Goal: Complete application form: Complete application form

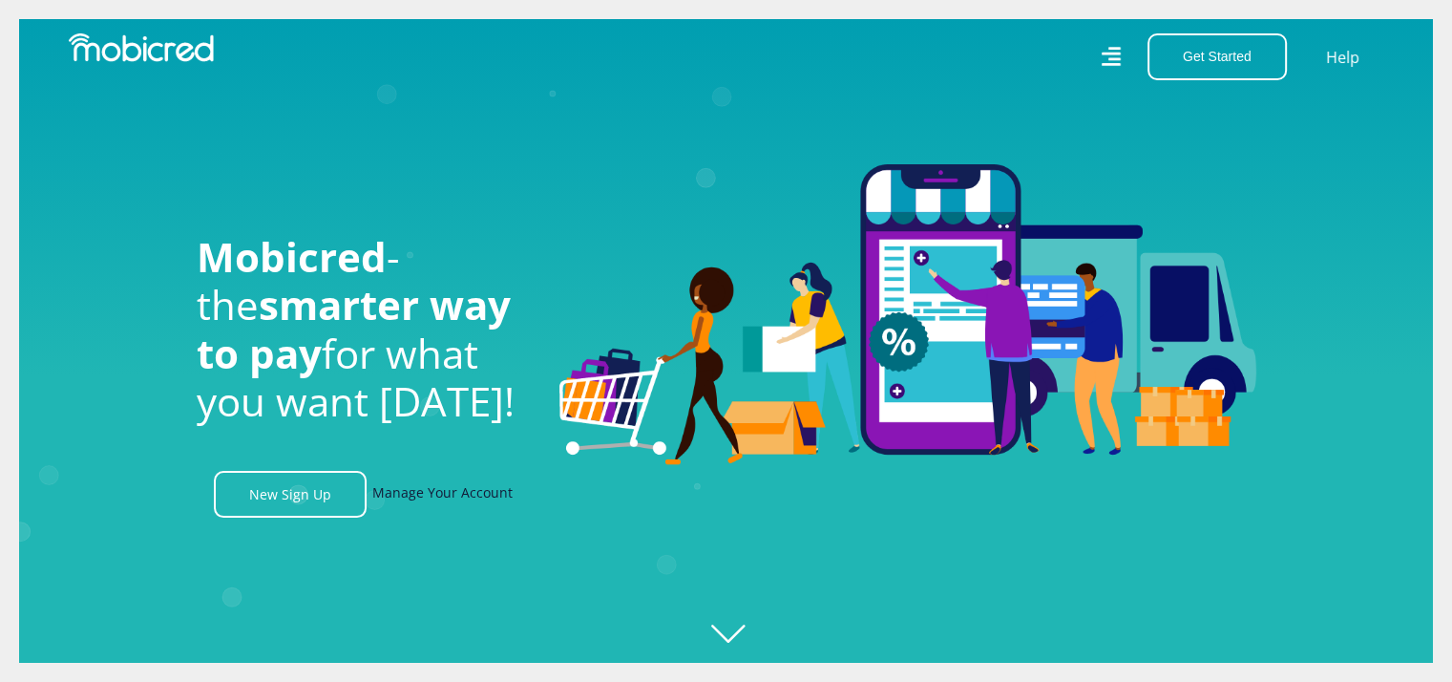
click at [446, 492] on link "Manage Your Account" at bounding box center [442, 494] width 140 height 47
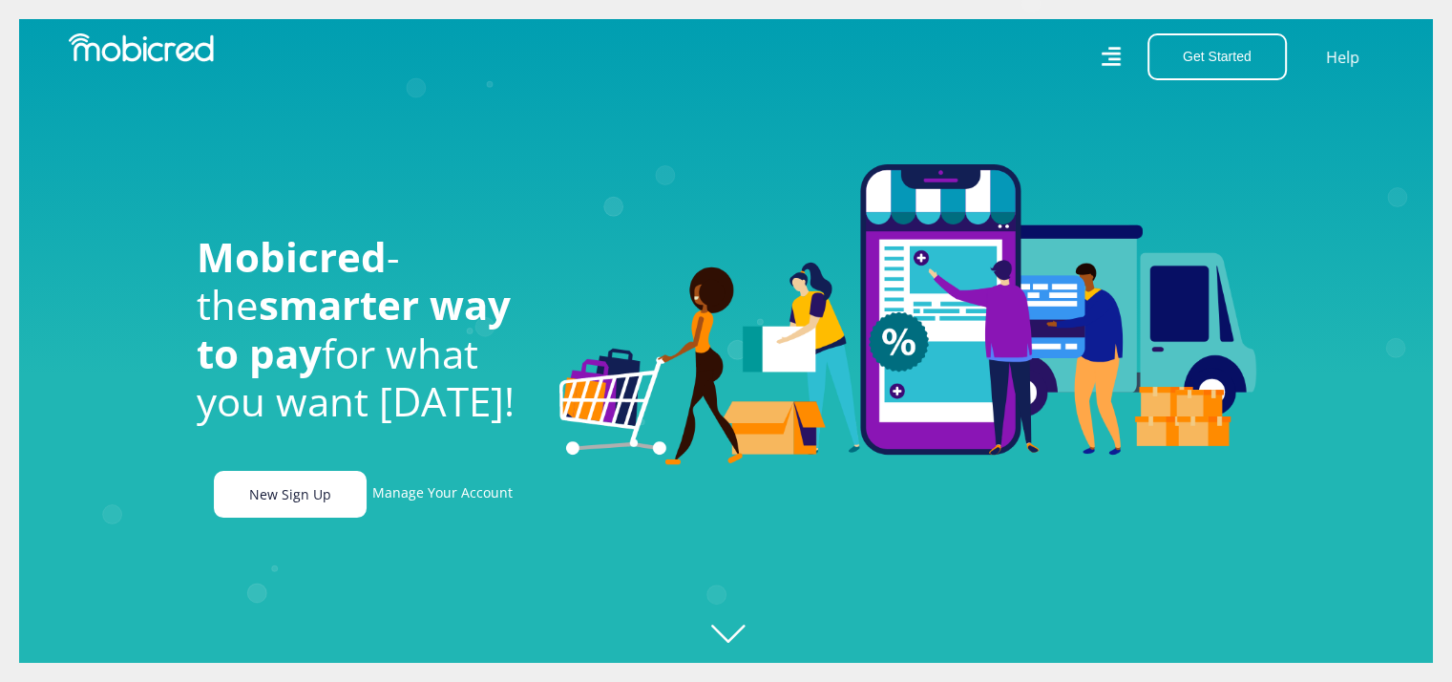
click at [269, 516] on link "New Sign Up" at bounding box center [290, 494] width 153 height 47
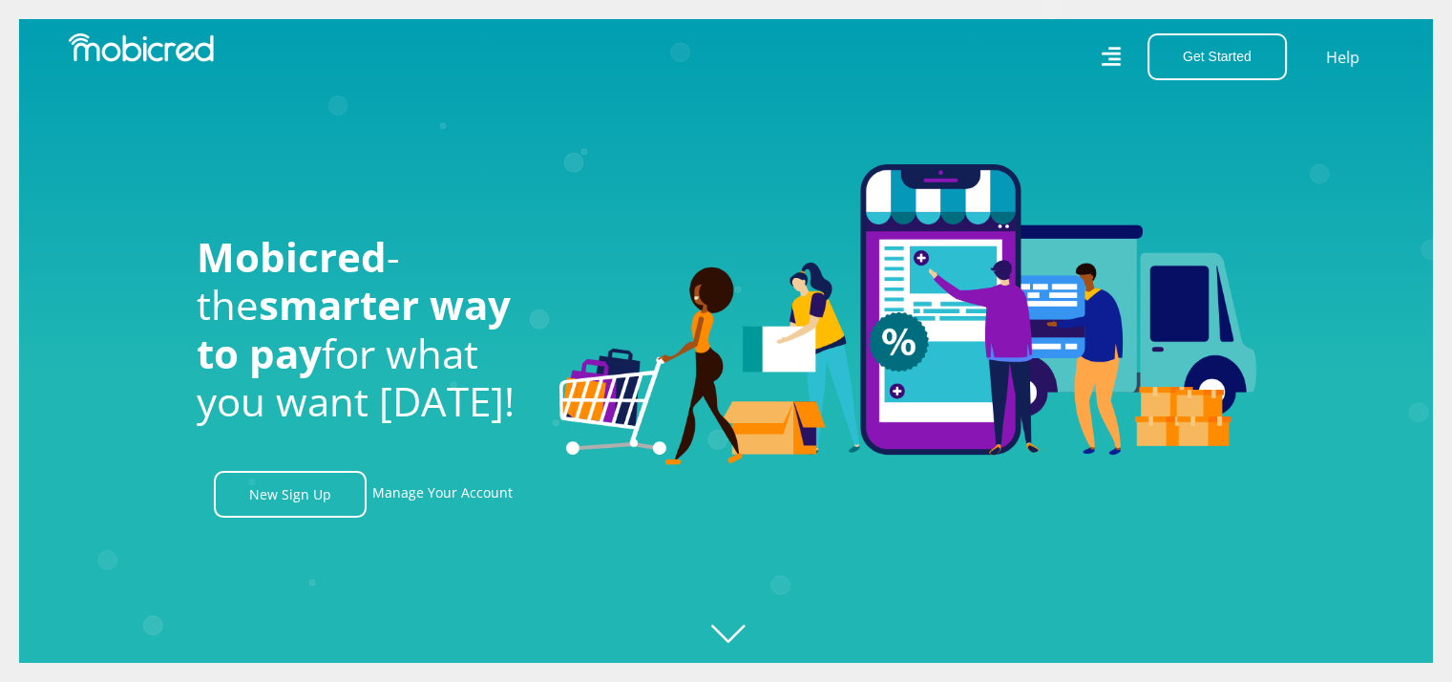
scroll to position [0, 4353]
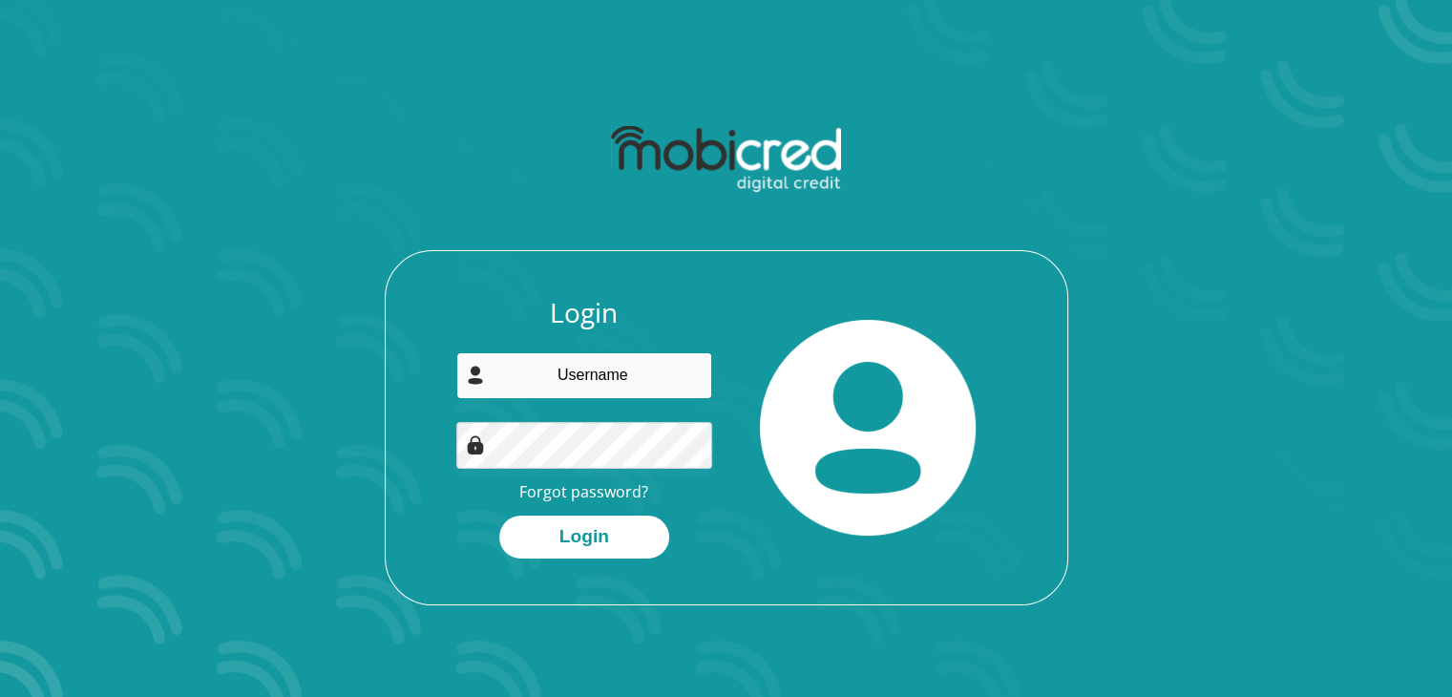
click at [577, 380] on input "email" at bounding box center [584, 375] width 256 height 47
type input "[EMAIL_ADDRESS][DOMAIN_NAME]"
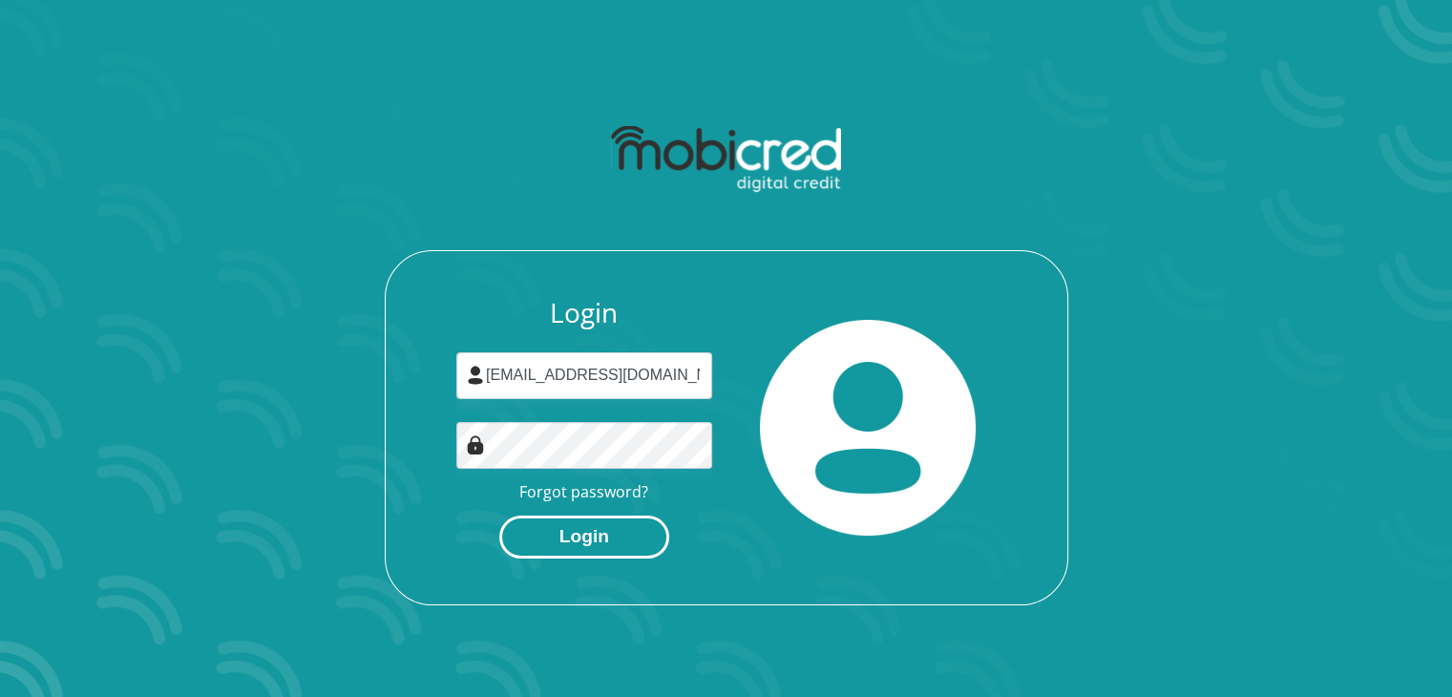
click at [586, 522] on button "Login" at bounding box center [584, 536] width 170 height 43
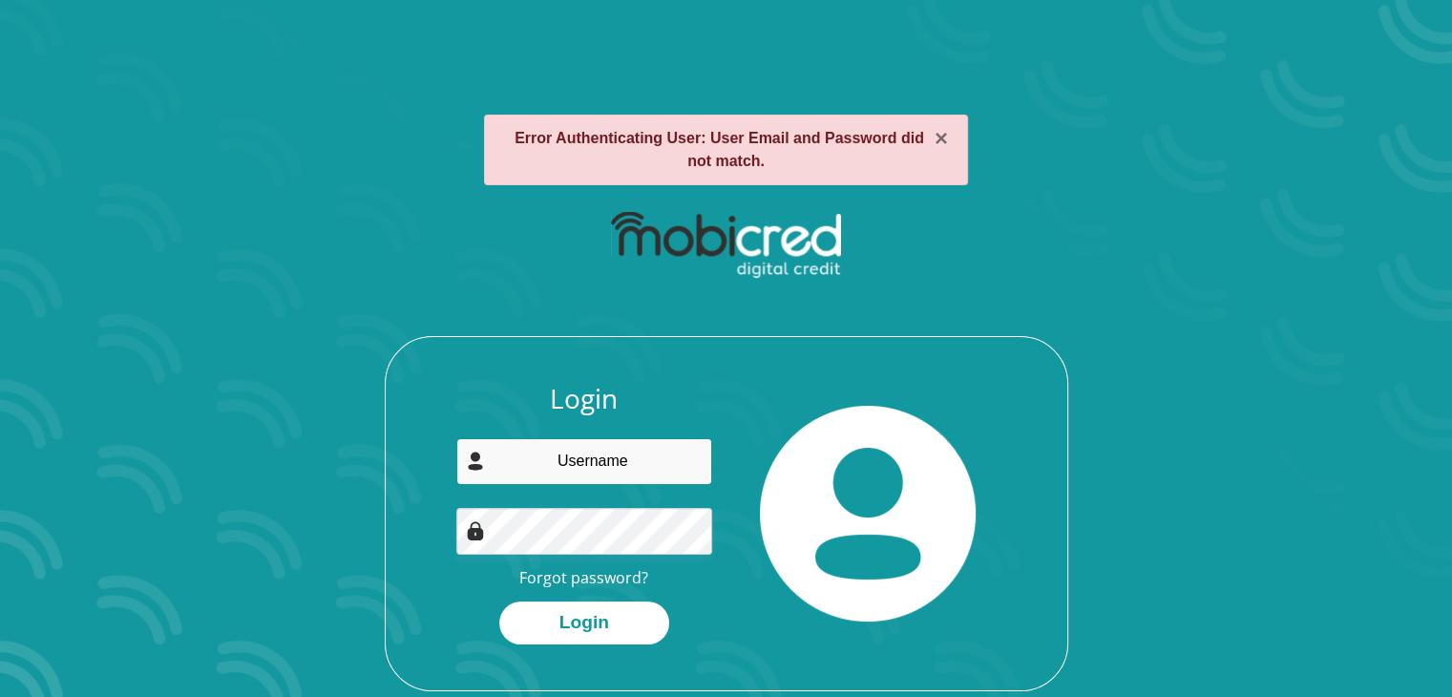
click at [608, 461] on input "email" at bounding box center [584, 461] width 256 height 47
type input "piapritha@gmail.com"
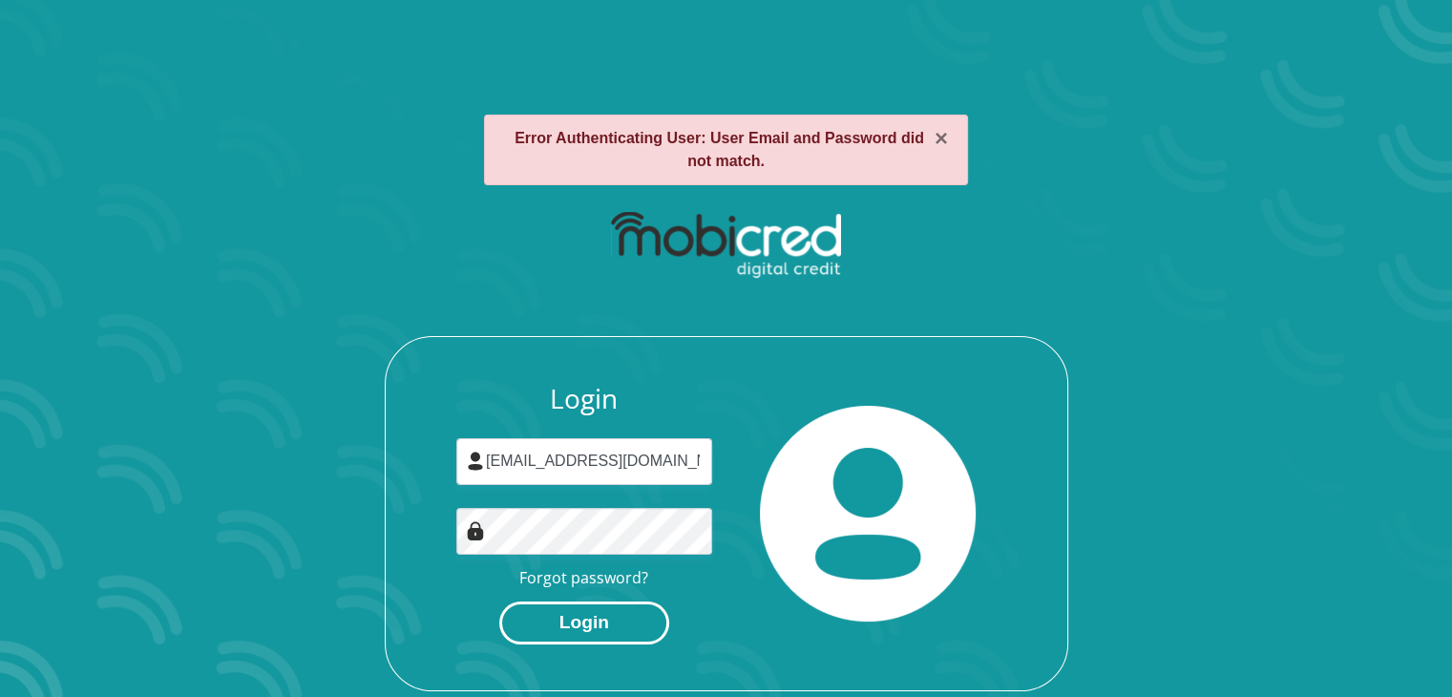
click at [620, 630] on button "Login" at bounding box center [584, 622] width 170 height 43
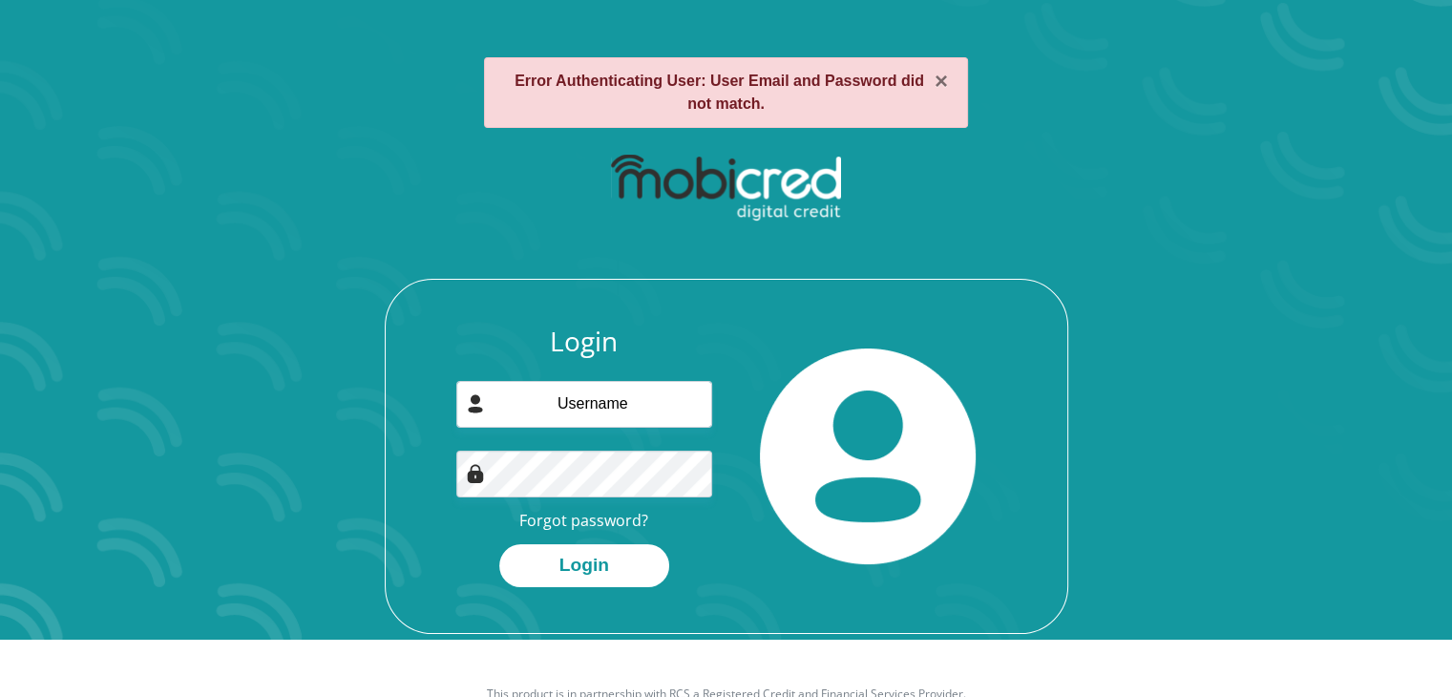
scroll to position [109, 0]
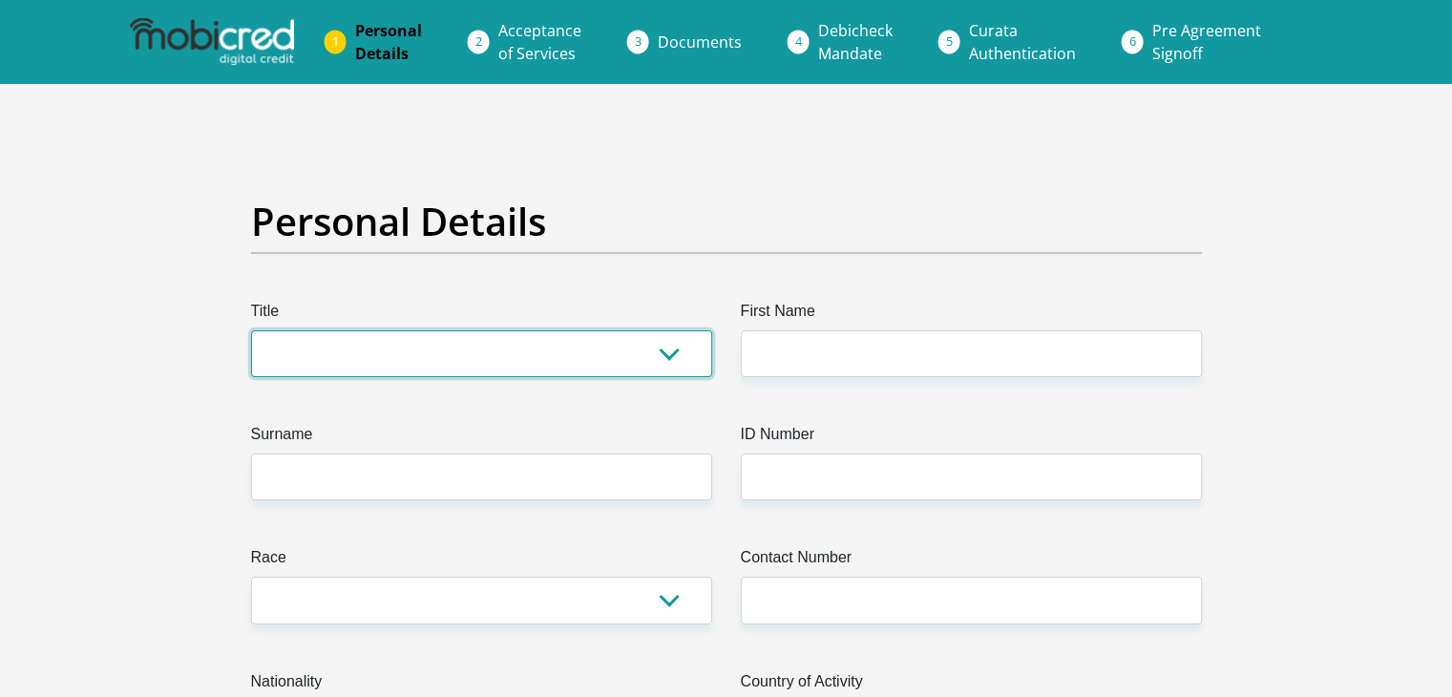
click at [416, 348] on select "Mr Ms Mrs Dr Other" at bounding box center [481, 353] width 461 height 47
select select "Ms"
click at [251, 330] on select "Mr Ms Mrs Dr Other" at bounding box center [481, 353] width 461 height 47
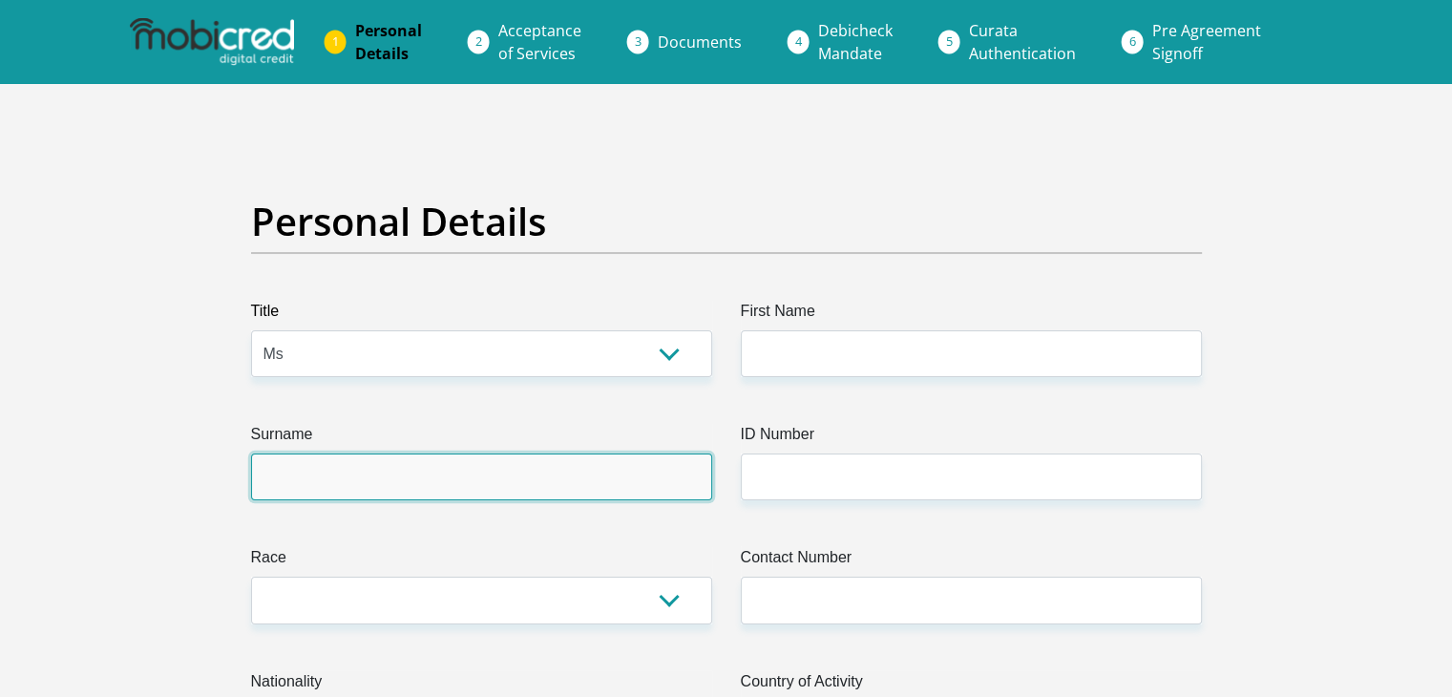
click at [401, 472] on input "Surname" at bounding box center [481, 476] width 461 height 47
type input "Moodley"
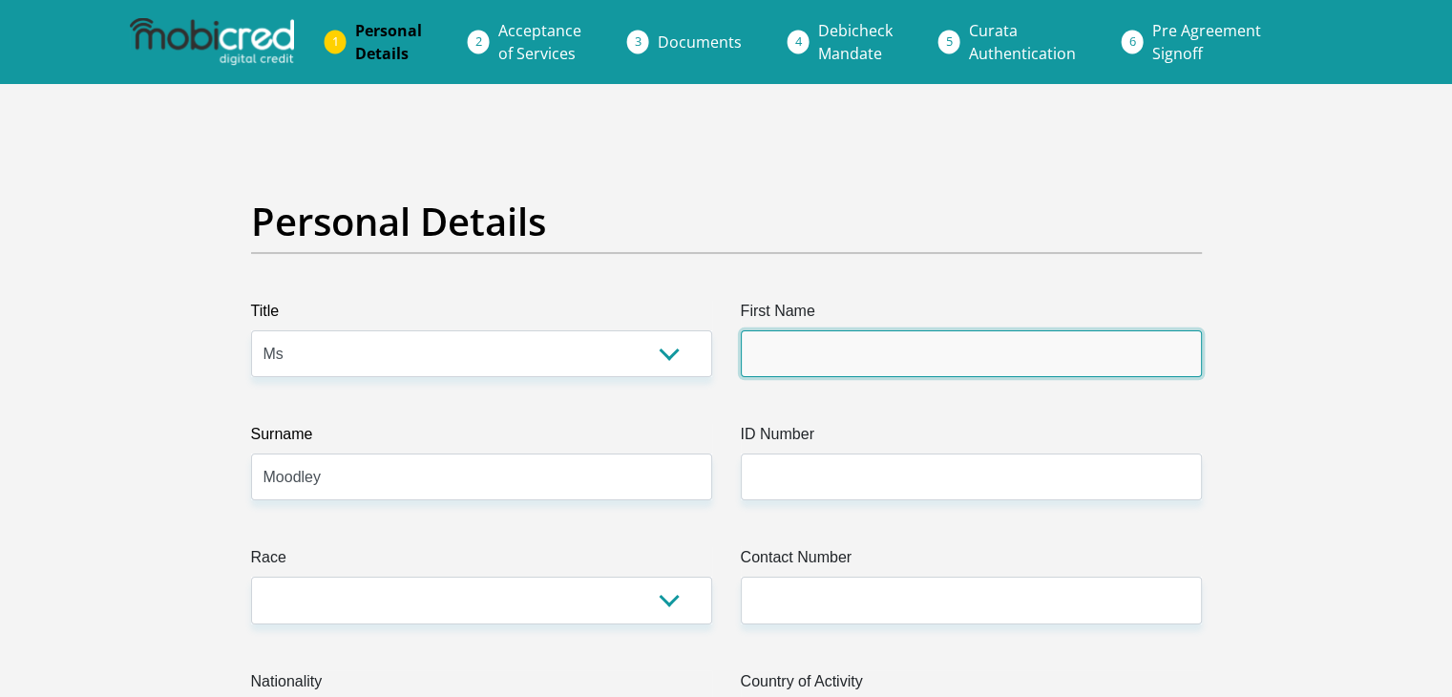
click at [773, 368] on input "First Name" at bounding box center [971, 353] width 461 height 47
click at [767, 360] on input "PiaPritha" at bounding box center [971, 353] width 461 height 47
click at [771, 362] on input "PiaPritha" at bounding box center [971, 353] width 461 height 47
type input "PiaPritha"
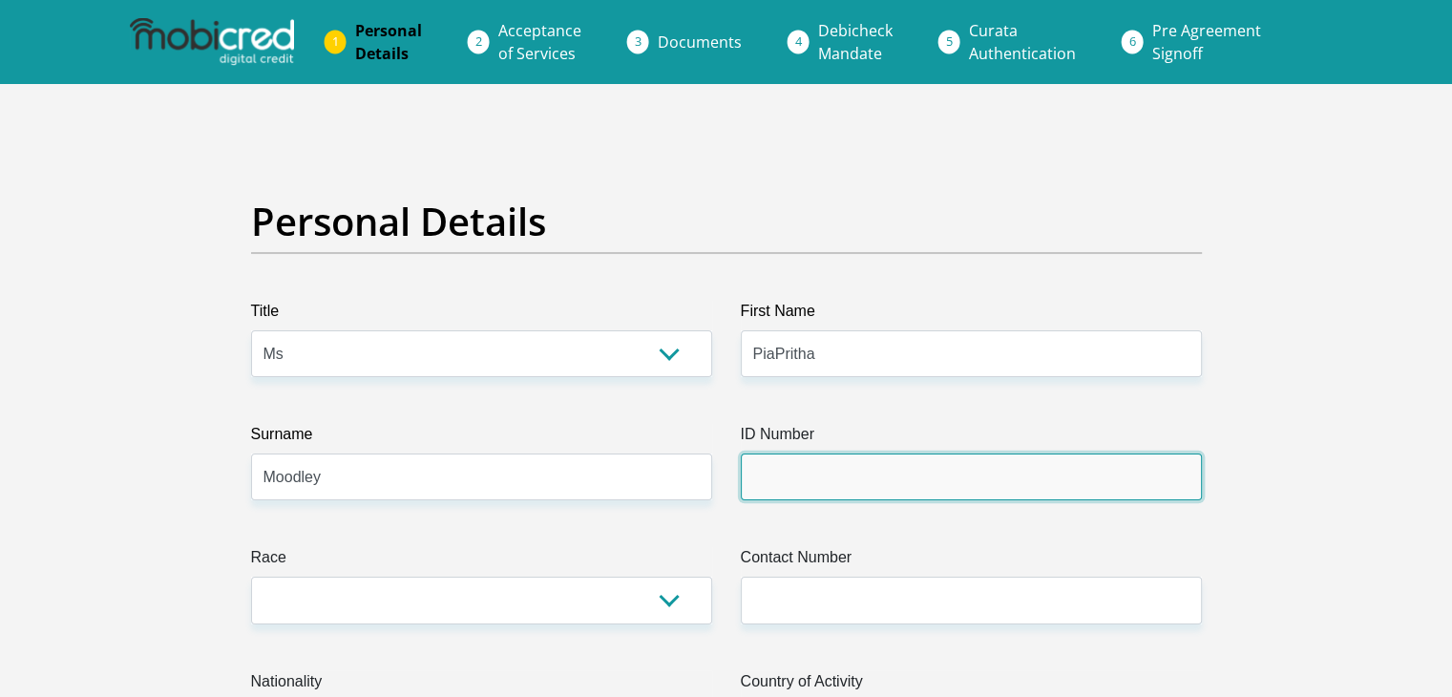
click at [813, 467] on input "ID Number" at bounding box center [971, 476] width 461 height 47
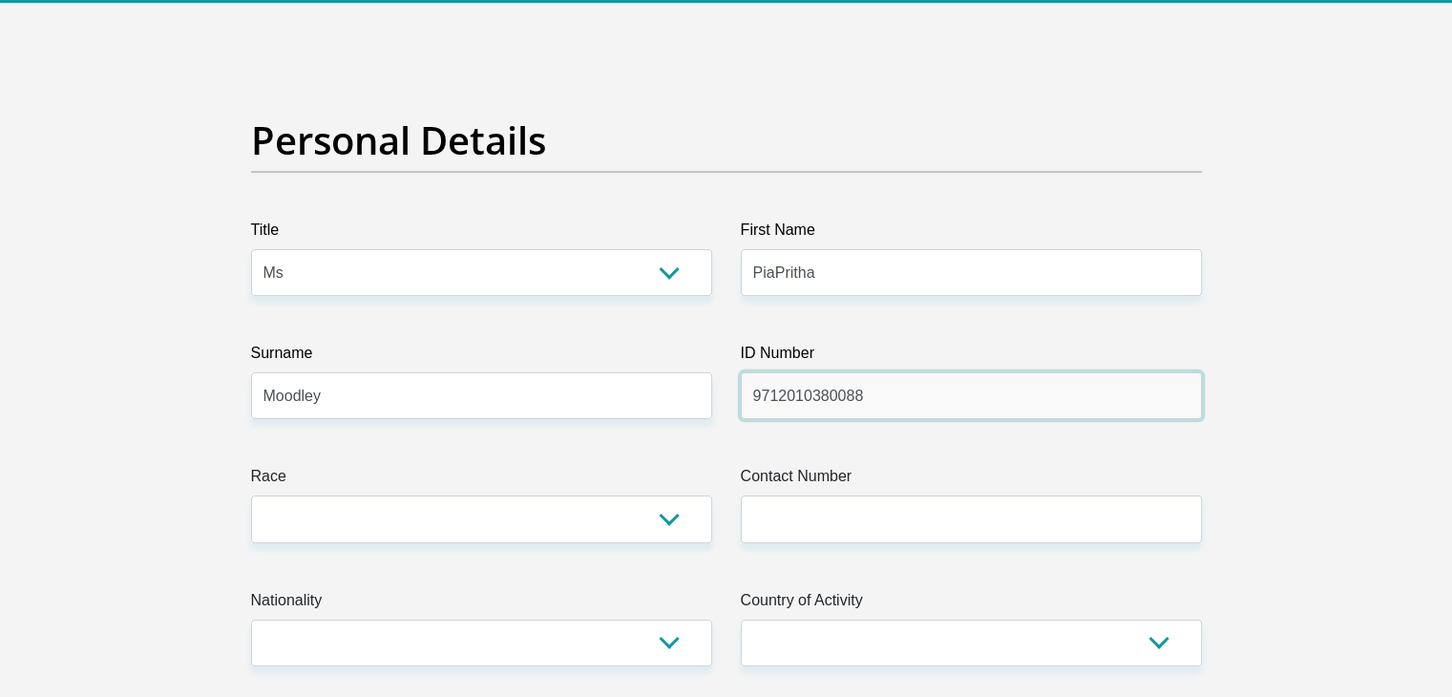
scroll to position [286, 0]
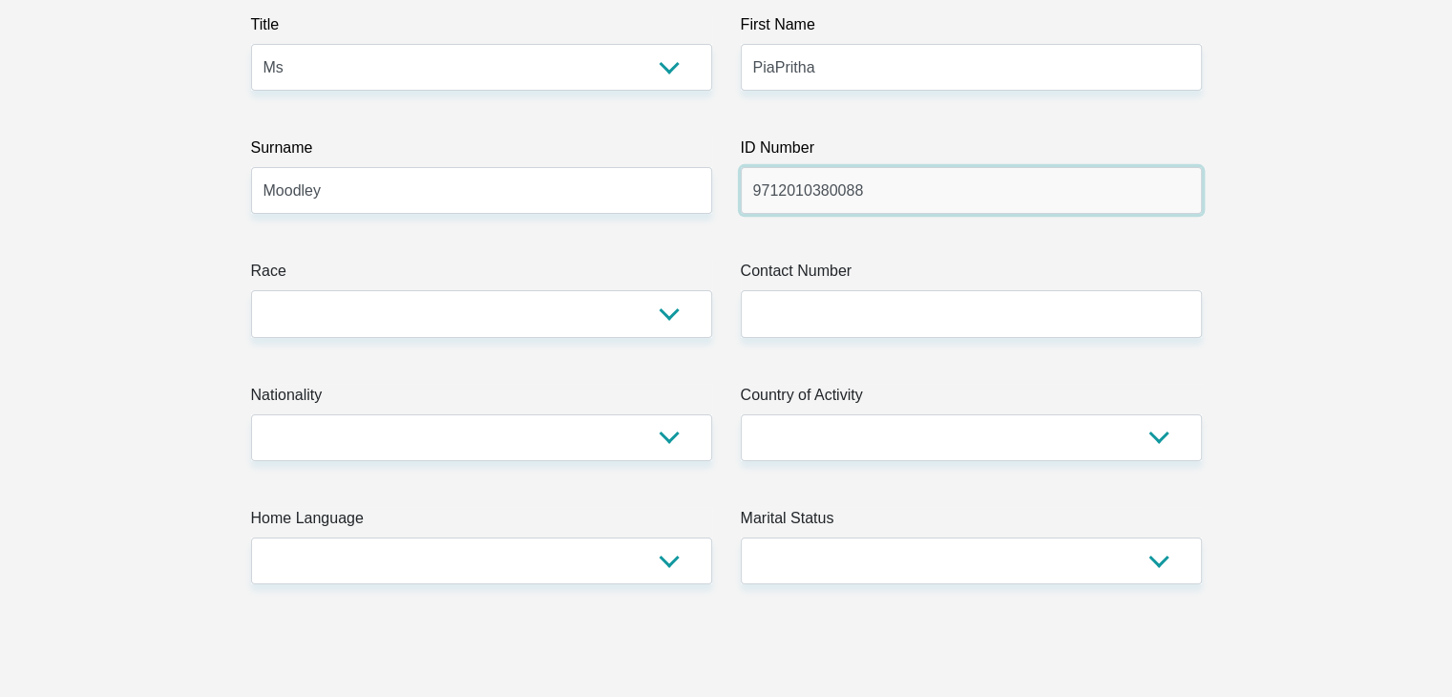
type input "9712010380088"
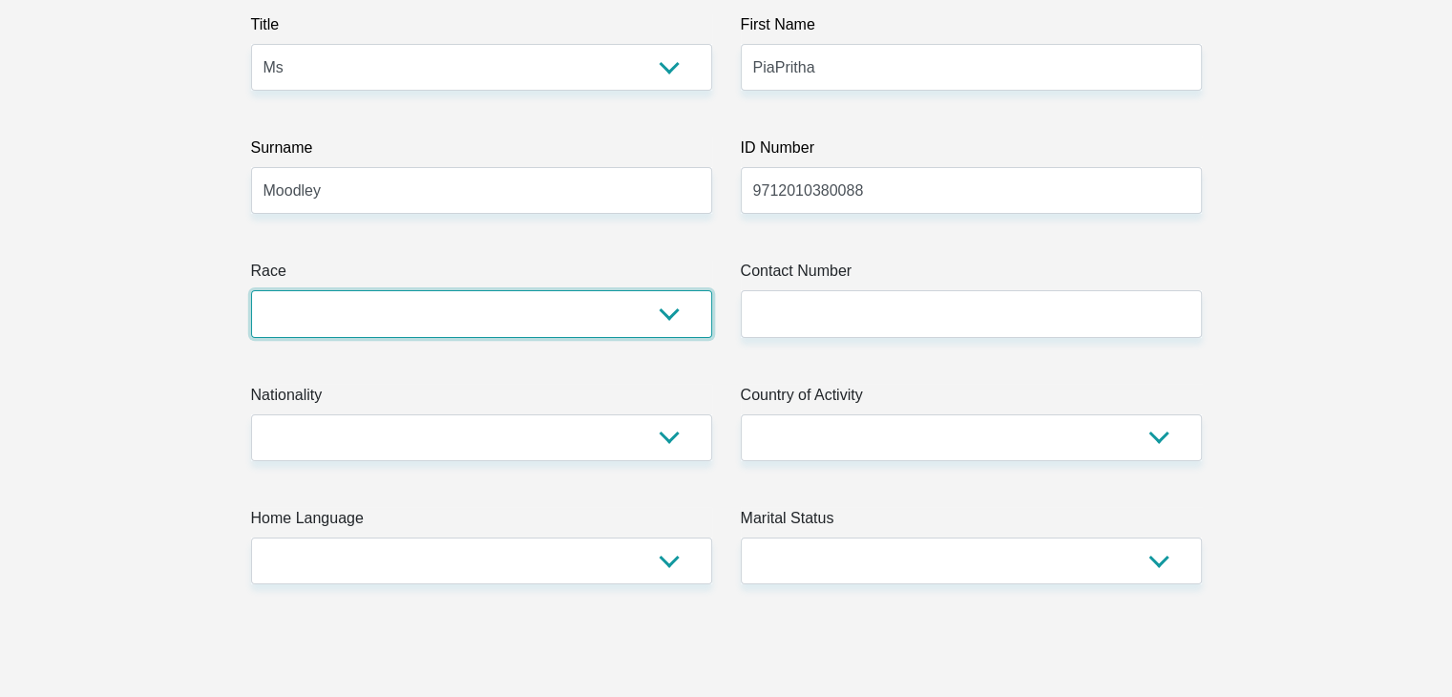
click at [668, 325] on select "Black Coloured Indian White Other" at bounding box center [481, 313] width 461 height 47
select select "3"
click at [251, 290] on select "Black Coloured Indian White Other" at bounding box center [481, 313] width 461 height 47
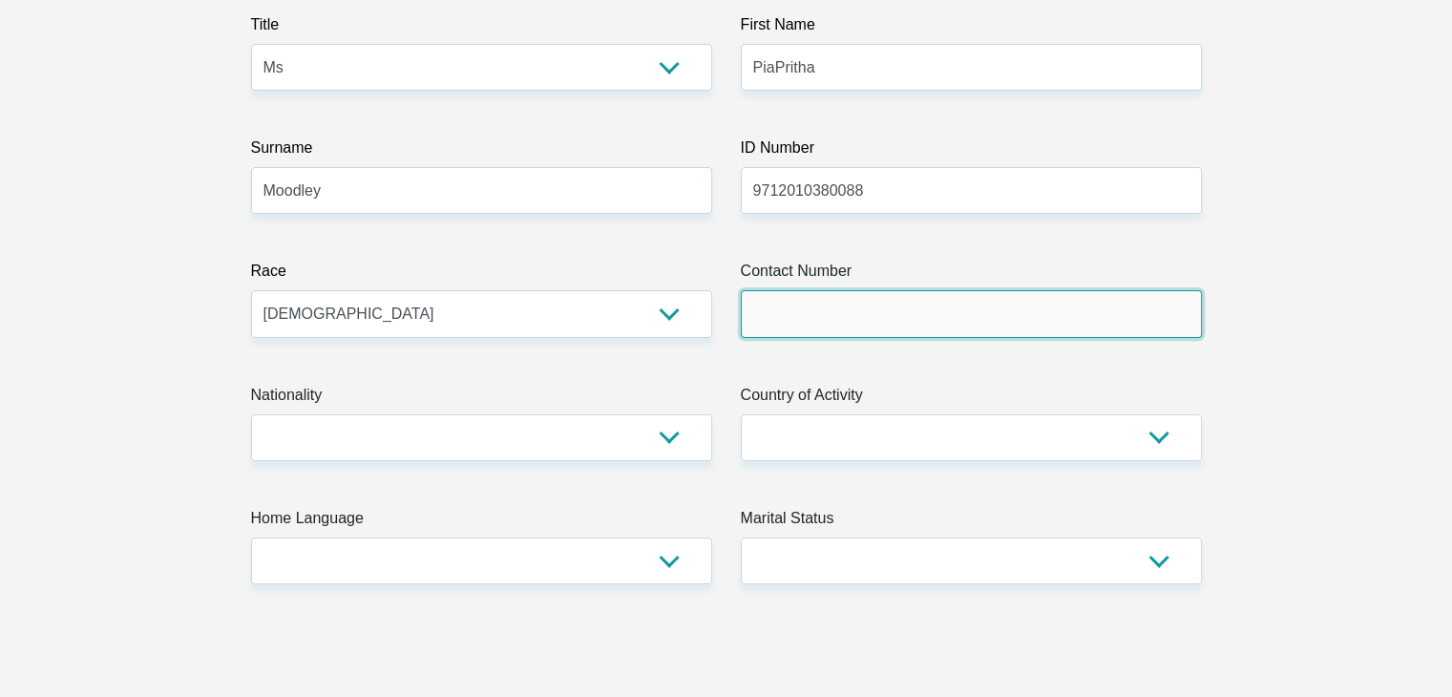
click at [772, 326] on input "Contact Number" at bounding box center [971, 313] width 461 height 47
type input "0642829657"
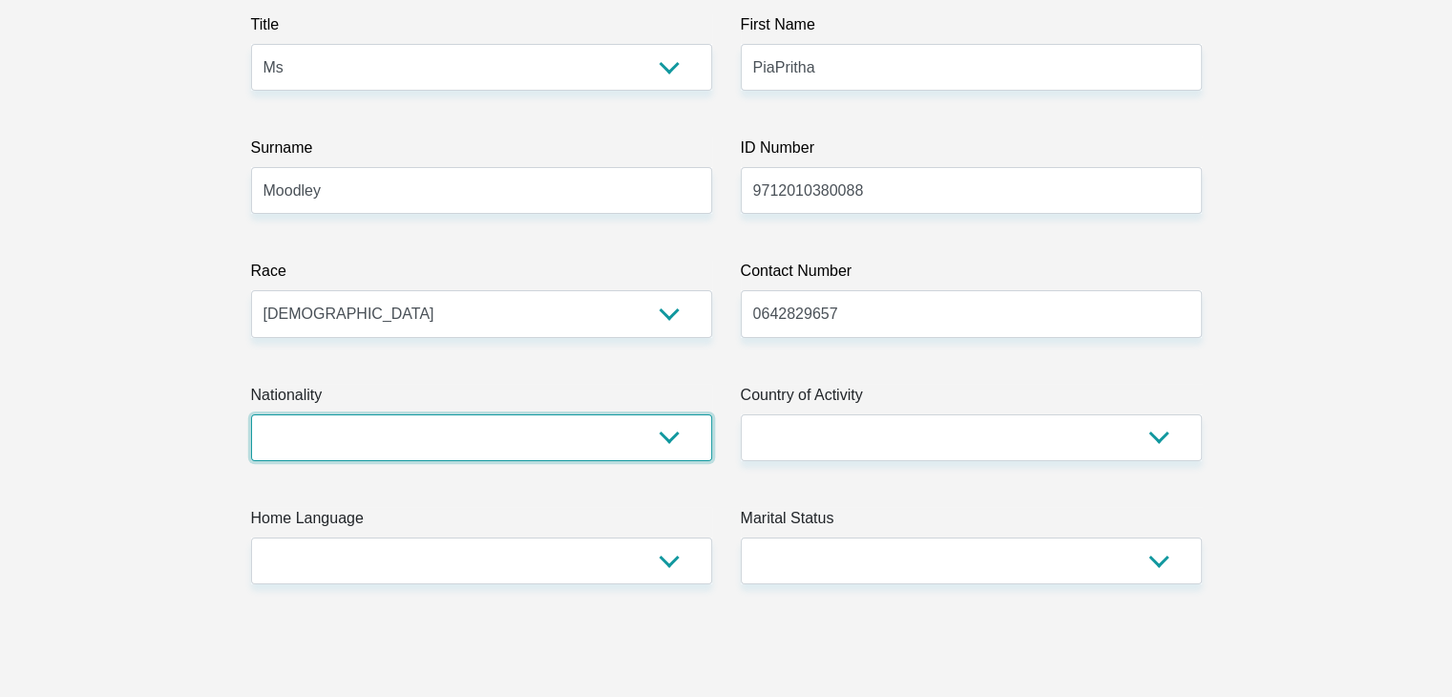
click at [667, 428] on select "South Africa Afghanistan Aland Islands Albania Algeria America Samoa American V…" at bounding box center [481, 437] width 461 height 47
select select "ZAF"
click at [251, 414] on select "South Africa Afghanistan Aland Islands Albania Algeria America Samoa American V…" at bounding box center [481, 437] width 461 height 47
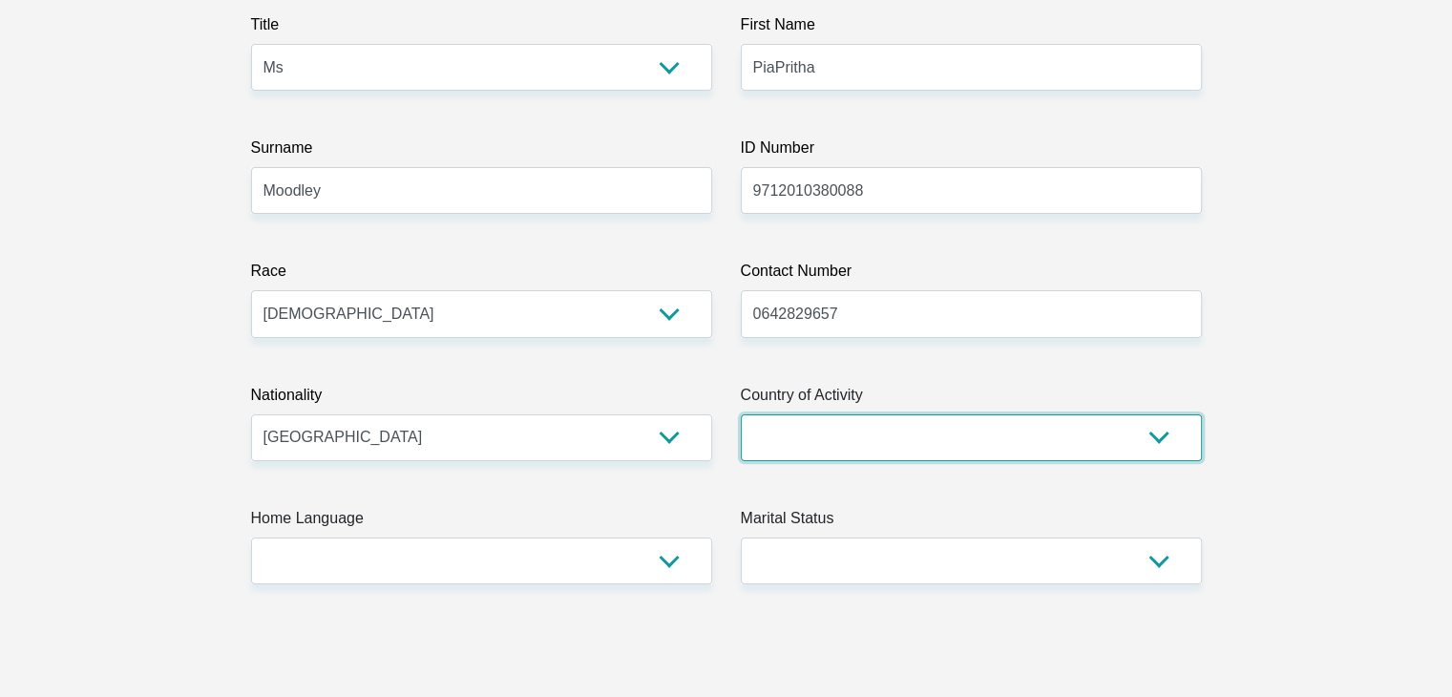
click at [809, 449] on select "South Africa Afghanistan Aland Islands Albania Algeria America Samoa American V…" at bounding box center [971, 437] width 461 height 47
select select "ZAF"
click at [741, 414] on select "South Africa Afghanistan Aland Islands Albania Algeria America Samoa American V…" at bounding box center [971, 437] width 461 height 47
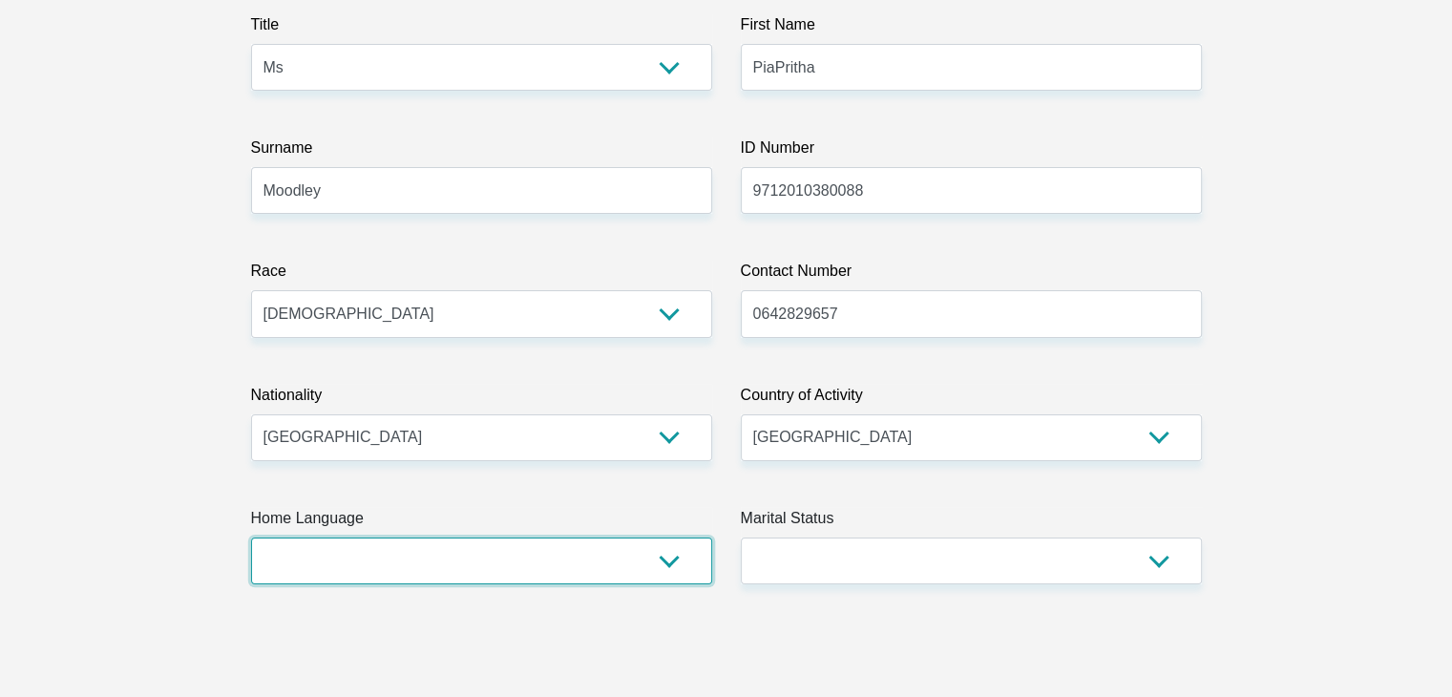
click at [686, 549] on select "Afrikaans English Sepedi South Ndebele Southern Sotho Swati Tsonga Tswana Venda…" at bounding box center [481, 560] width 461 height 47
select select "eng"
click at [251, 537] on select "Afrikaans English Sepedi South Ndebele Southern Sotho Swati Tsonga Tswana Venda…" at bounding box center [481, 560] width 461 height 47
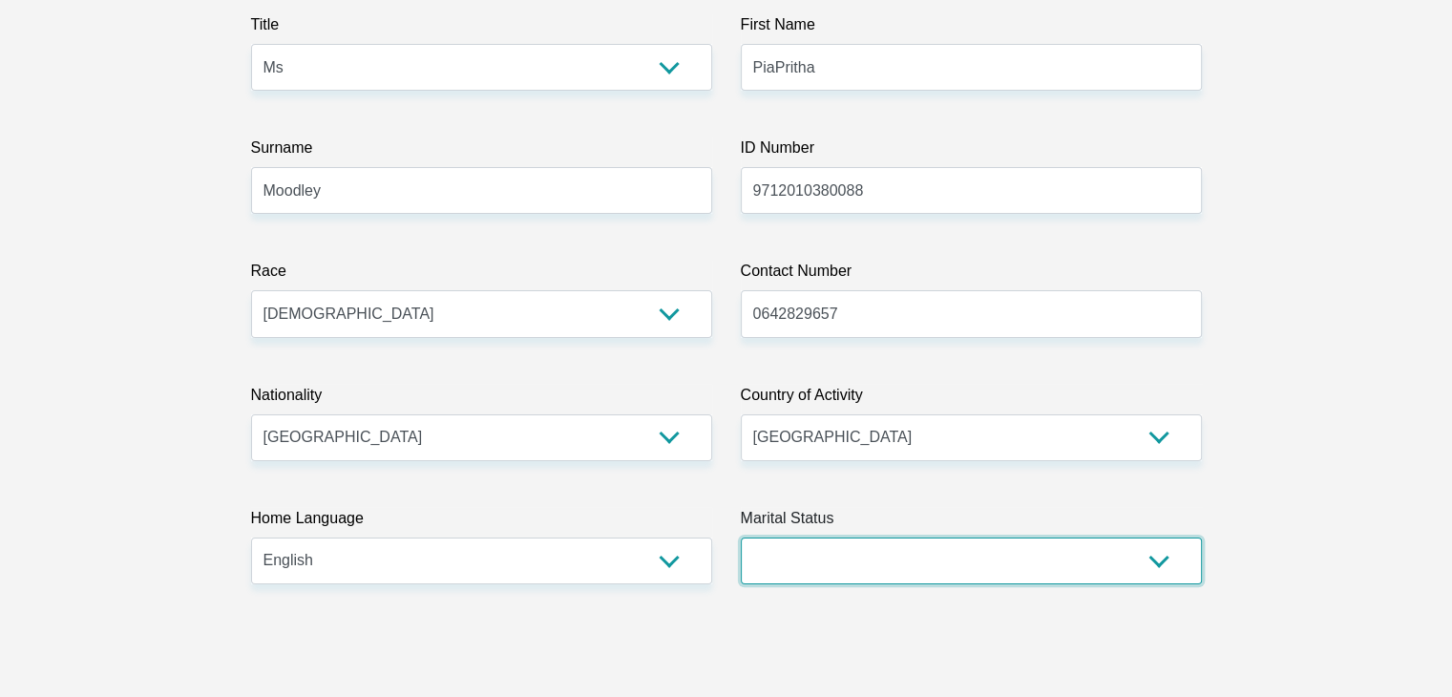
click at [890, 556] on select "Married ANC Single Divorced Widowed Married COP or Customary Law" at bounding box center [971, 560] width 461 height 47
select select "2"
click at [741, 537] on select "Married ANC Single Divorced Widowed Married COP or Customary Law" at bounding box center [971, 560] width 461 height 47
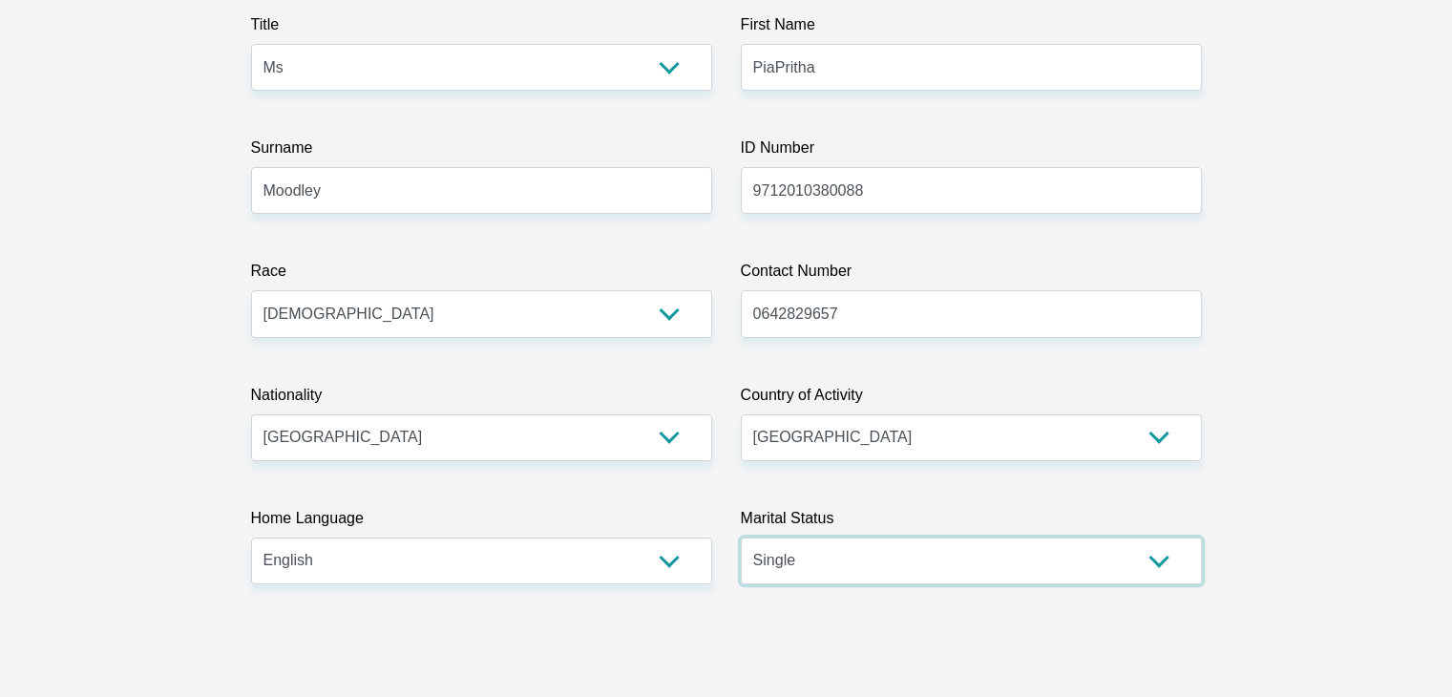
scroll to position [764, 0]
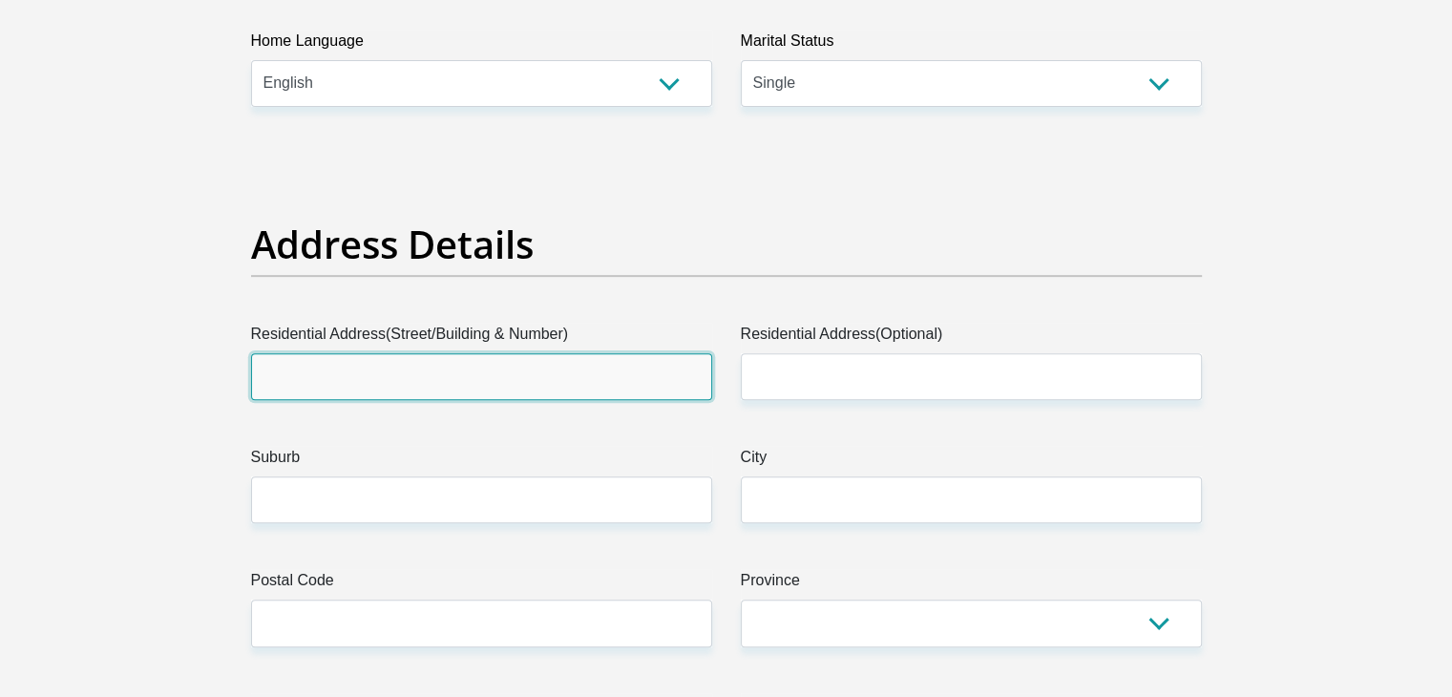
click at [518, 360] on input "Residential Address(Street/Building & Number)" at bounding box center [481, 376] width 461 height 47
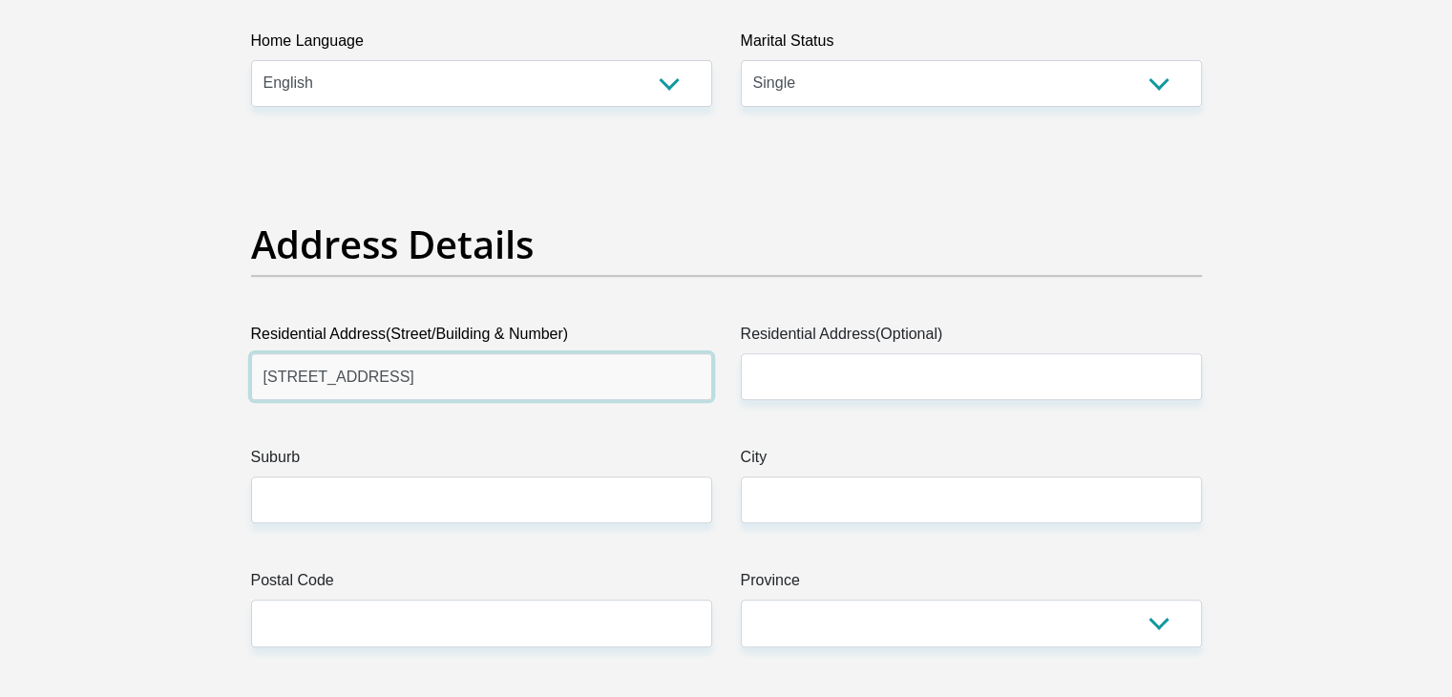
type input "63 Westfield Road"
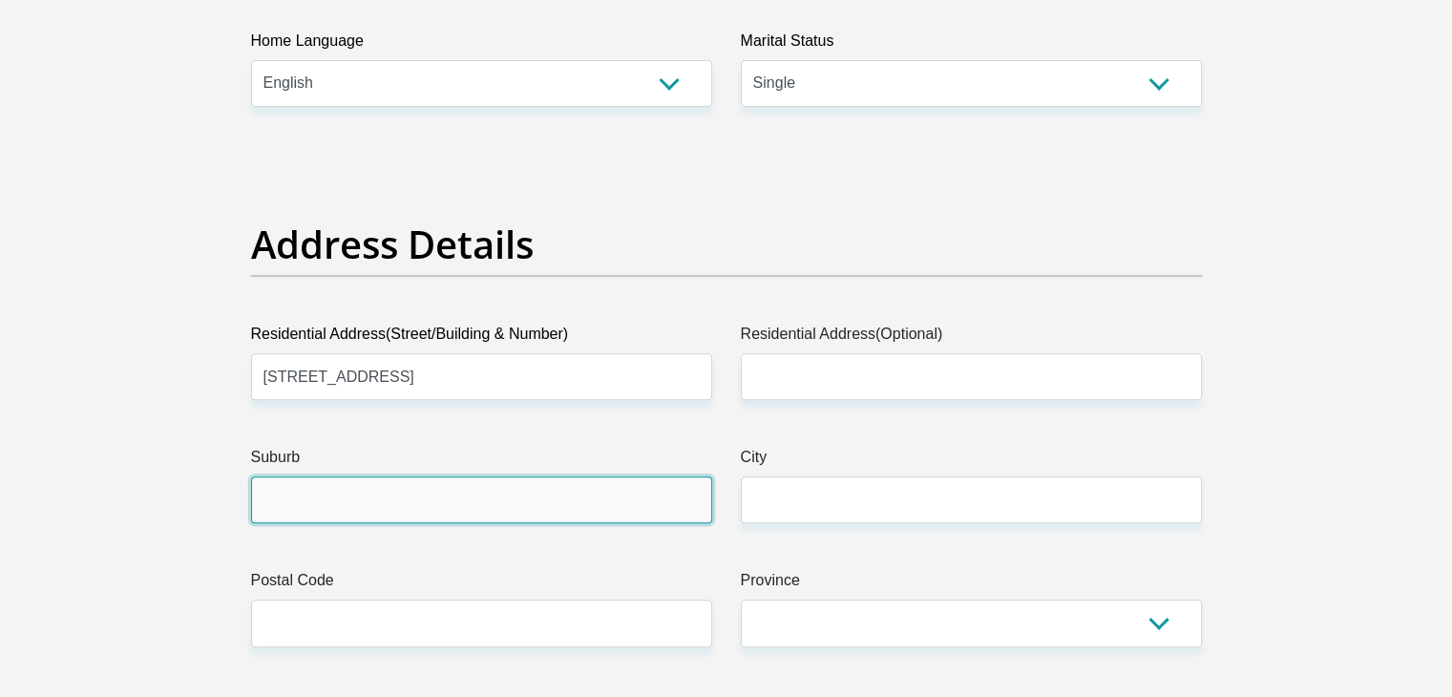
click at [505, 520] on input "Suburb" at bounding box center [481, 499] width 461 height 47
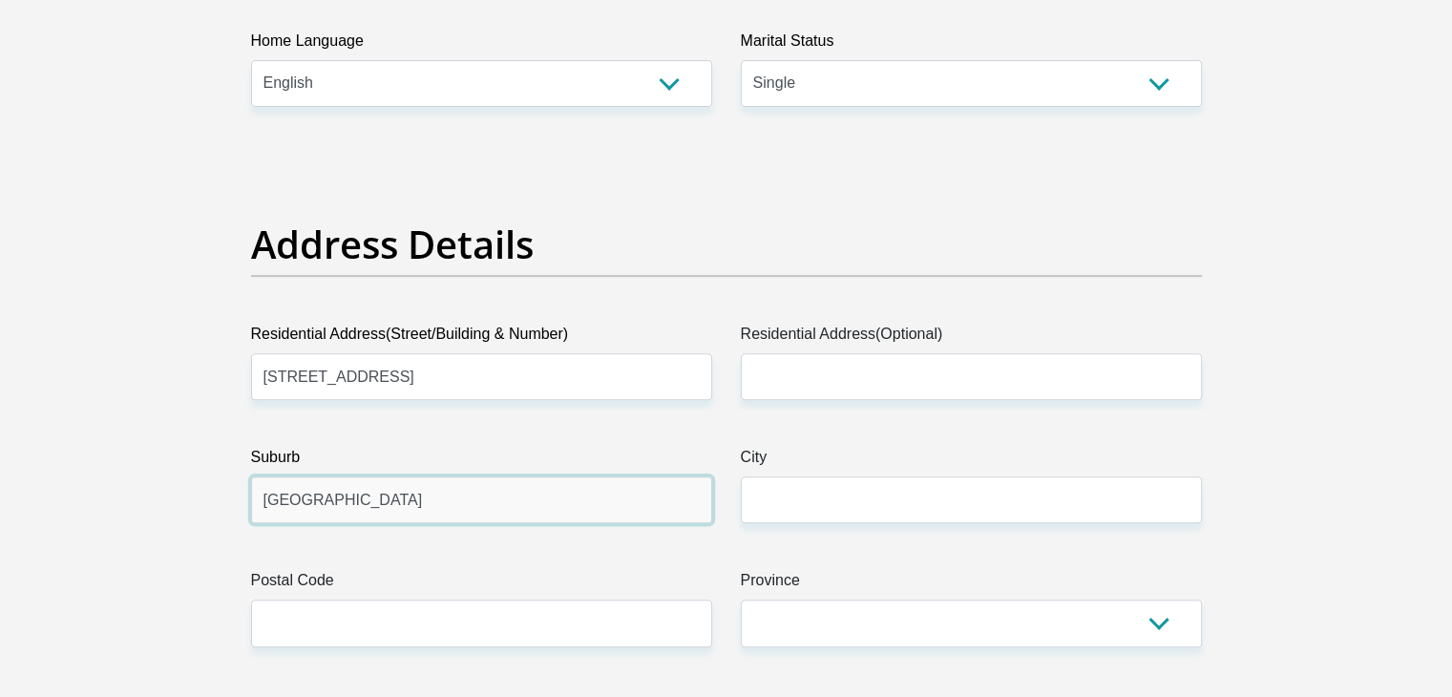
type input "Modderfontein"
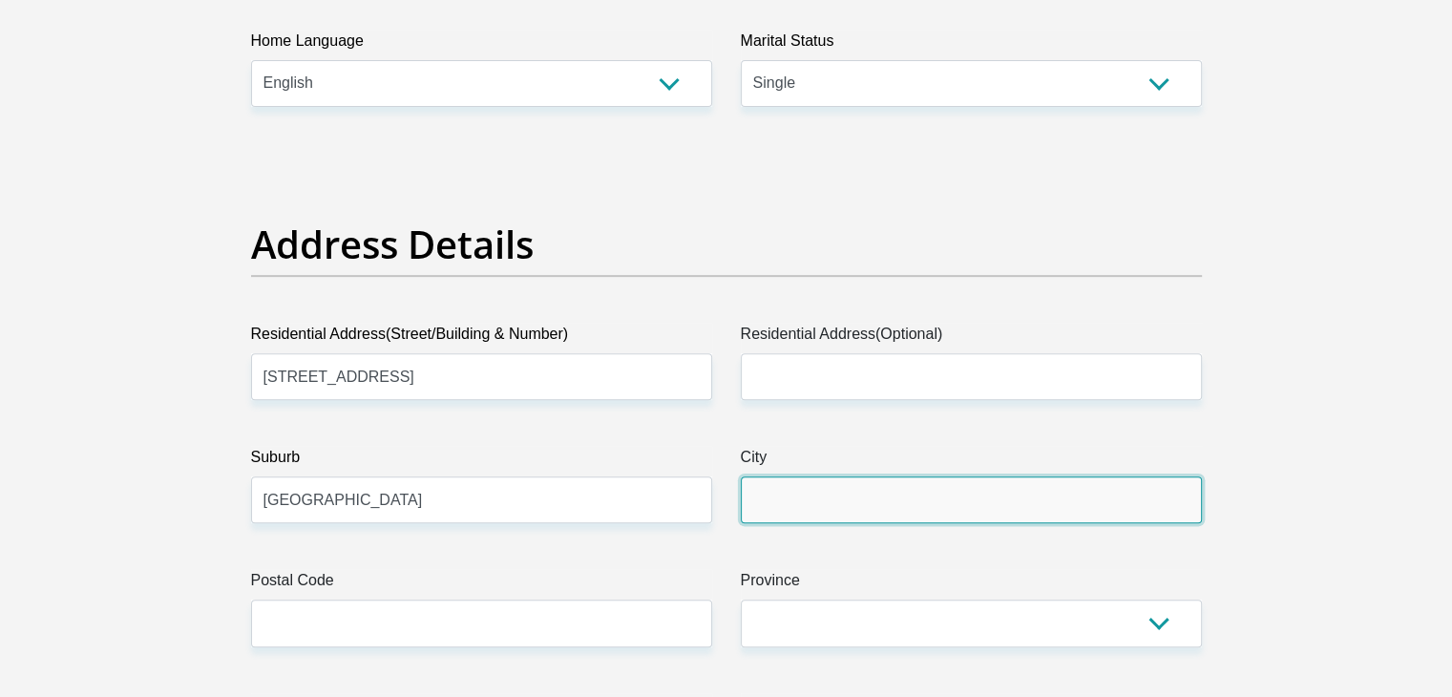
click at [815, 505] on input "City" at bounding box center [971, 499] width 461 height 47
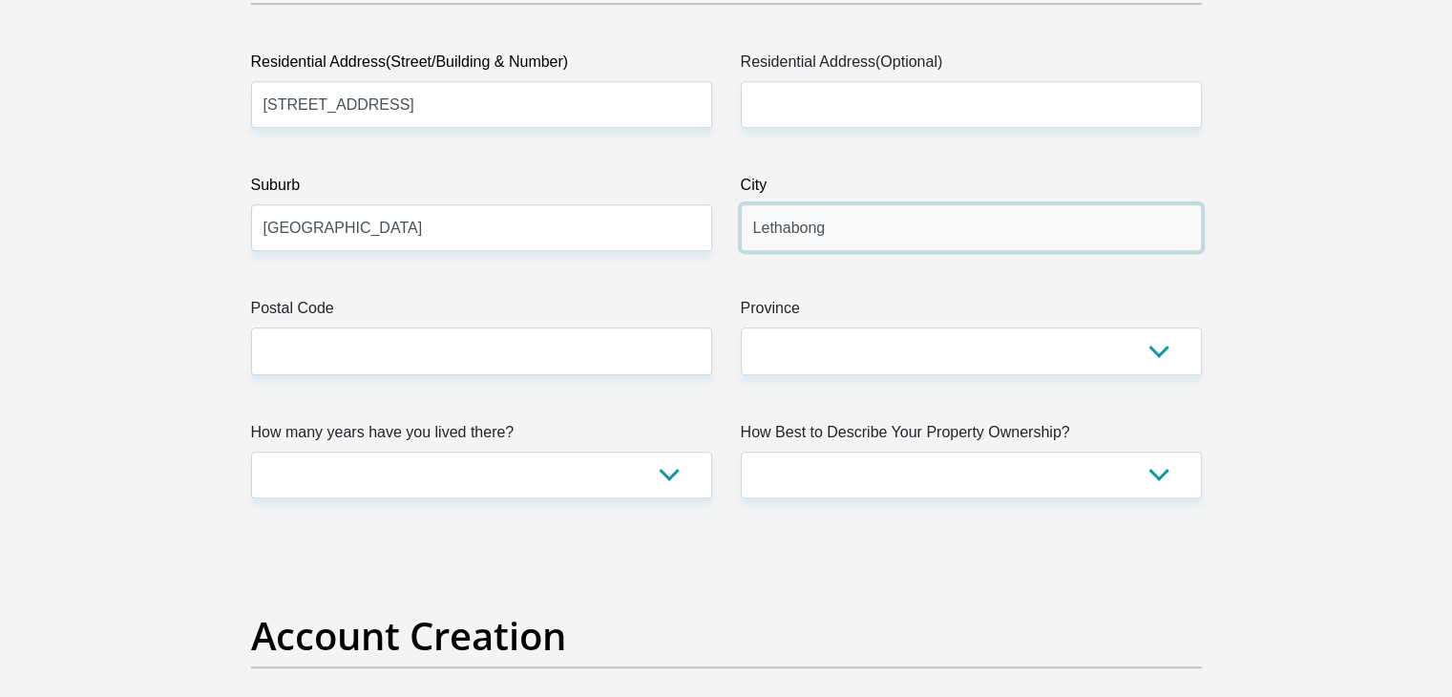
scroll to position [1050, 0]
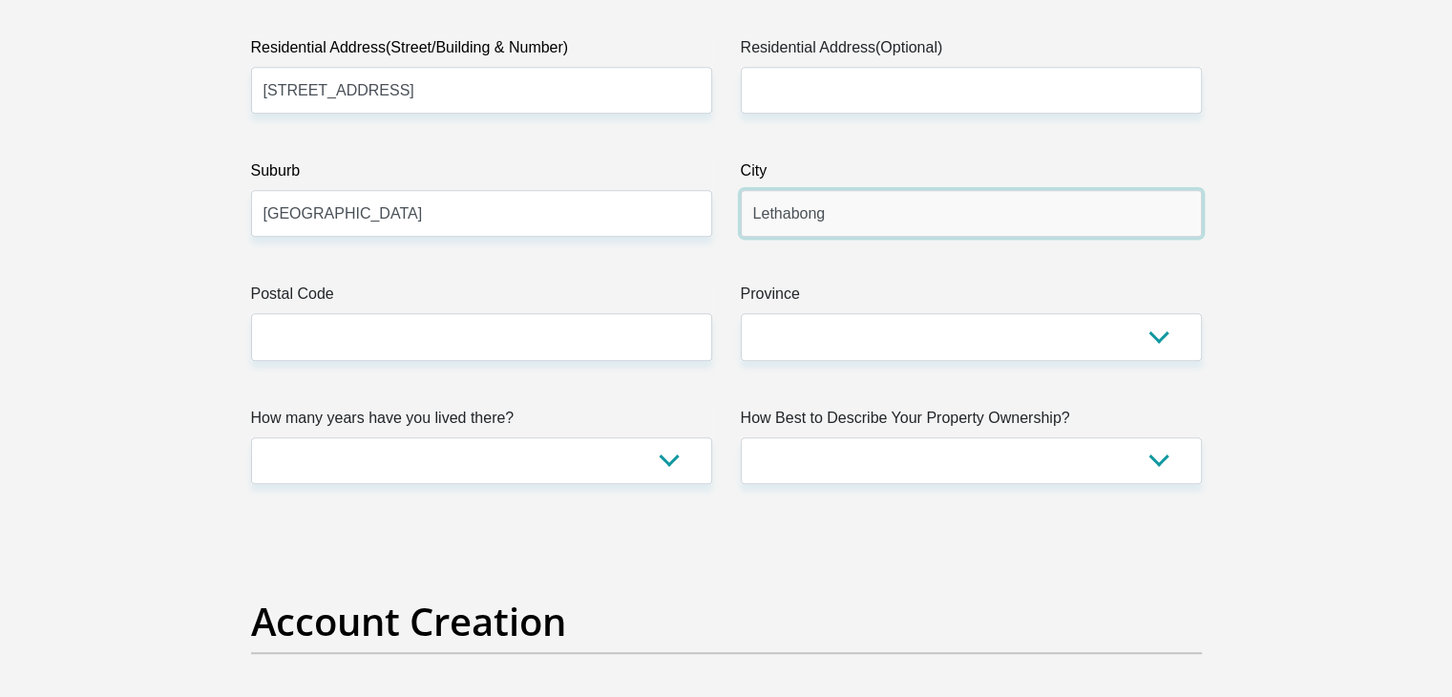
type input "Lethabong"
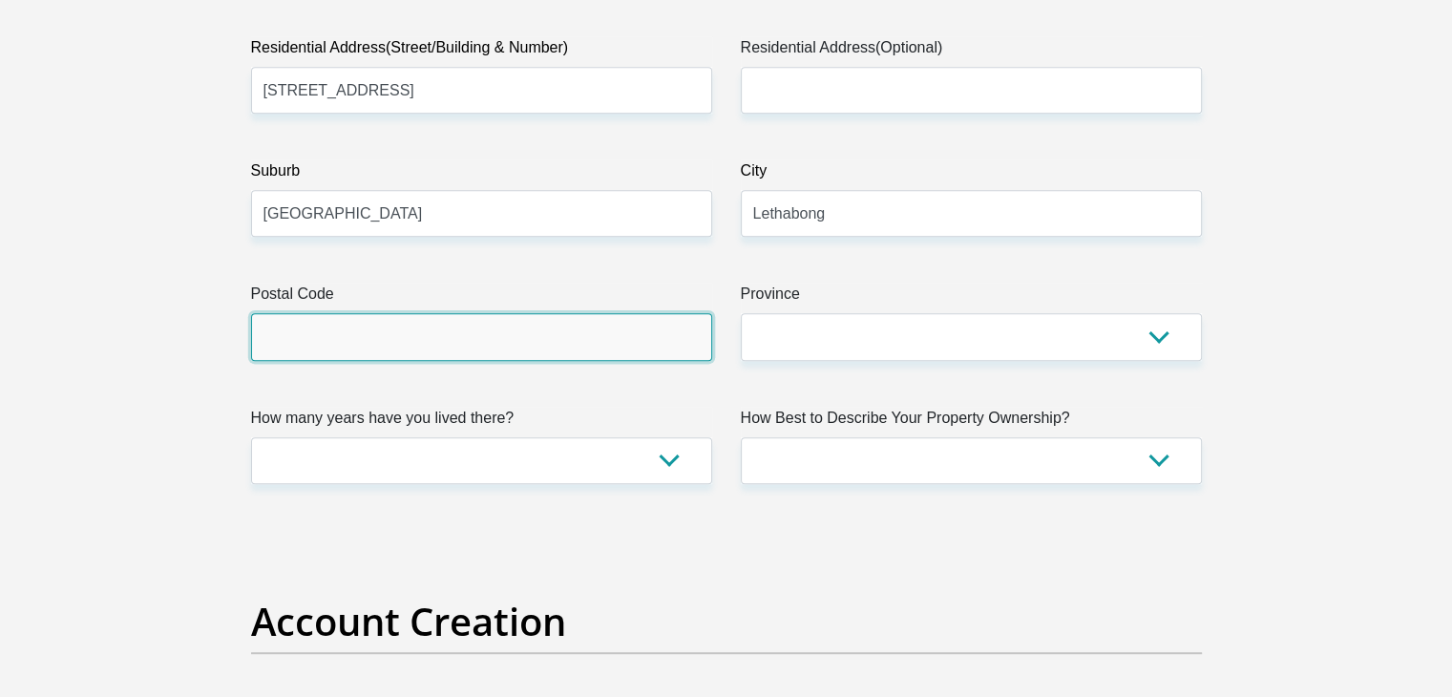
click at [491, 327] on input "Postal Code" at bounding box center [481, 336] width 461 height 47
type input "1609"
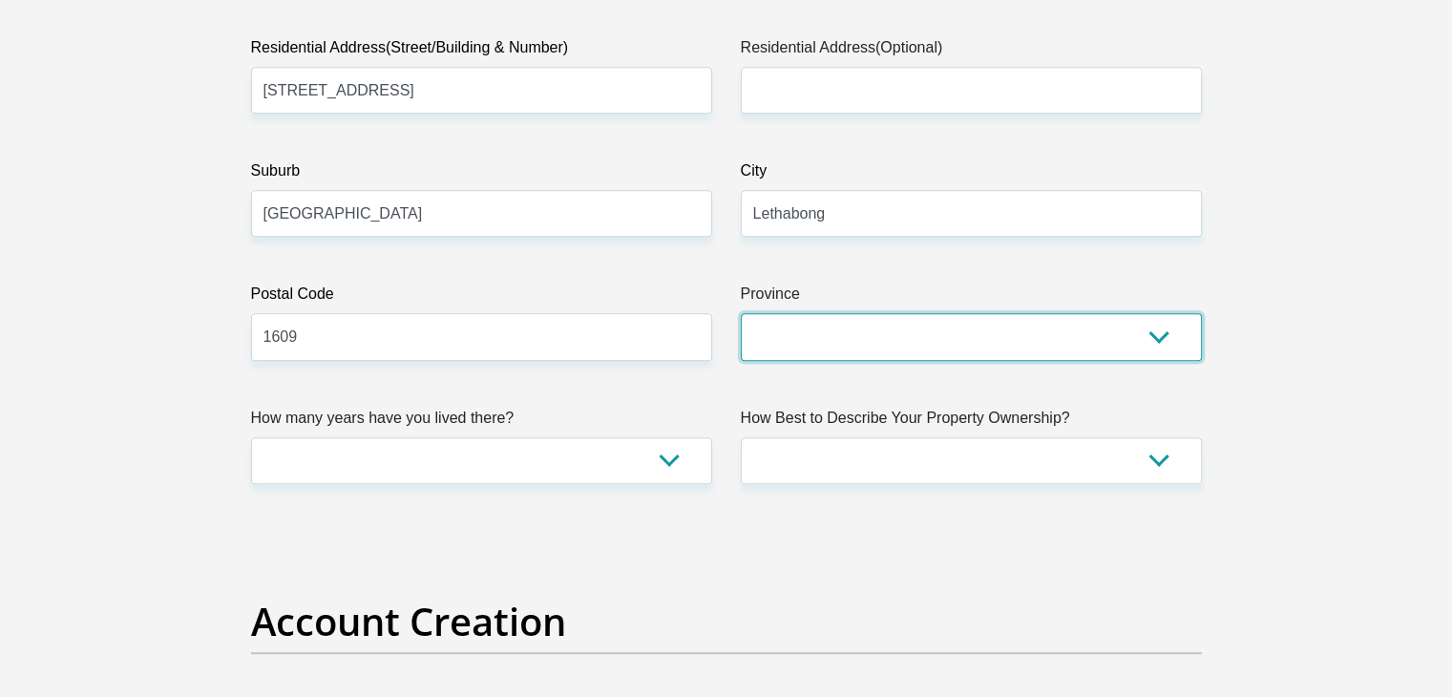
click at [836, 345] on select "Eastern Cape Free State Gauteng KwaZulu-Natal Limpopo Mpumalanga Northern Cape …" at bounding box center [971, 336] width 461 height 47
select select "Gauteng"
click at [741, 313] on select "Eastern Cape Free State Gauteng KwaZulu-Natal Limpopo Mpumalanga Northern Cape …" at bounding box center [971, 336] width 461 height 47
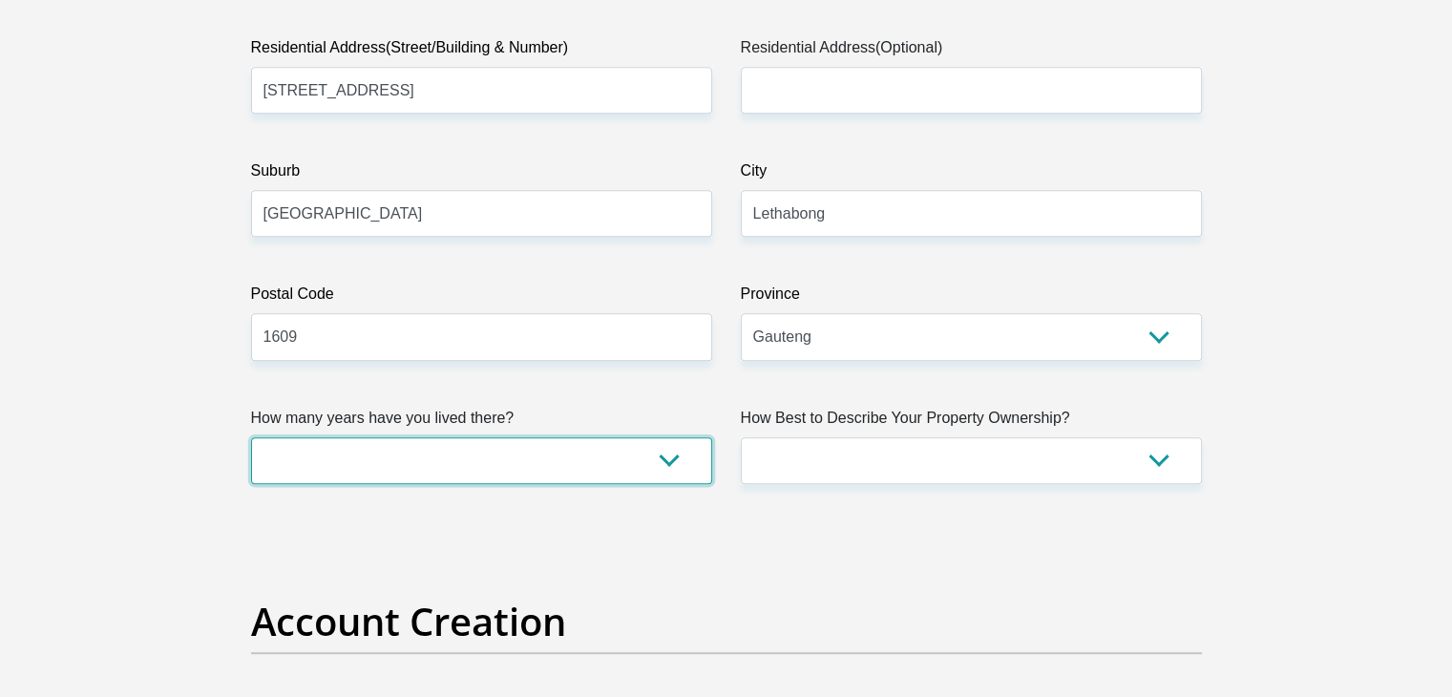
click at [542, 455] on select "less than 1 year 1-3 years 3-5 years 5+ years" at bounding box center [481, 460] width 461 height 47
select select "2"
click at [251, 437] on select "less than 1 year 1-3 years 3-5 years 5+ years" at bounding box center [481, 460] width 461 height 47
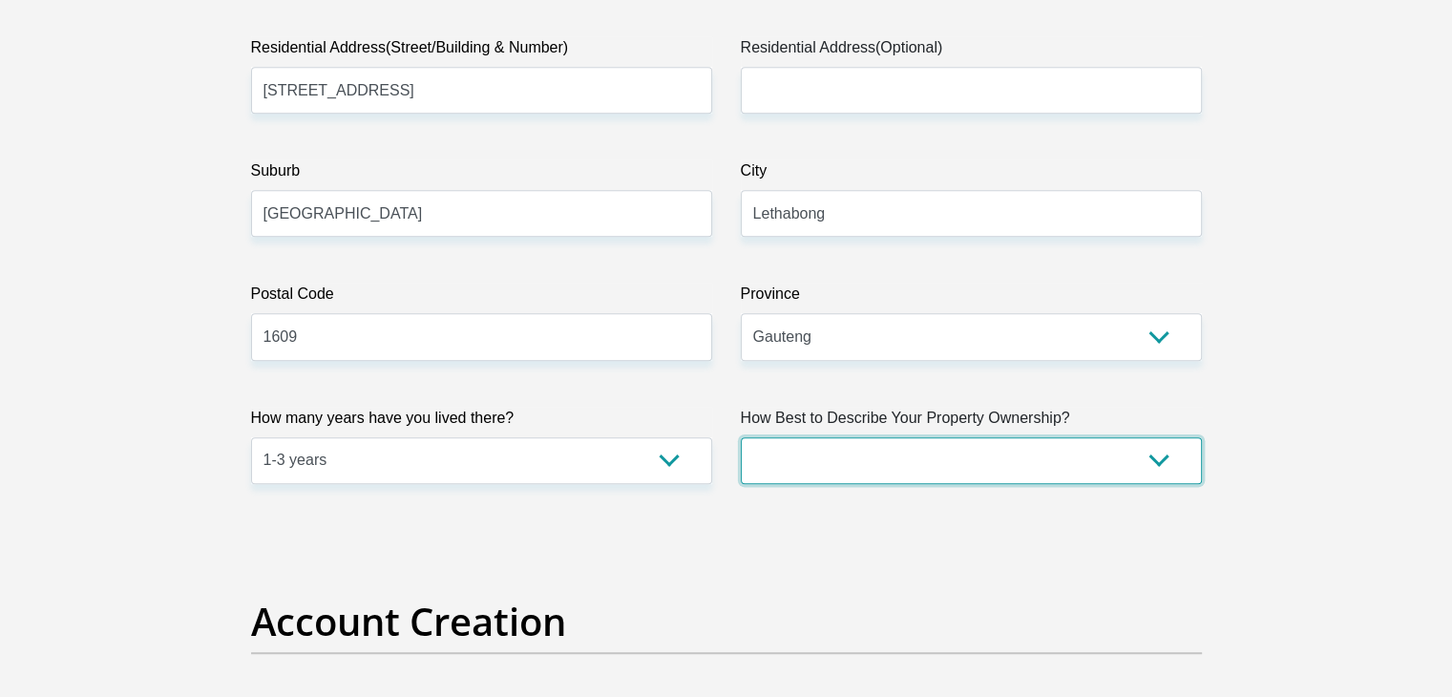
click at [782, 462] on select "Owned Rented Family Owned Company Dwelling" at bounding box center [971, 460] width 461 height 47
select select "Rented"
click at [741, 437] on select "Owned Rented Family Owned Company Dwelling" at bounding box center [971, 460] width 461 height 47
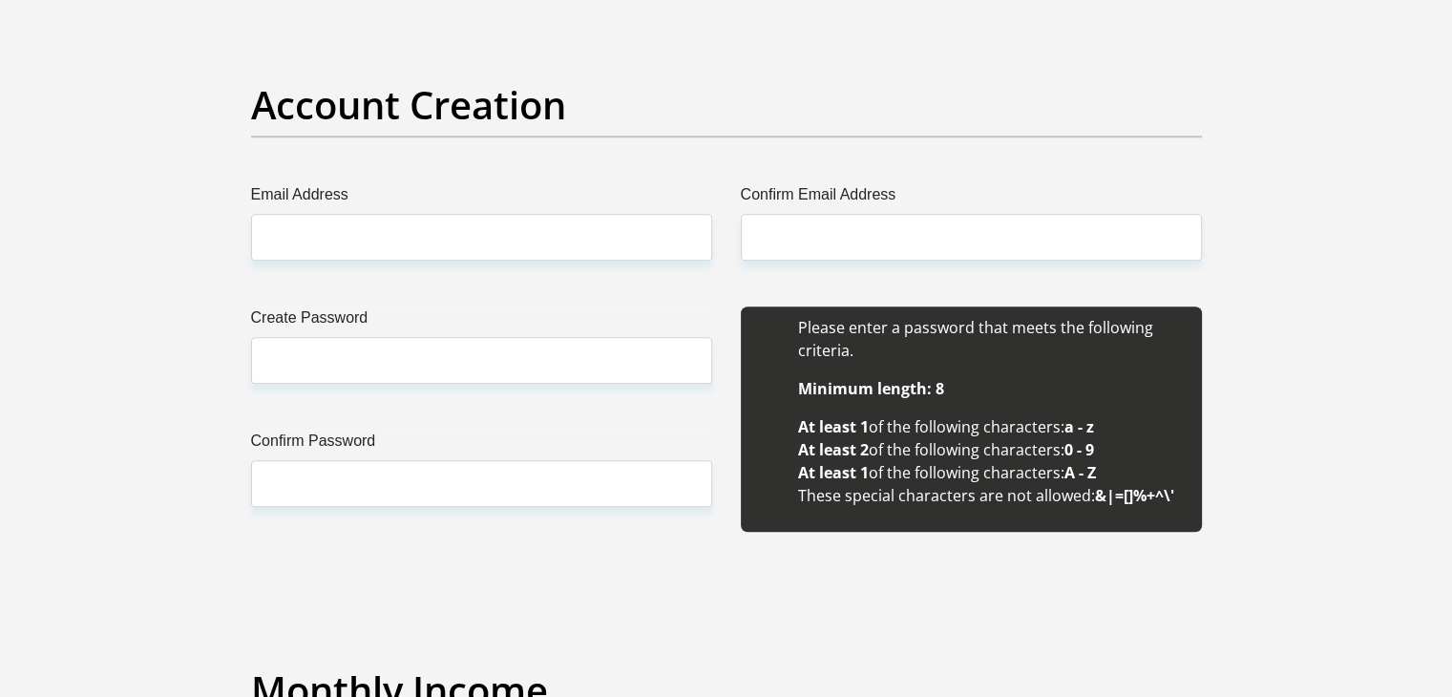
scroll to position [1623, 0]
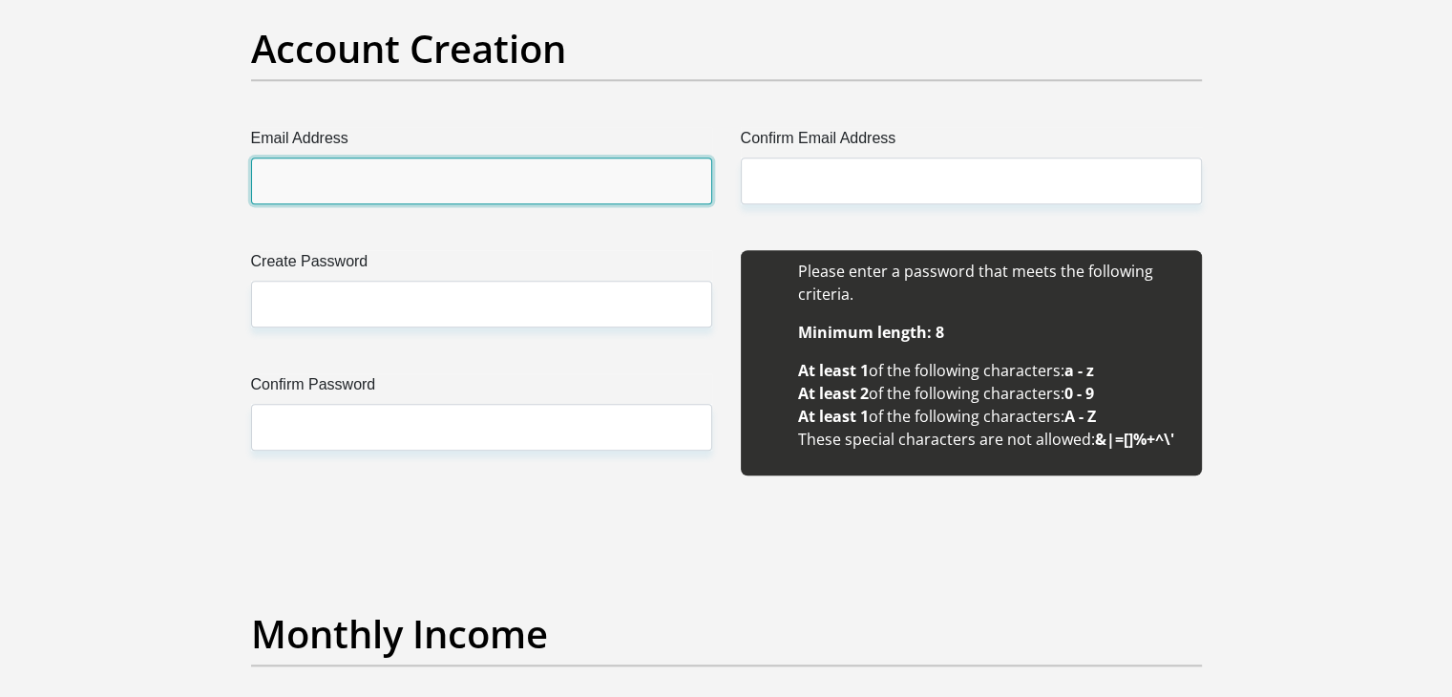
click at [385, 180] on input "Email Address" at bounding box center [481, 181] width 461 height 47
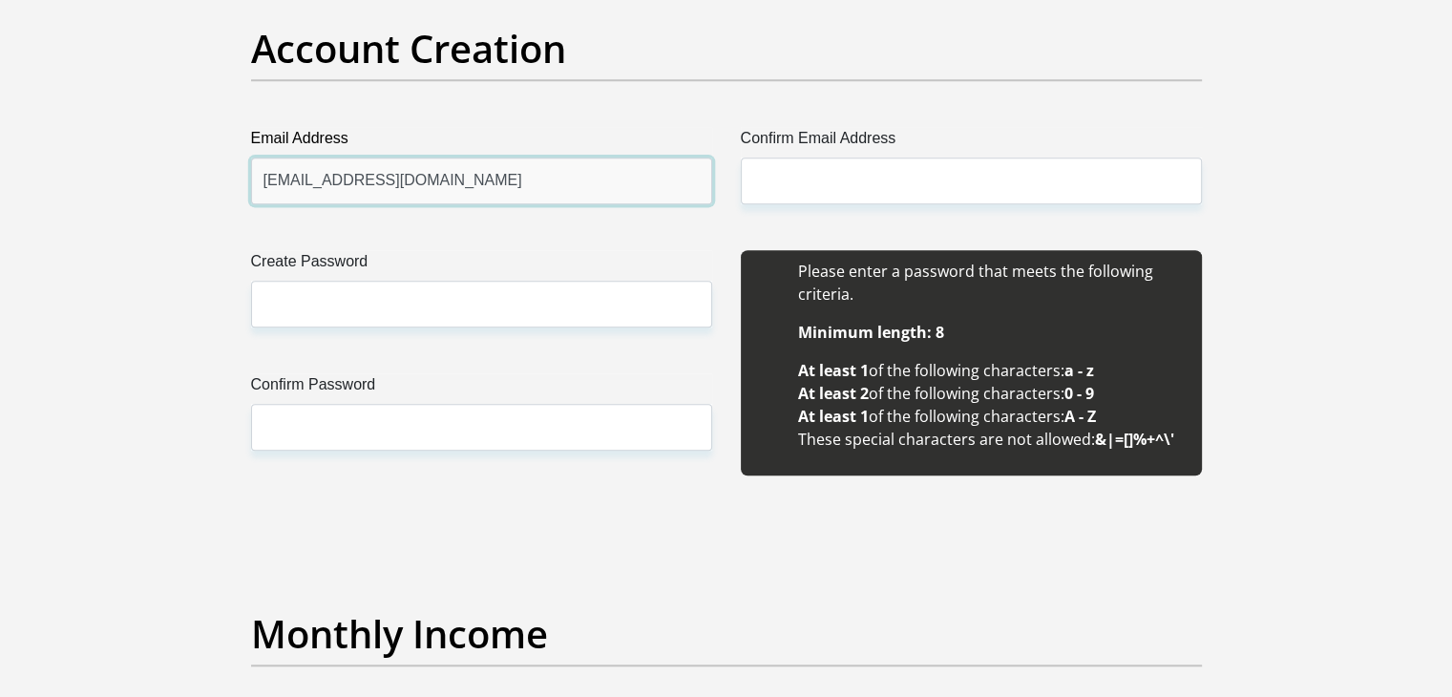
type input "piapritha@gmail.com"
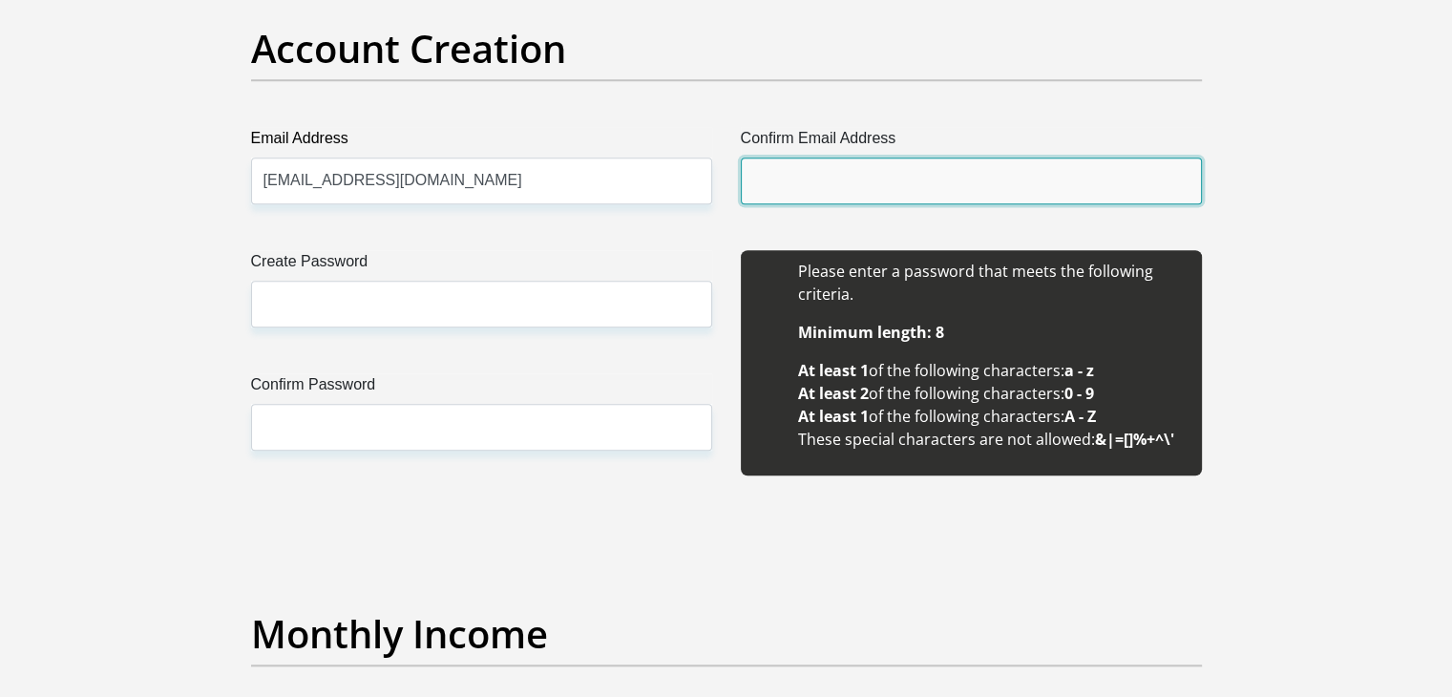
click at [873, 189] on input "Confirm Email Address" at bounding box center [971, 181] width 461 height 47
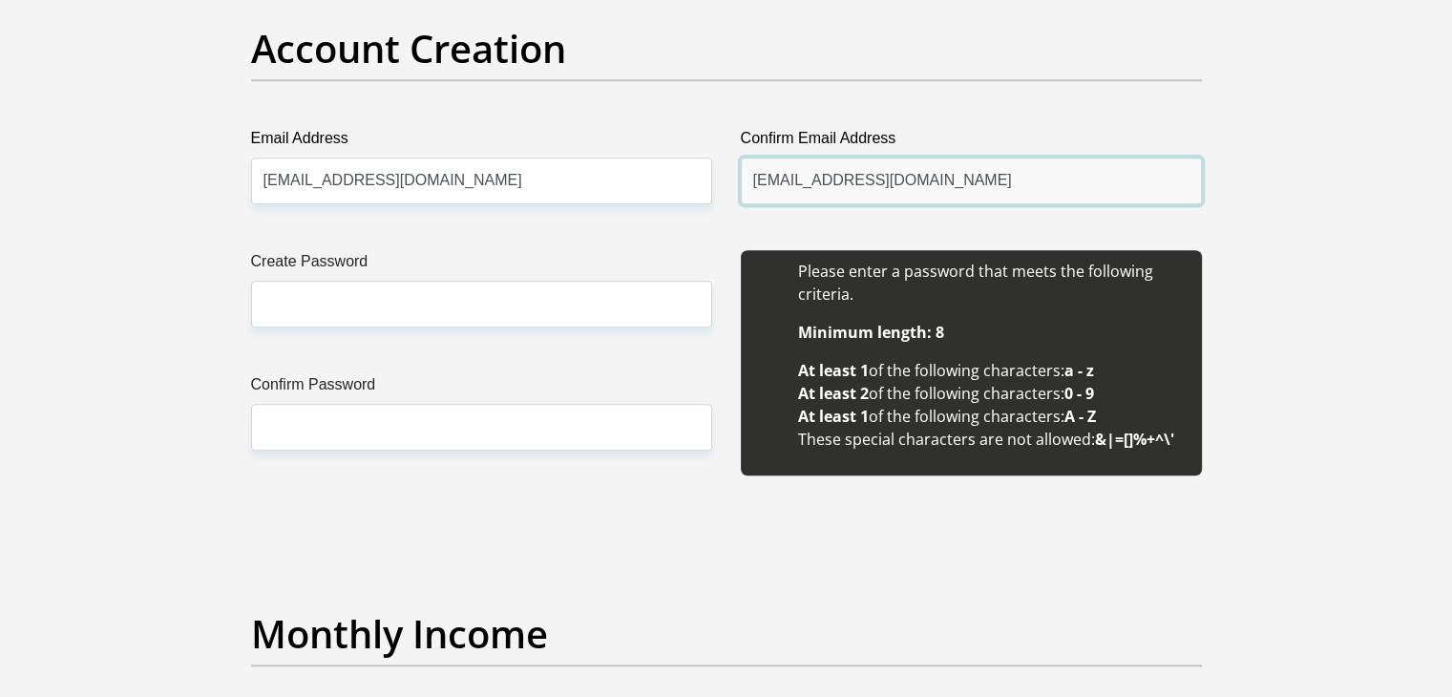
type input "piapritha@gmail.com"
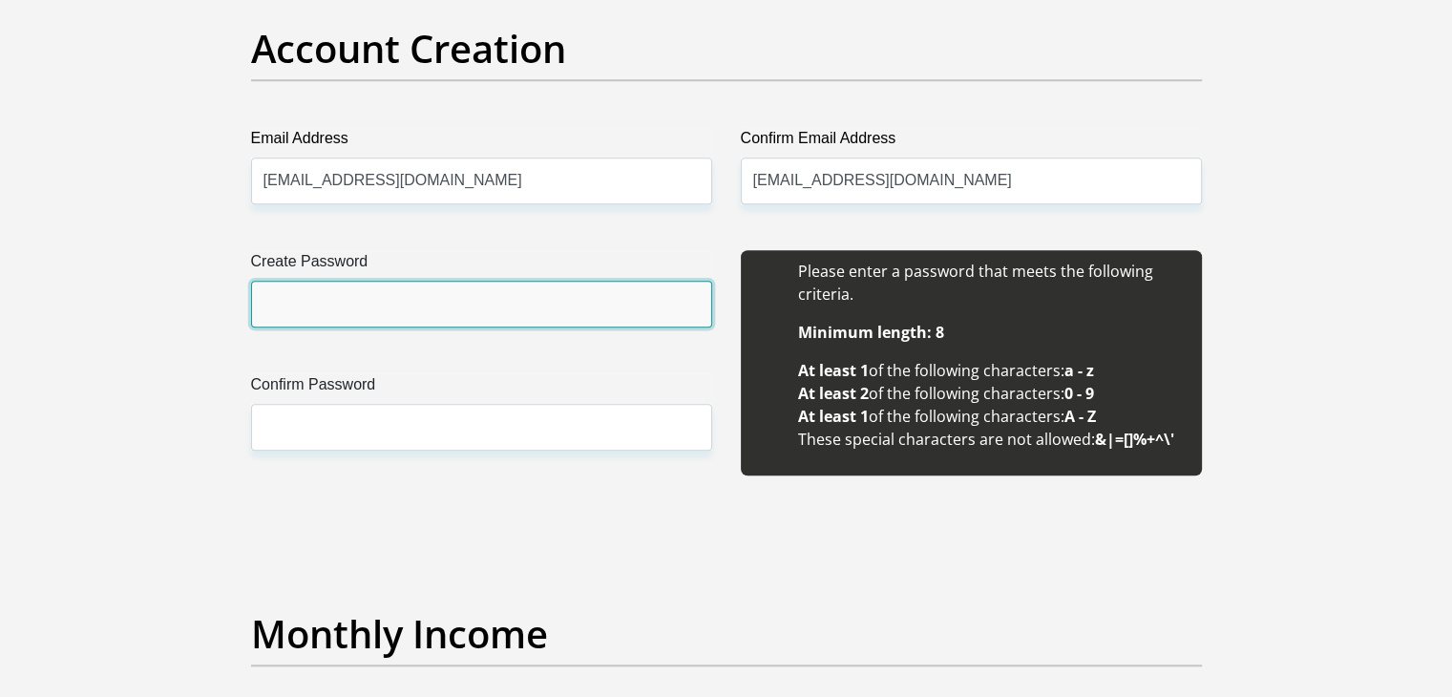
click at [499, 289] on input "Create Password" at bounding box center [481, 304] width 461 height 47
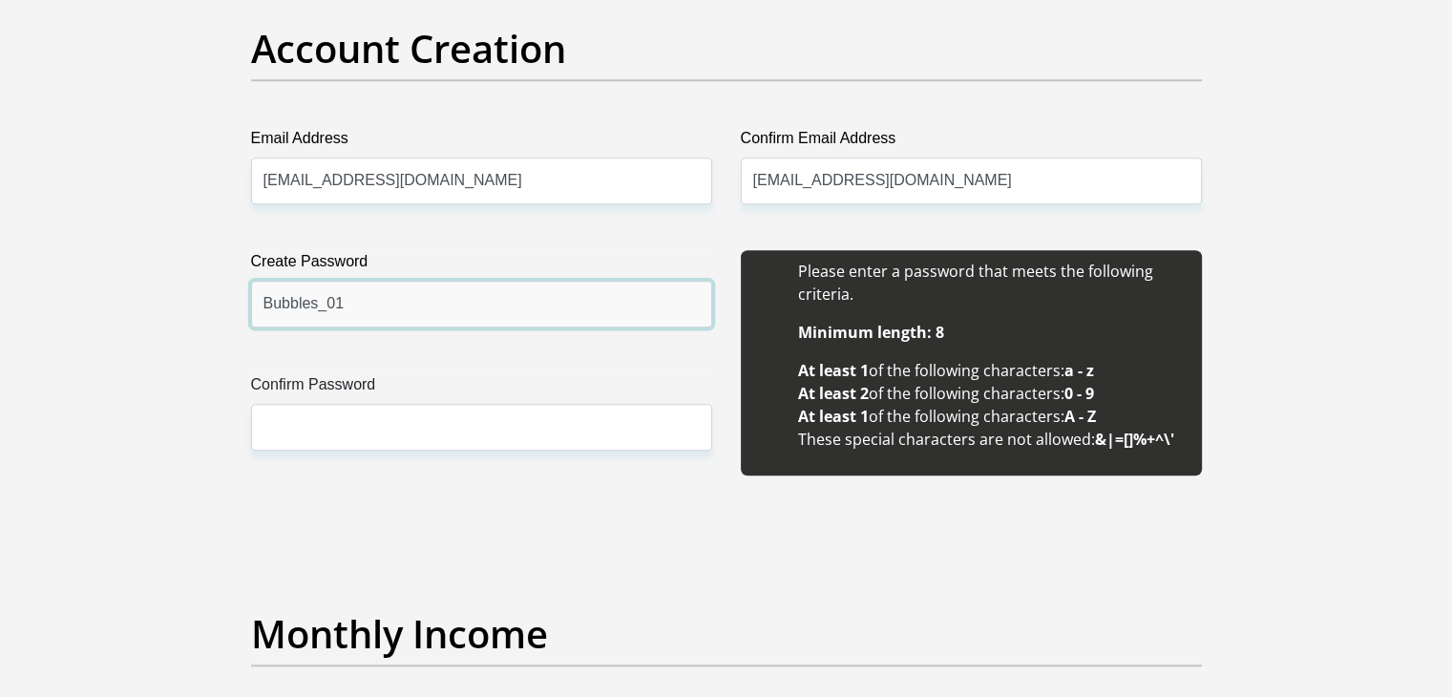
type input "Bubbles_01"
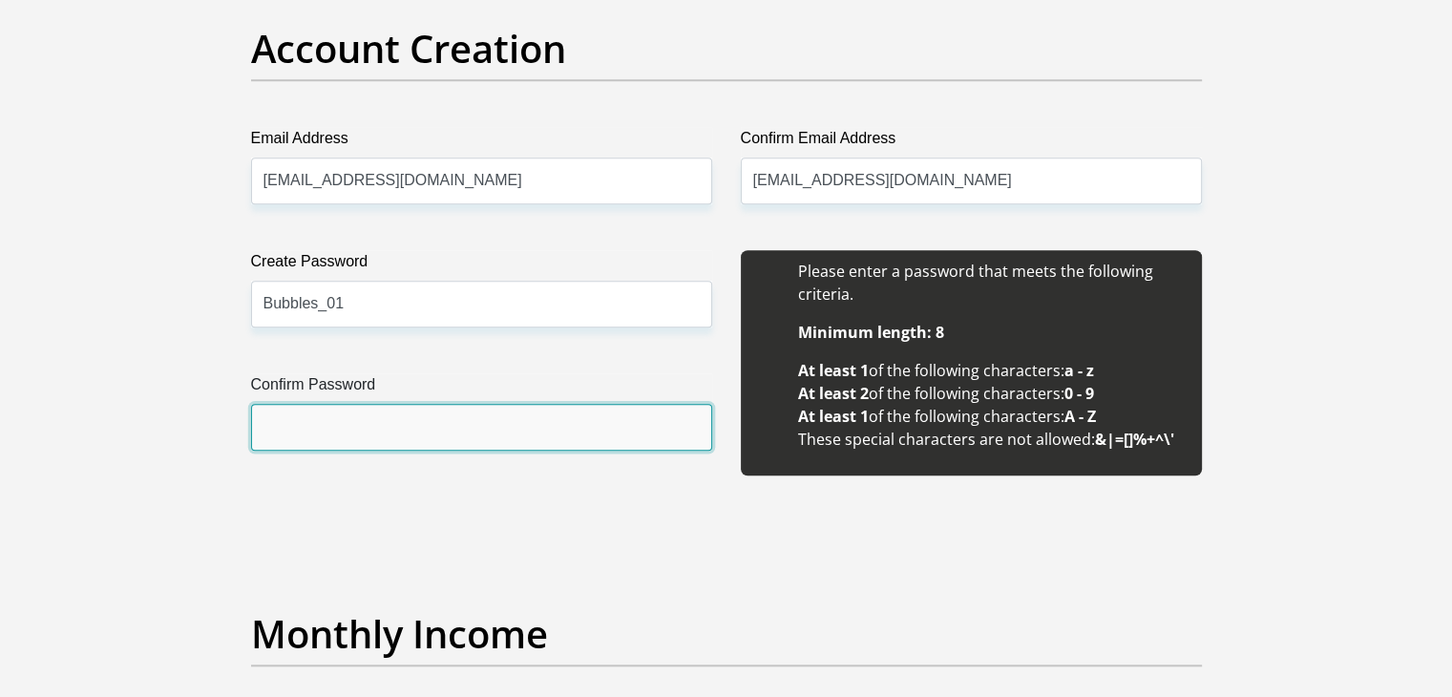
click at [432, 411] on input "Confirm Password" at bounding box center [481, 427] width 461 height 47
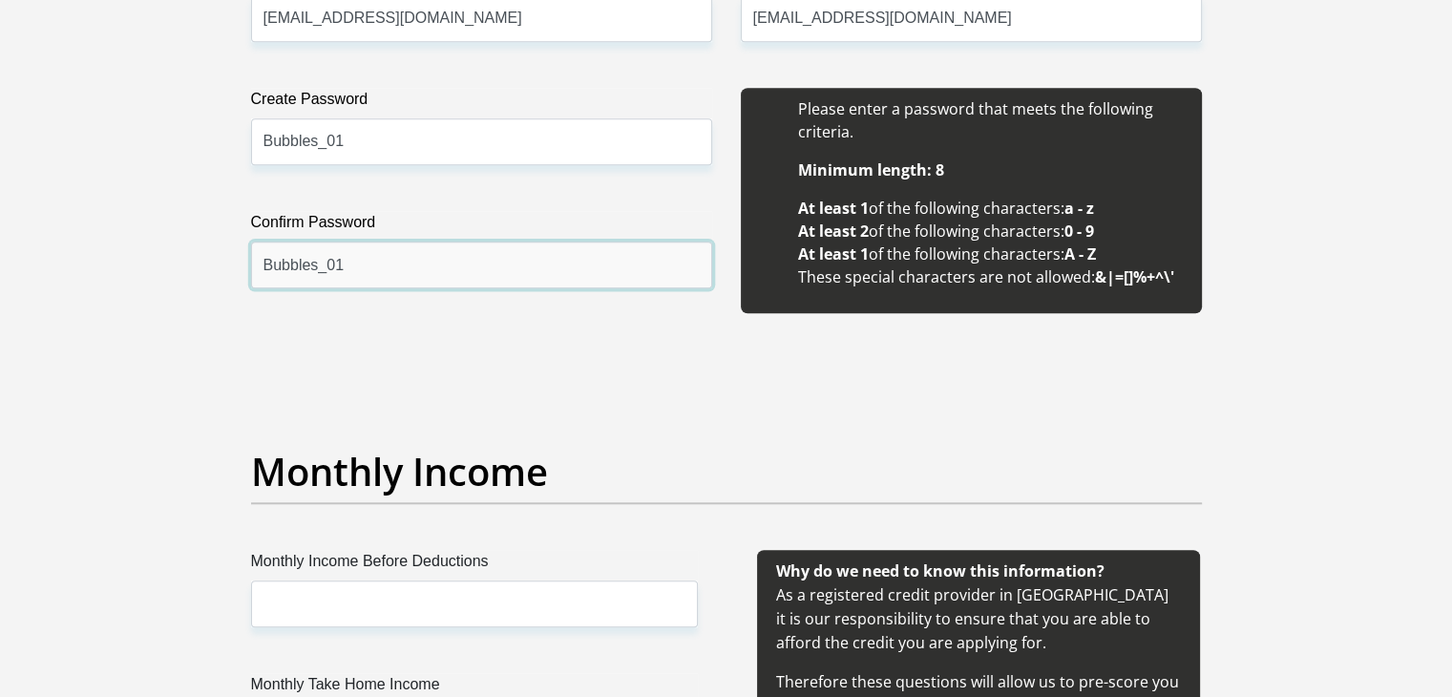
scroll to position [2005, 0]
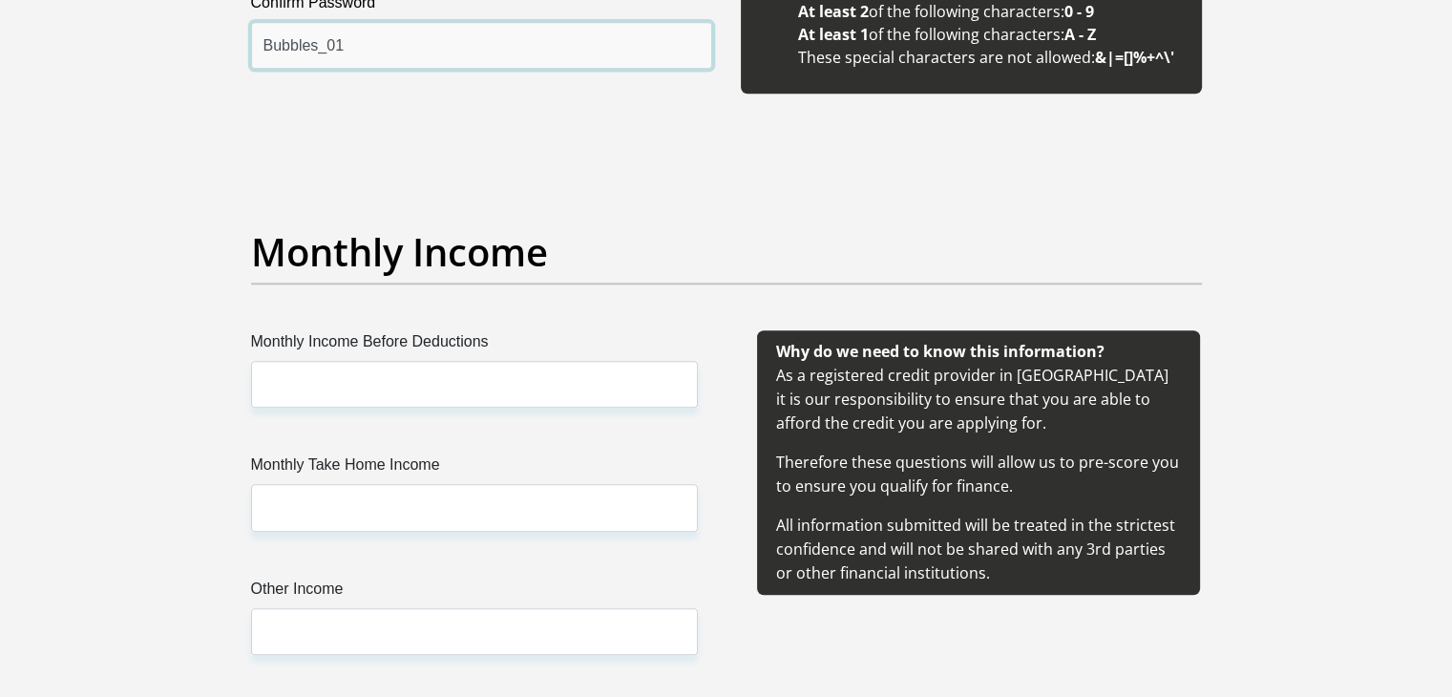
type input "Bubbles_01"
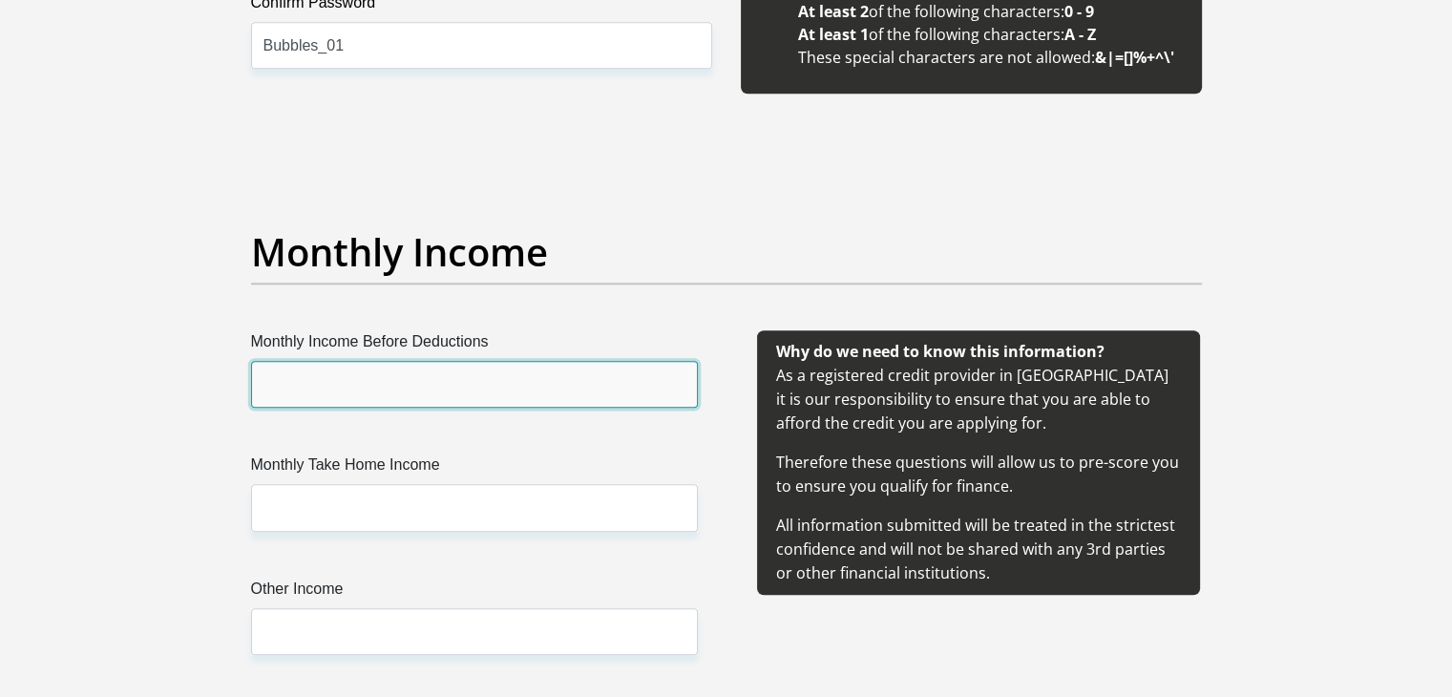
click at [502, 375] on input "Monthly Income Before Deductions" at bounding box center [474, 384] width 447 height 47
type input "30000"
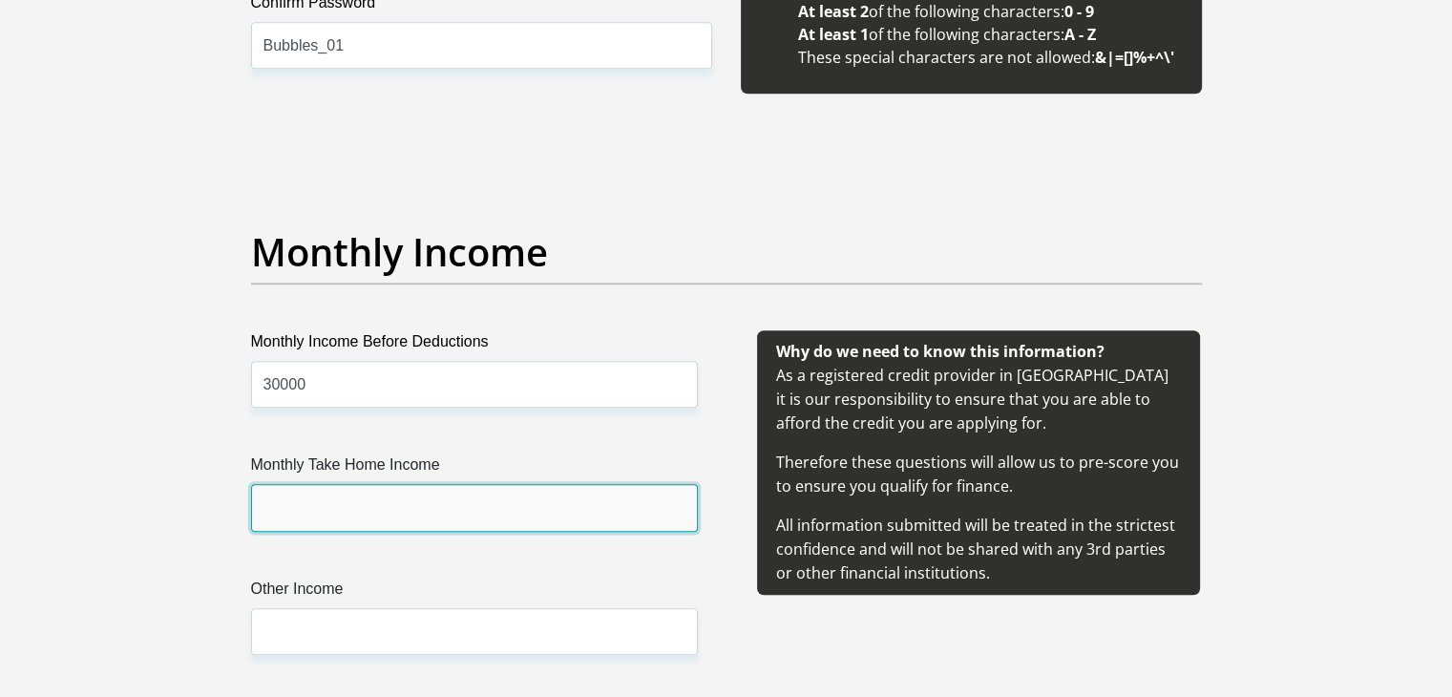
click at [489, 516] on input "Monthly Take Home Income" at bounding box center [474, 507] width 447 height 47
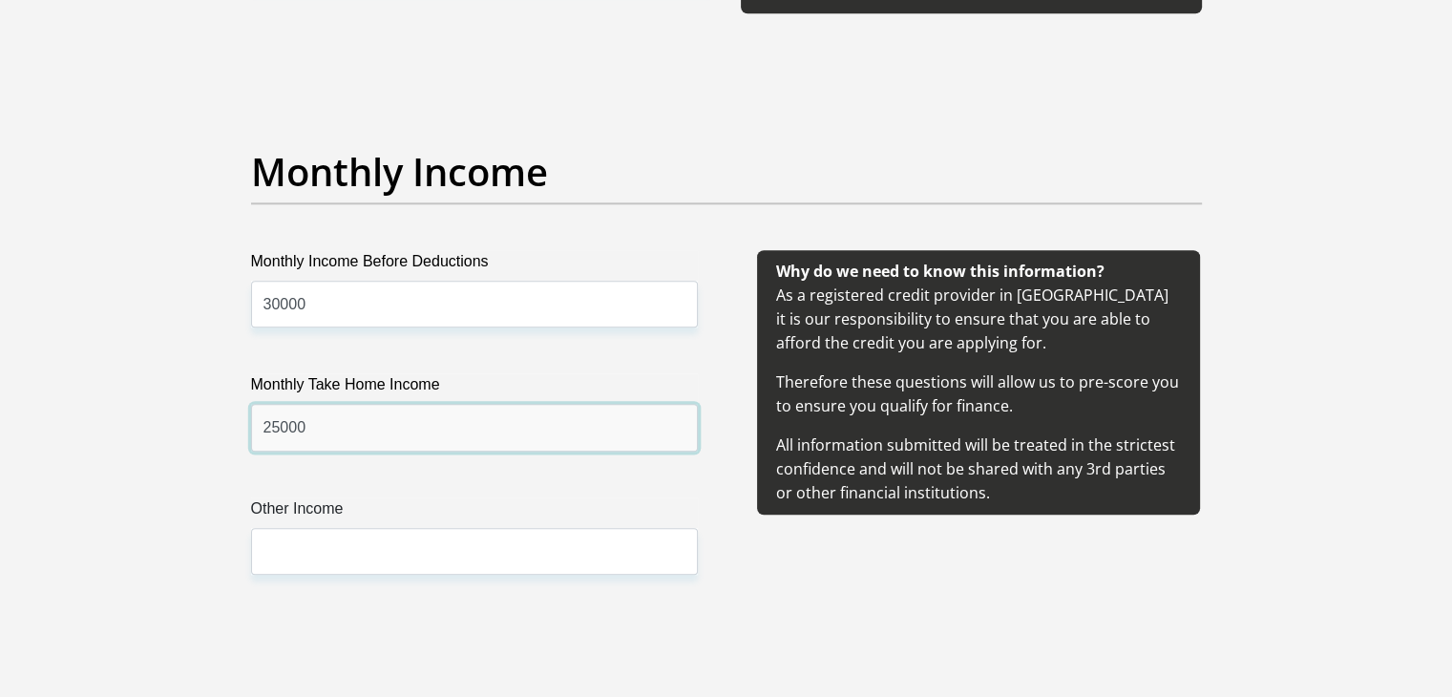
scroll to position [2482, 0]
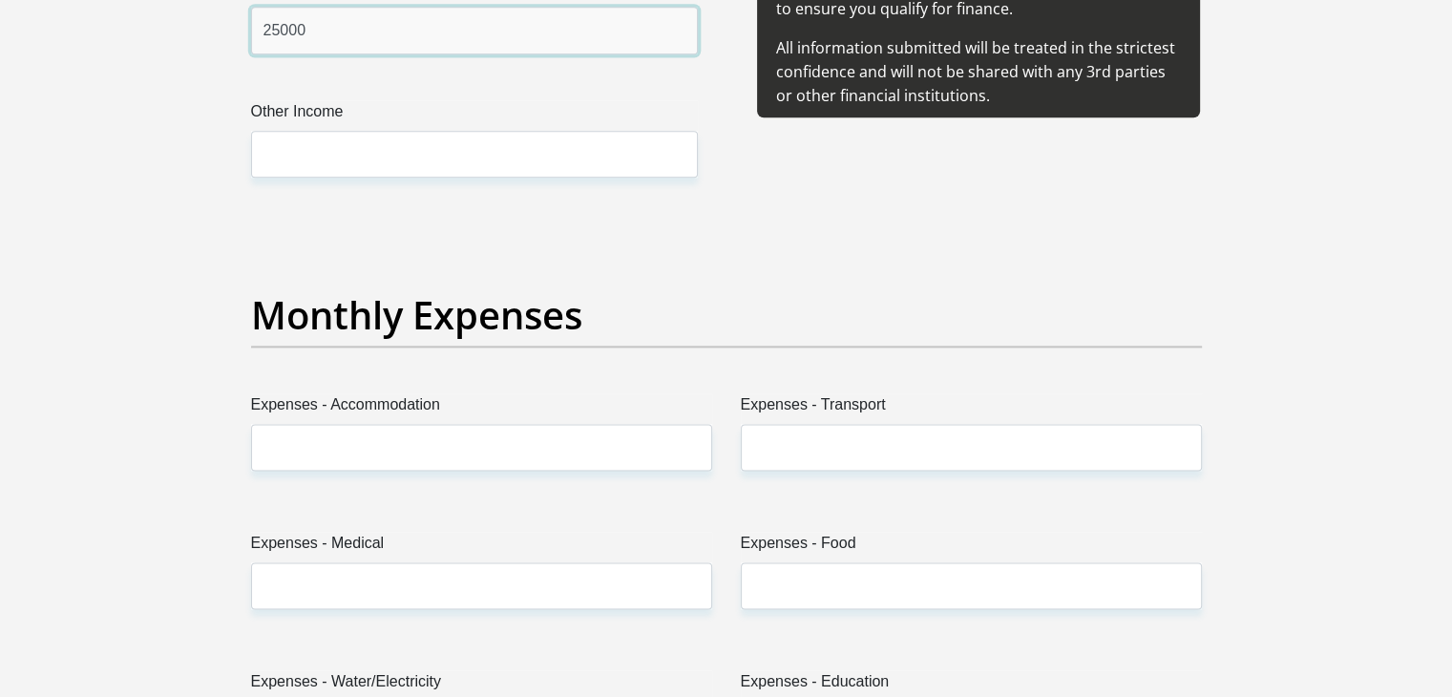
type input "25000"
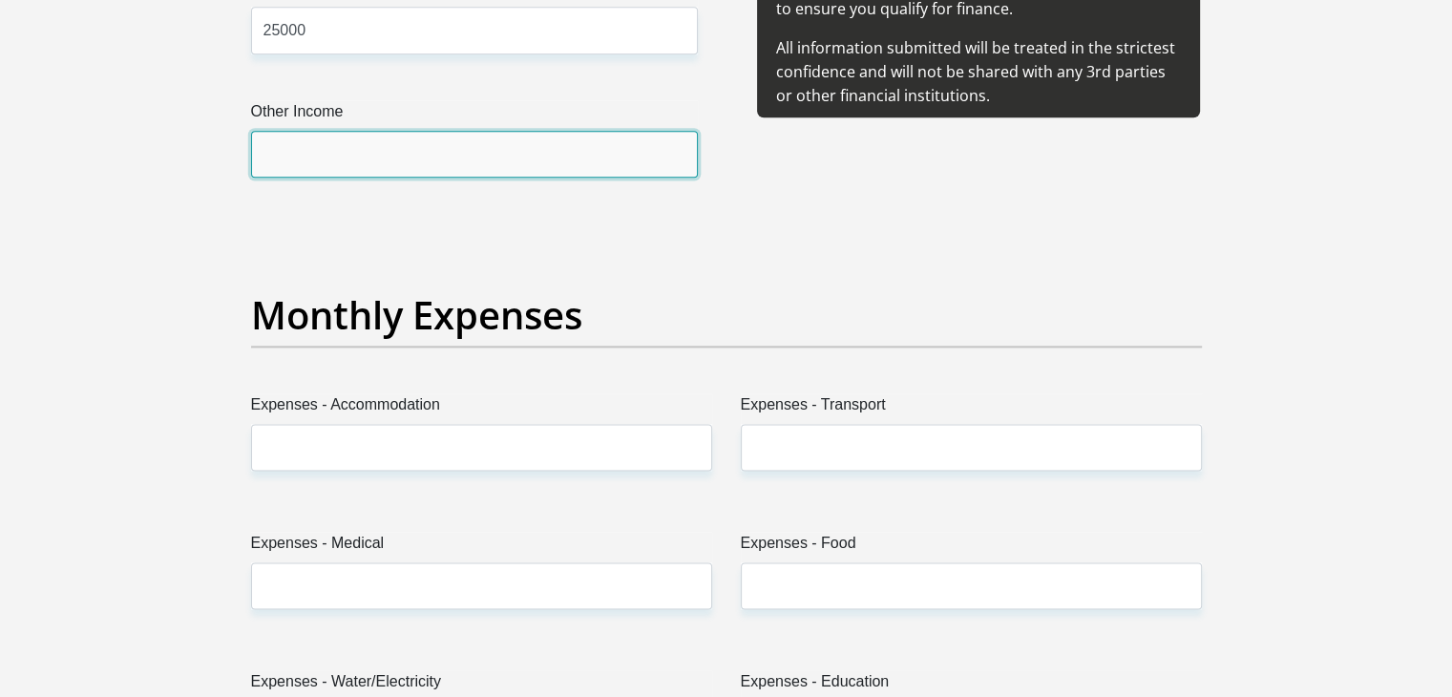
click at [398, 135] on input "Other Income" at bounding box center [474, 154] width 447 height 47
type input "14500"
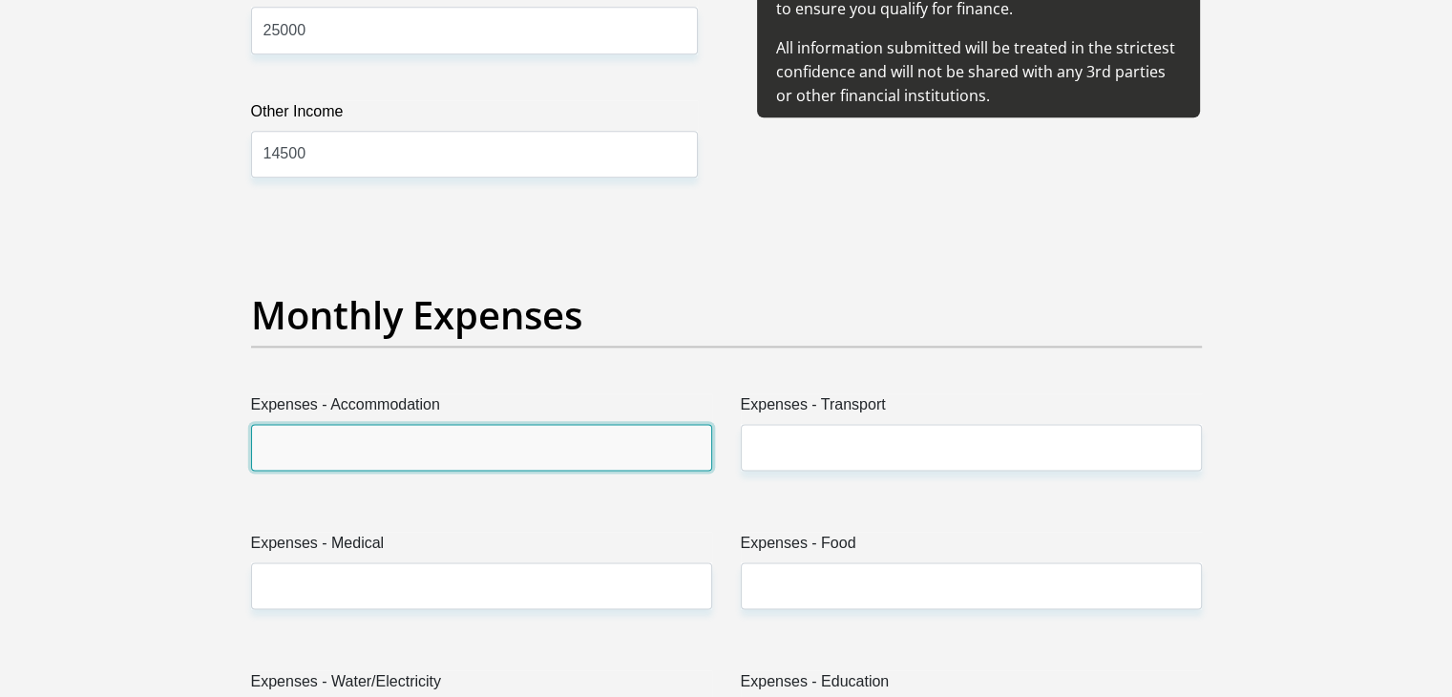
click at [396, 440] on input "Expenses - Accommodation" at bounding box center [481, 447] width 461 height 47
type input "8000"
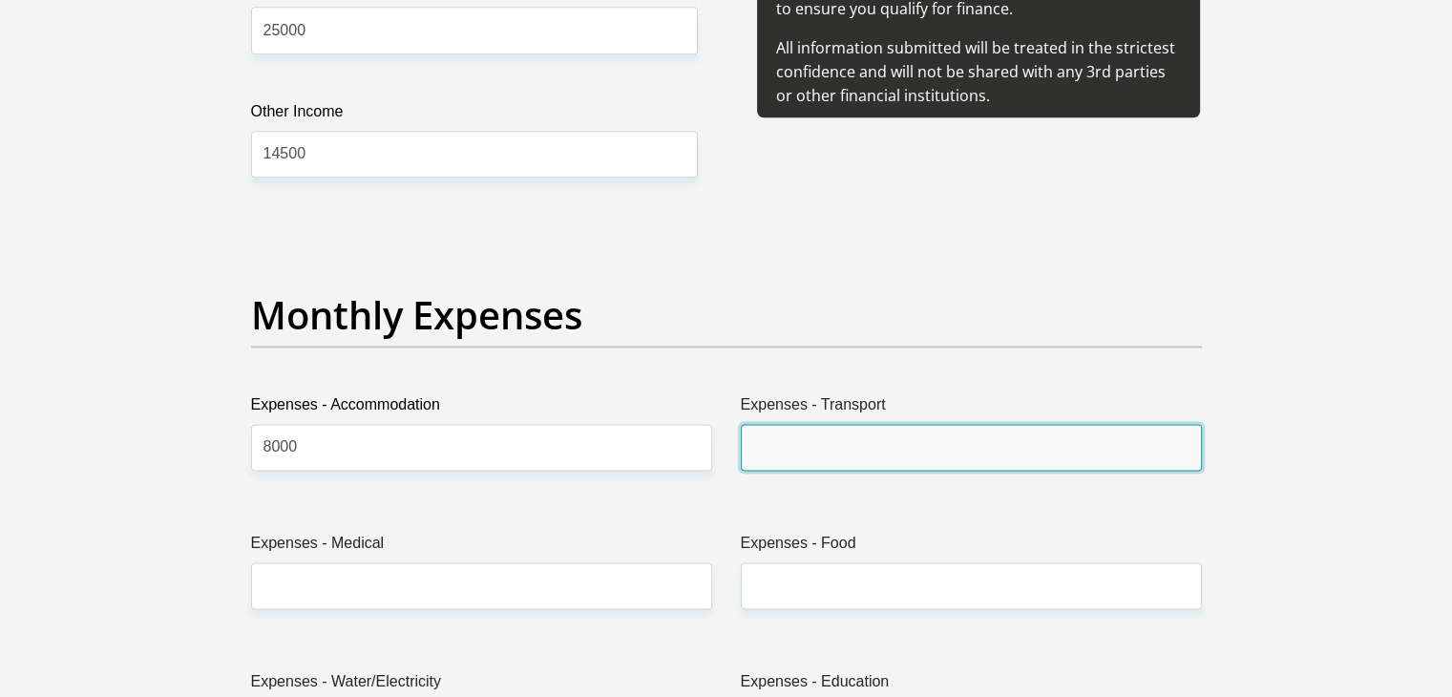
click at [858, 455] on input "Expenses - Transport" at bounding box center [971, 447] width 461 height 47
type input "1000"
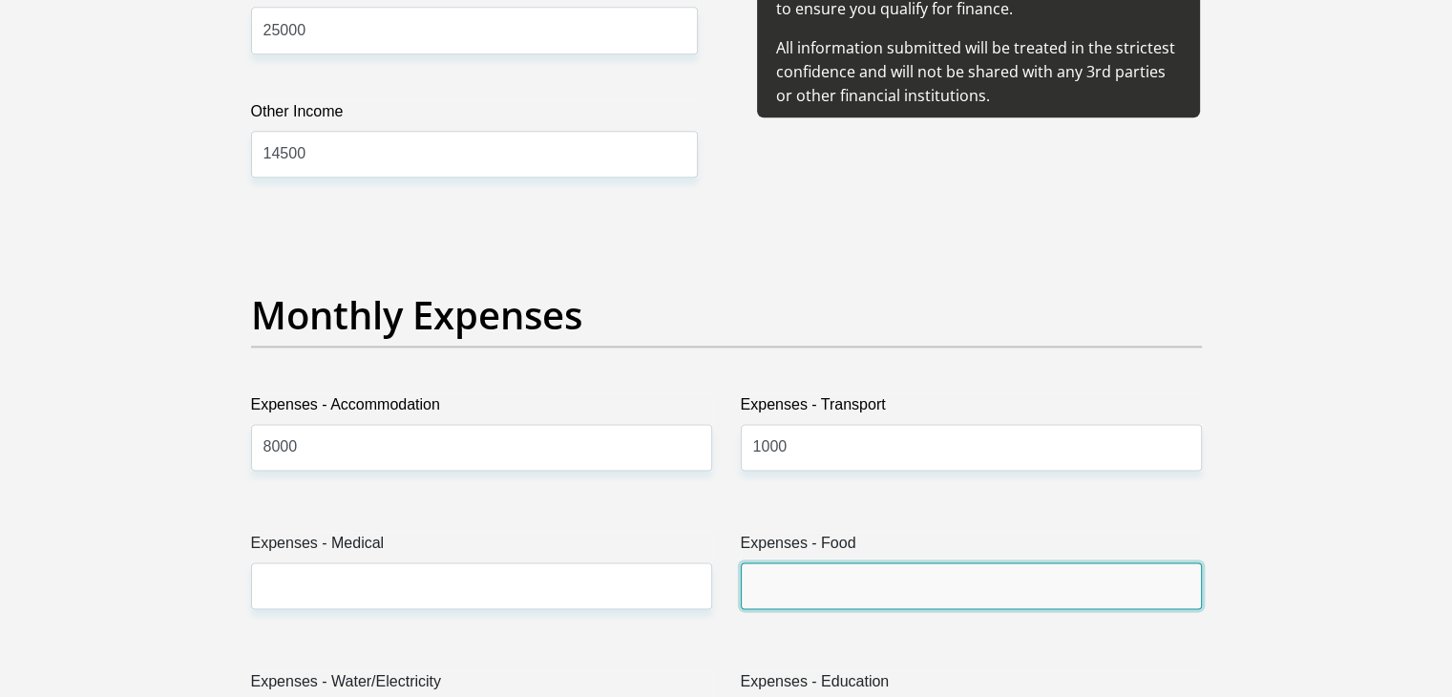
click at [817, 574] on input "Expenses - Food" at bounding box center [971, 585] width 461 height 47
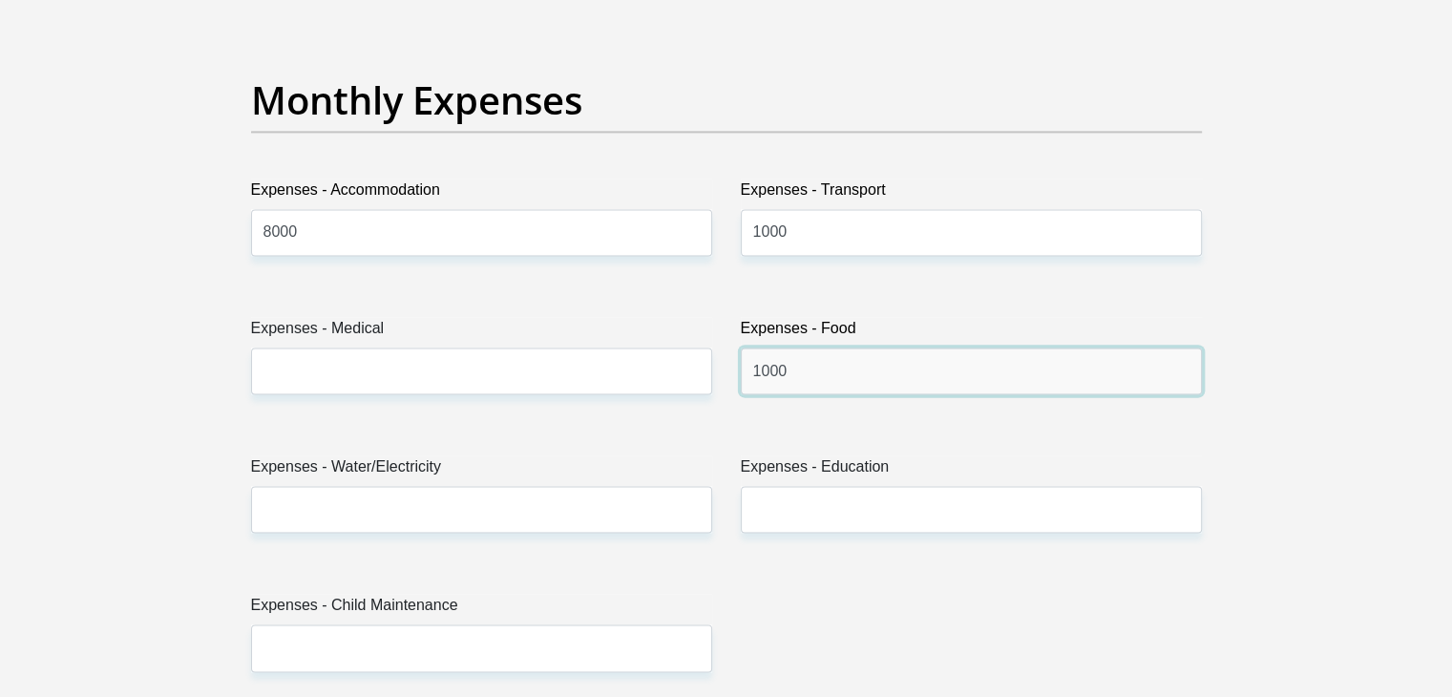
scroll to position [2959, 0]
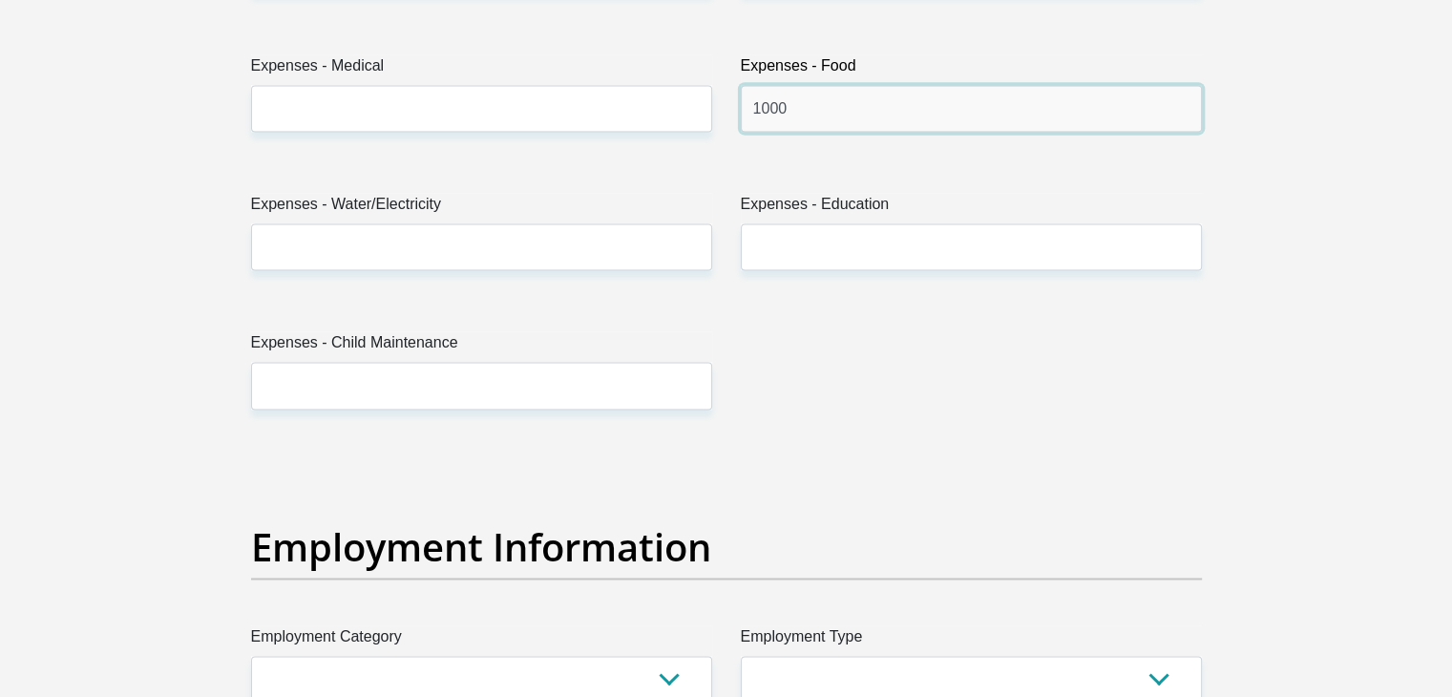
type input "1000"
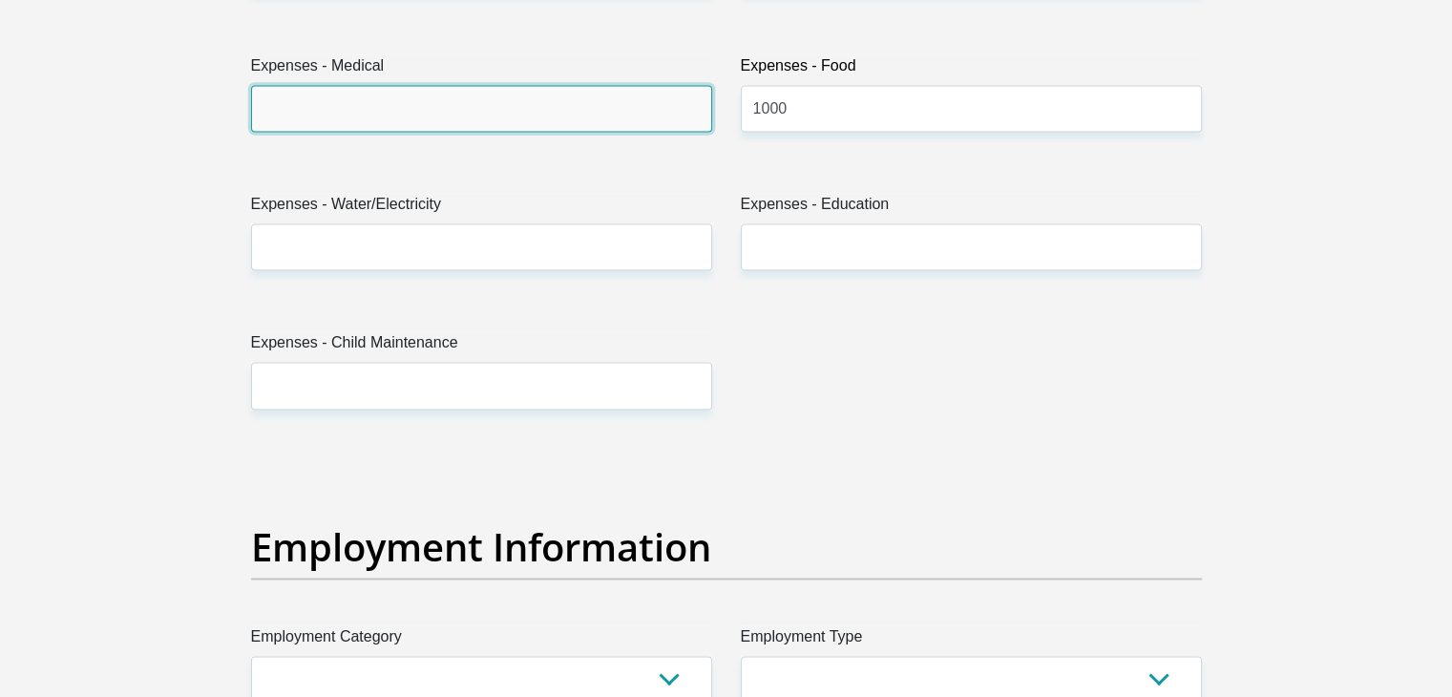
click at [381, 93] on input "Expenses - Medical" at bounding box center [481, 108] width 461 height 47
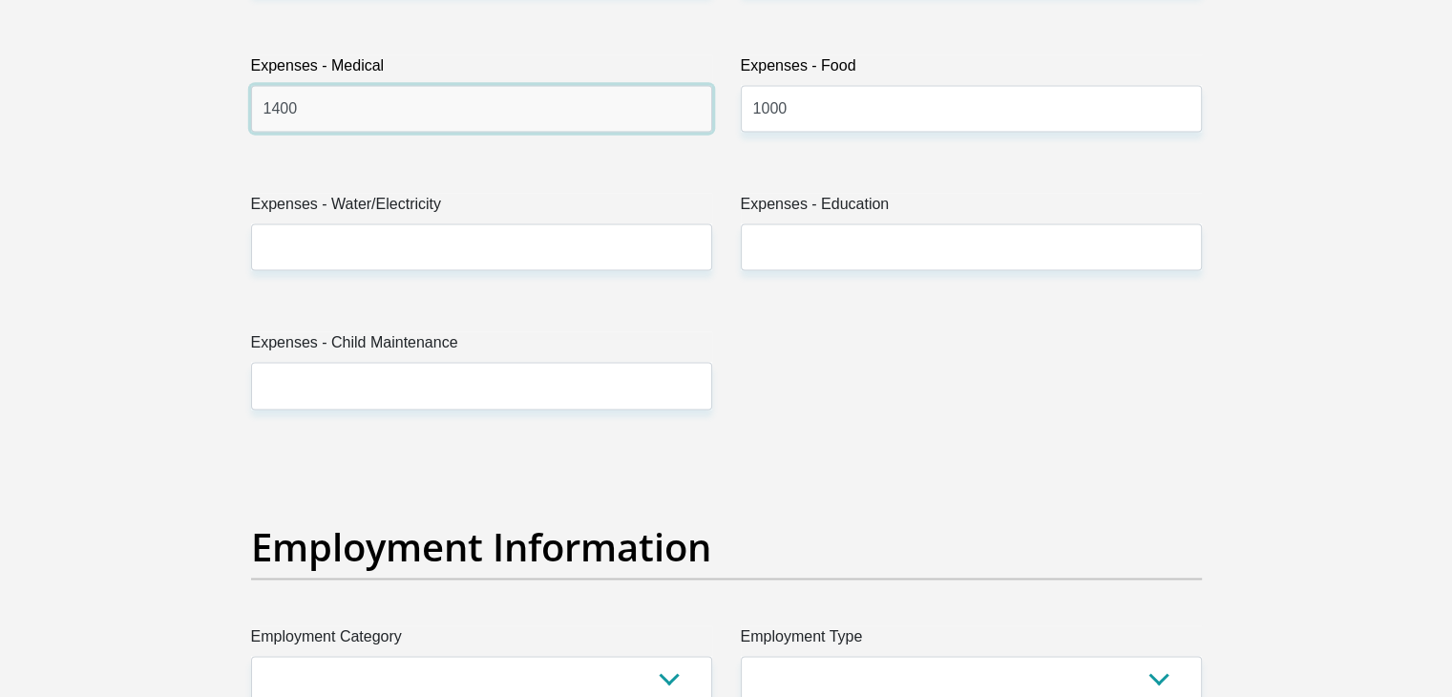
type input "1400"
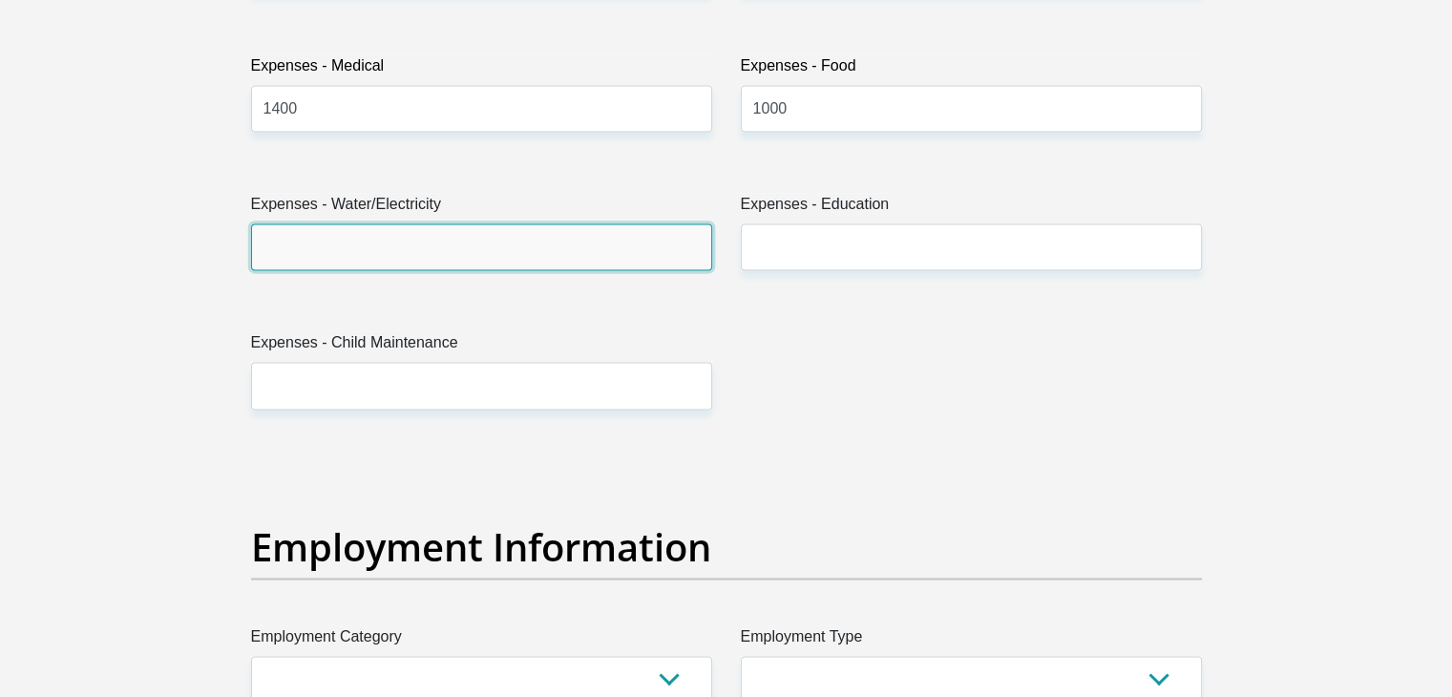
click at [389, 253] on input "Expenses - Water/Electricity" at bounding box center [481, 246] width 461 height 47
type input "1000"
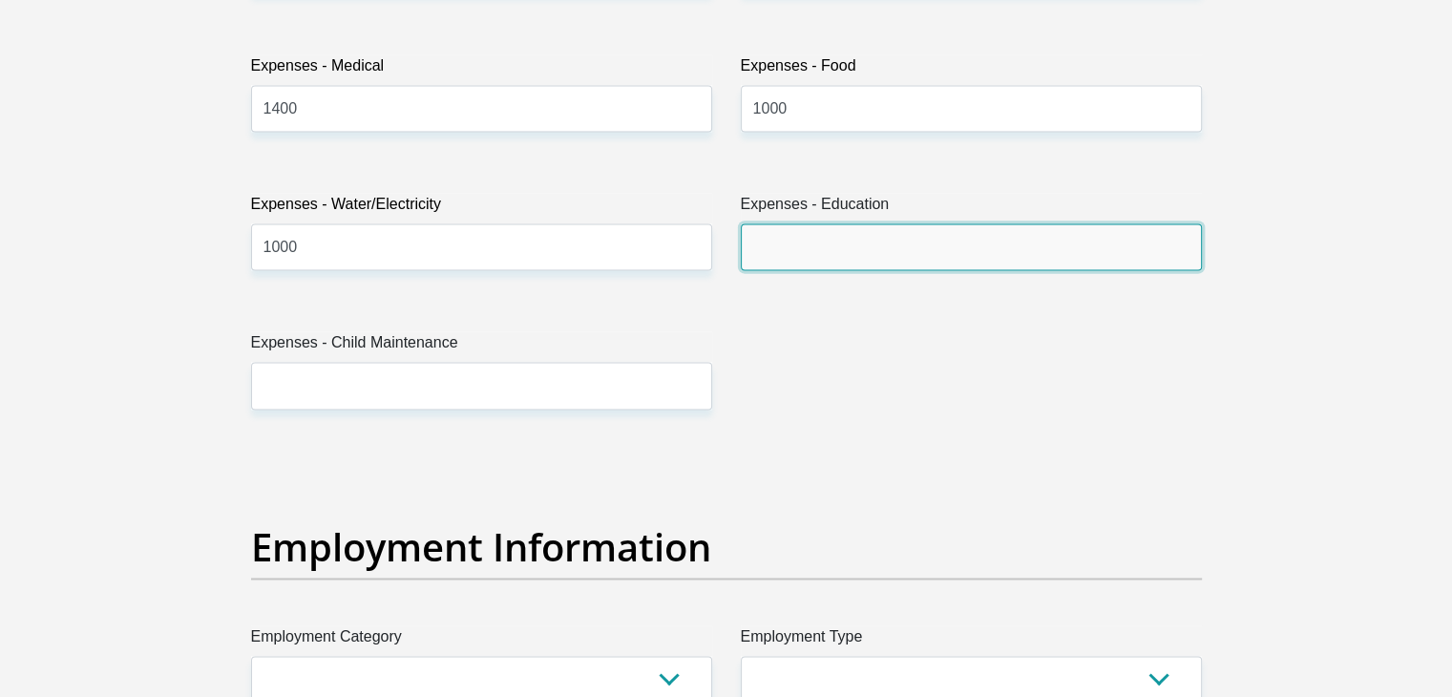
click at [803, 254] on input "Expenses - Education" at bounding box center [971, 246] width 461 height 47
type input "0"
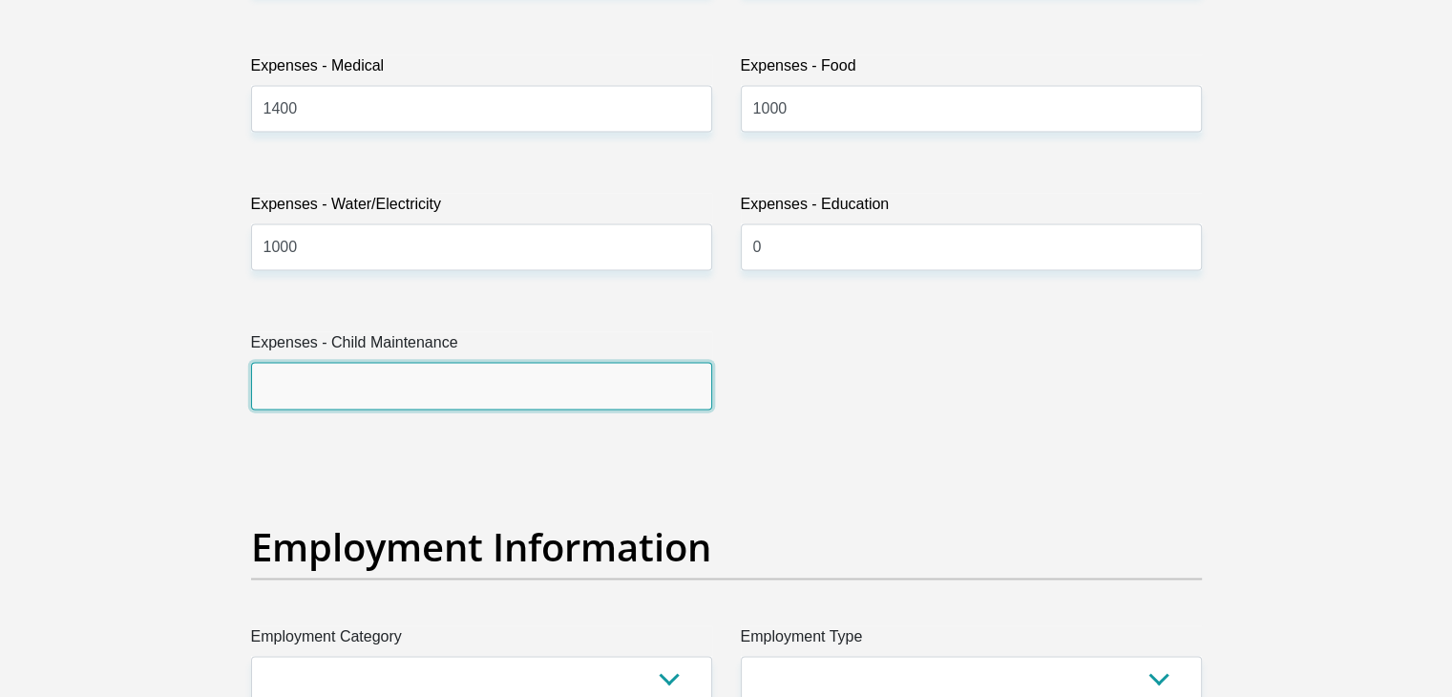
click at [539, 375] on input "Expenses - Child Maintenance" at bounding box center [481, 385] width 461 height 47
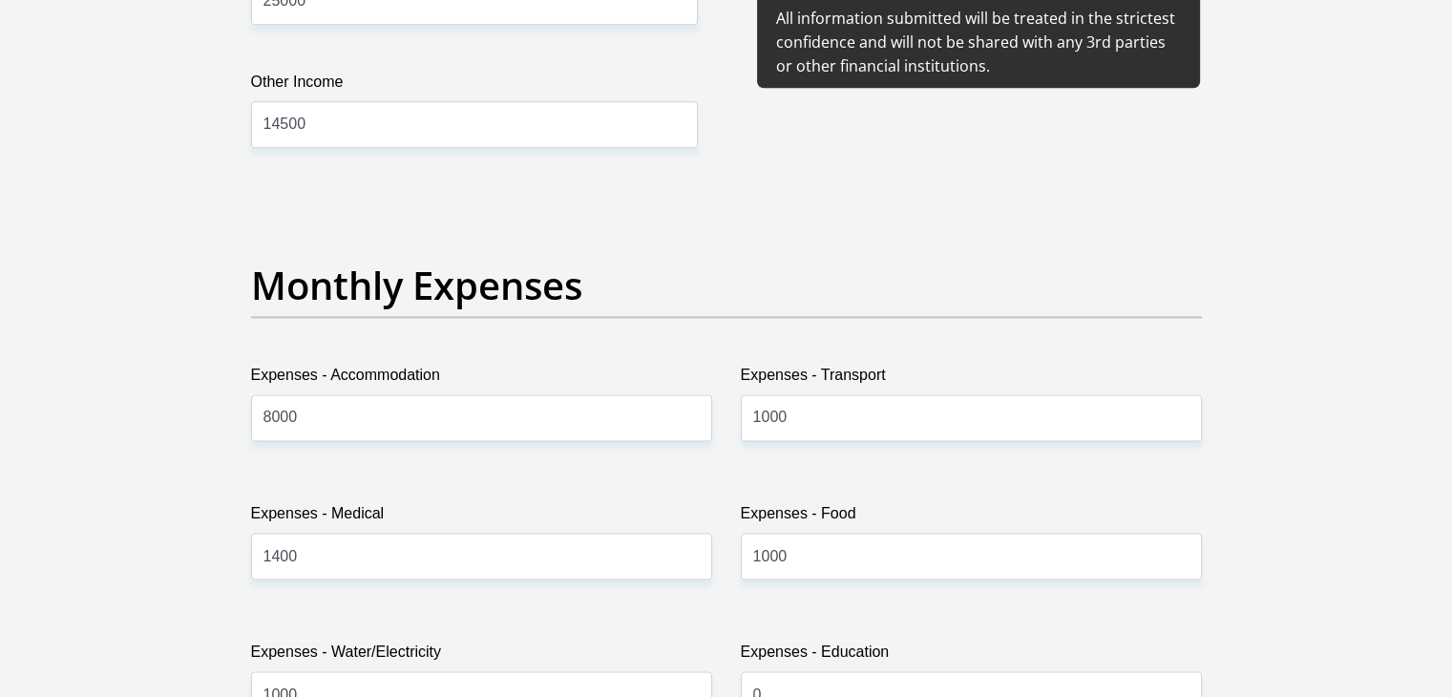
scroll to position [2482, 0]
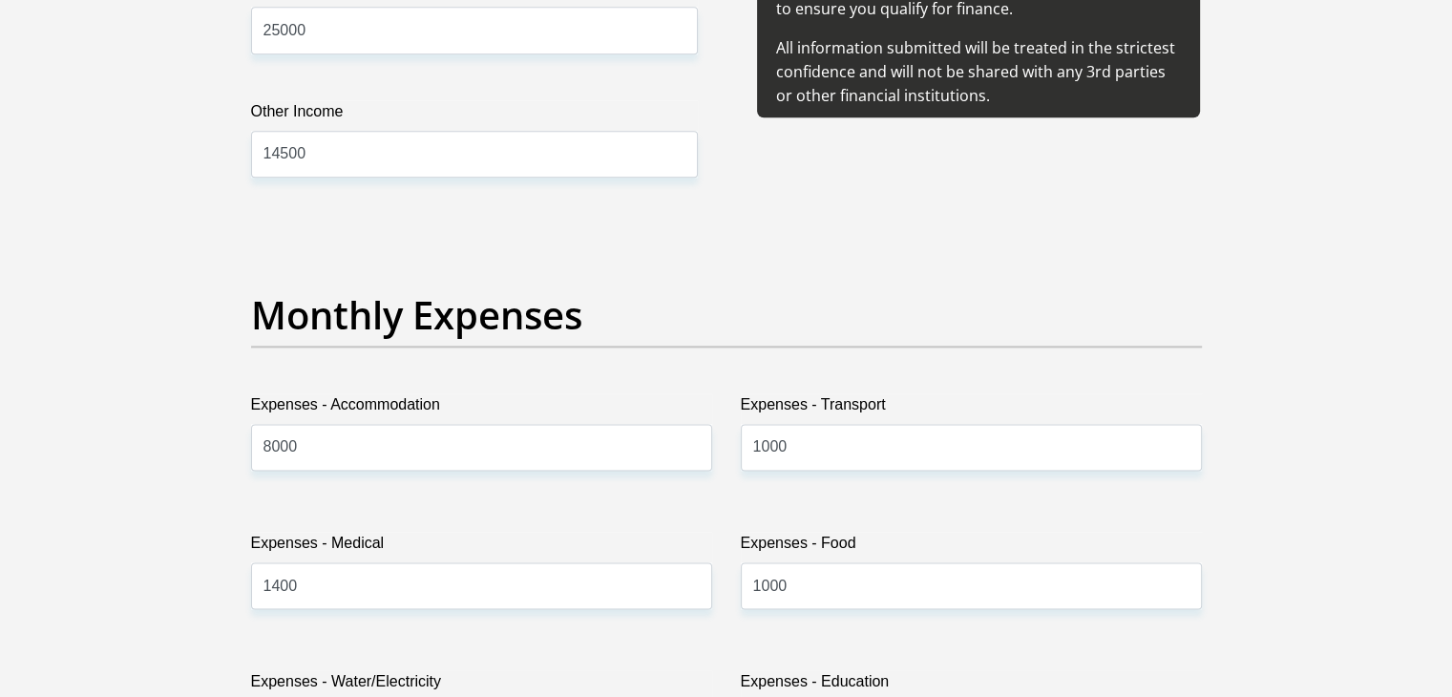
type input "0"
click at [821, 443] on input "1000" at bounding box center [971, 447] width 461 height 47
drag, startPoint x: 813, startPoint y: 450, endPoint x: 709, endPoint y: 456, distance: 104.3
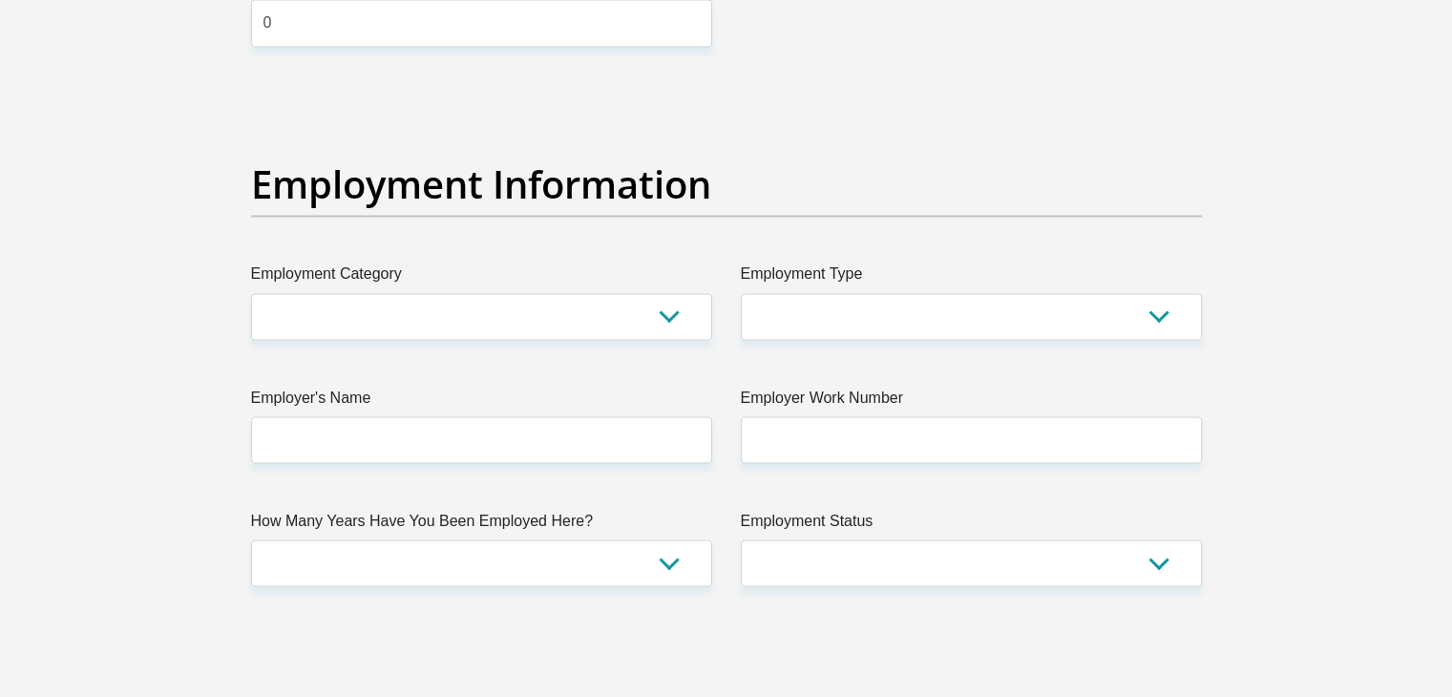
scroll to position [3341, 0]
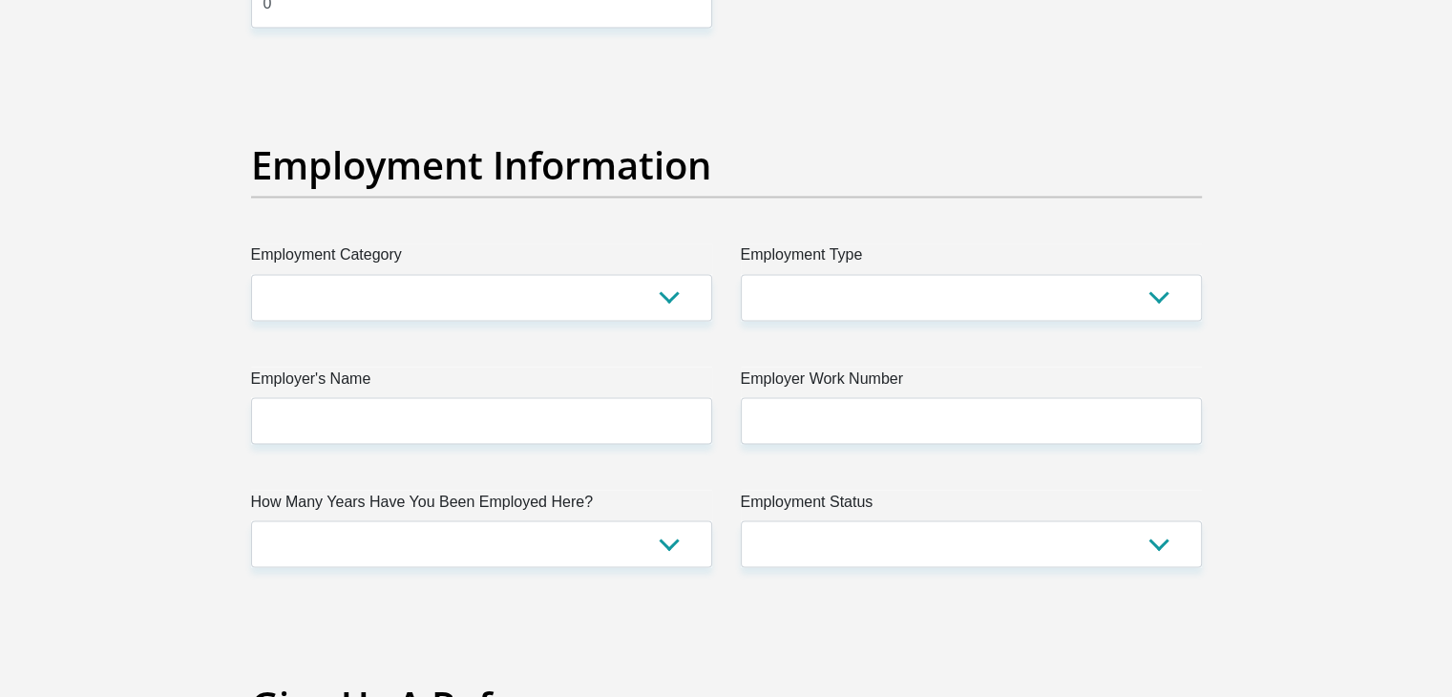
type input "500"
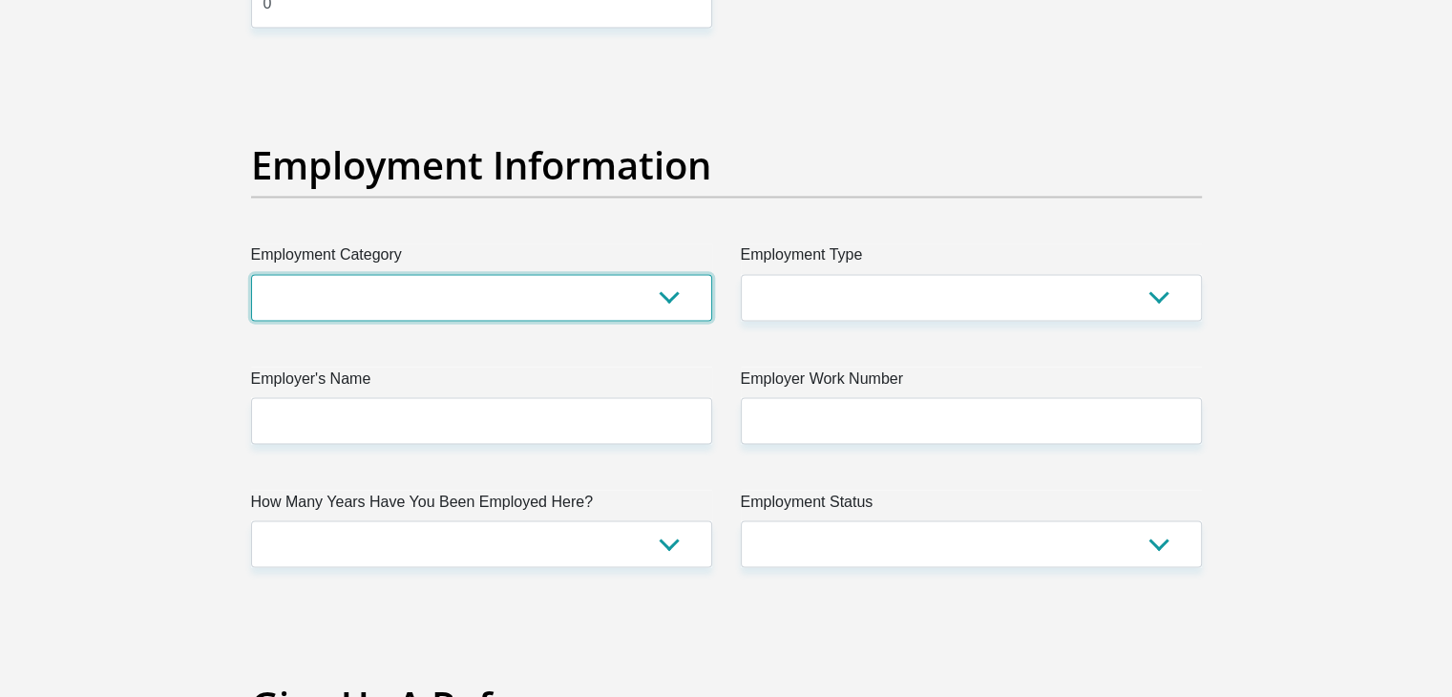
click at [590, 282] on select "AGRICULTURE ALCOHOL & TOBACCO CONSTRUCTION MATERIALS METALLURGY EQUIPMENT FOR R…" at bounding box center [481, 297] width 461 height 47
select select "7"
click at [251, 274] on select "AGRICULTURE ALCOHOL & TOBACCO CONSTRUCTION MATERIALS METALLURGY EQUIPMENT FOR R…" at bounding box center [481, 297] width 461 height 47
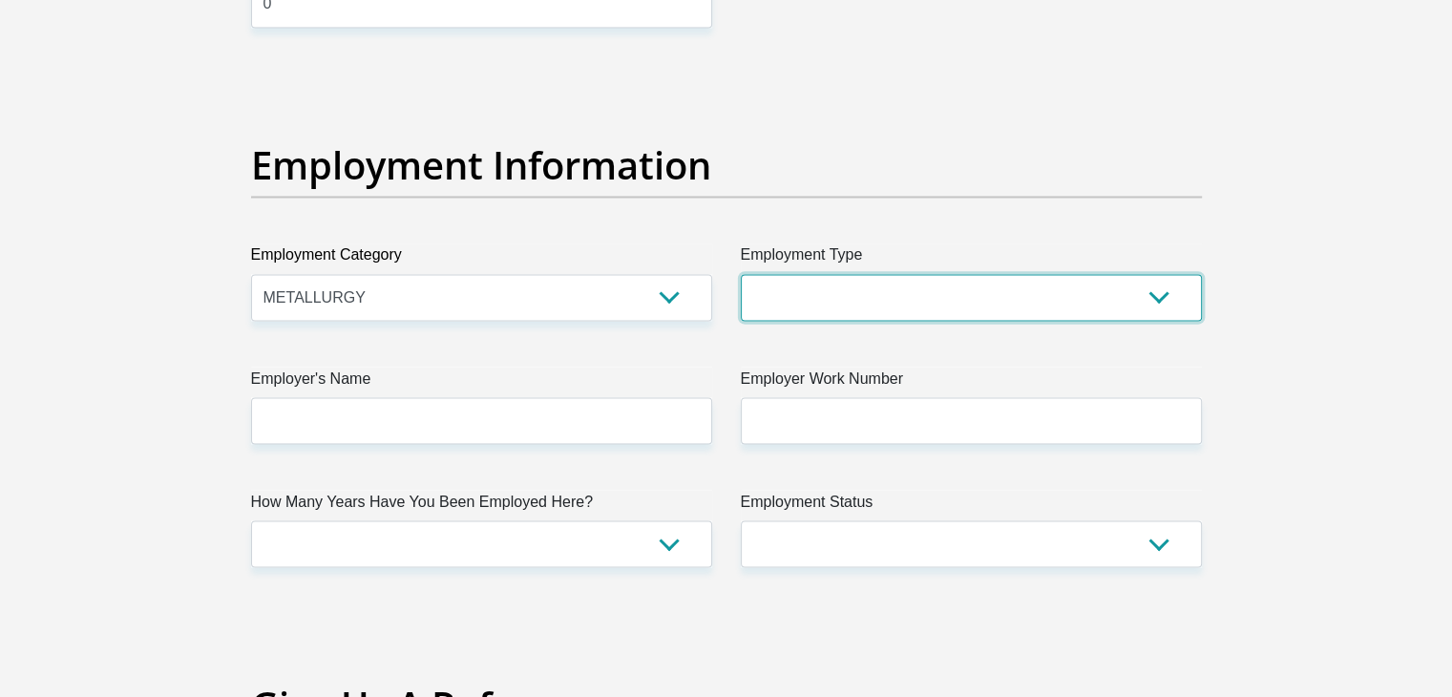
click at [778, 307] on select "College/Lecturer Craft Seller Creative Driver Executive Farmer Forces - Non Com…" at bounding box center [971, 297] width 461 height 47
select select "Production/Manufacturing"
click at [741, 274] on select "College/Lecturer Craft Seller Creative Driver Executive Farmer Forces - Non Com…" at bounding box center [971, 297] width 461 height 47
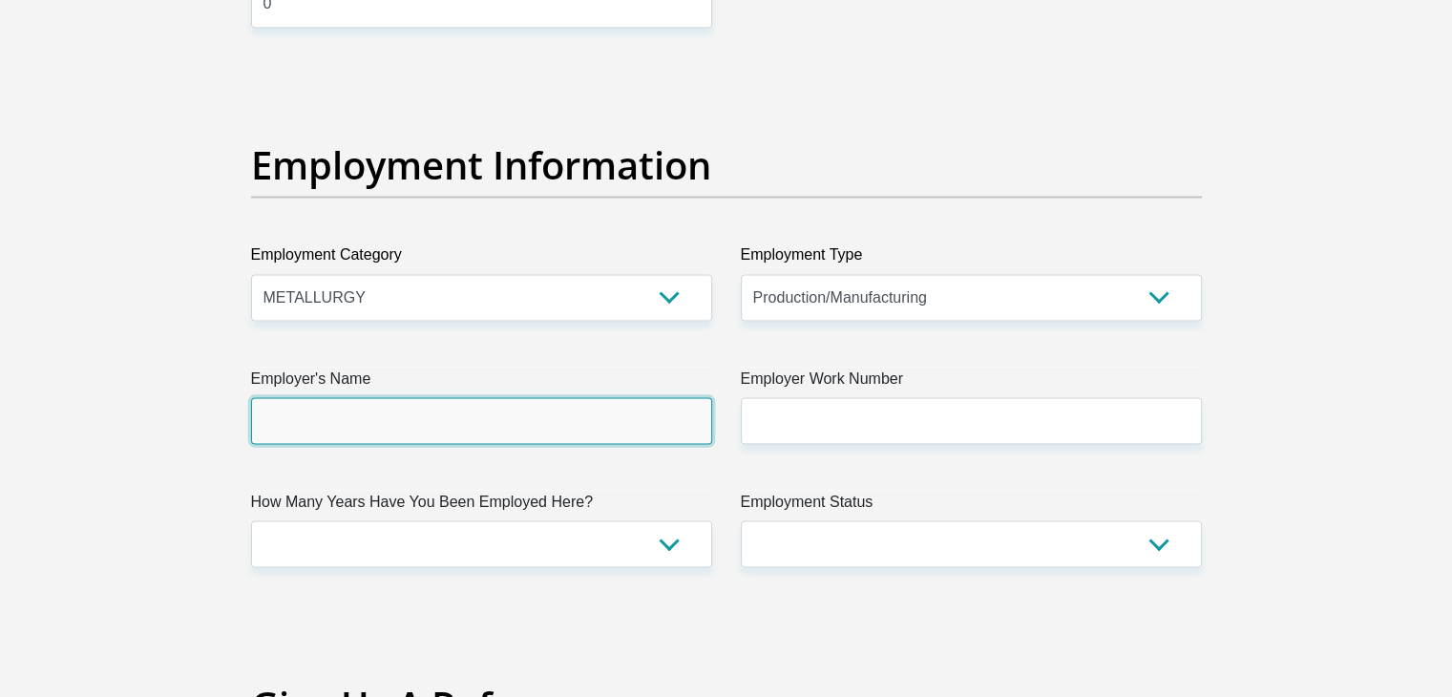
click at [478, 410] on input "Employer's Name" at bounding box center [481, 420] width 461 height 47
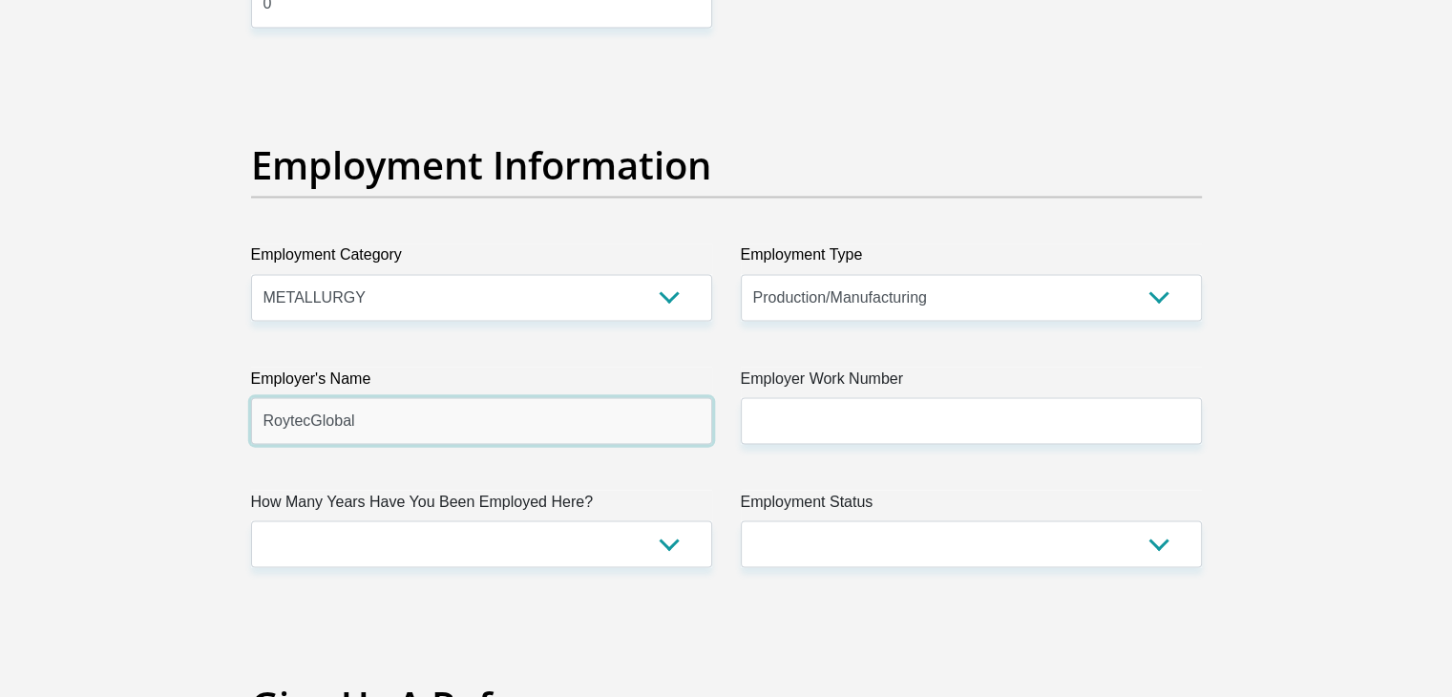
type input "RoytecGlobal"
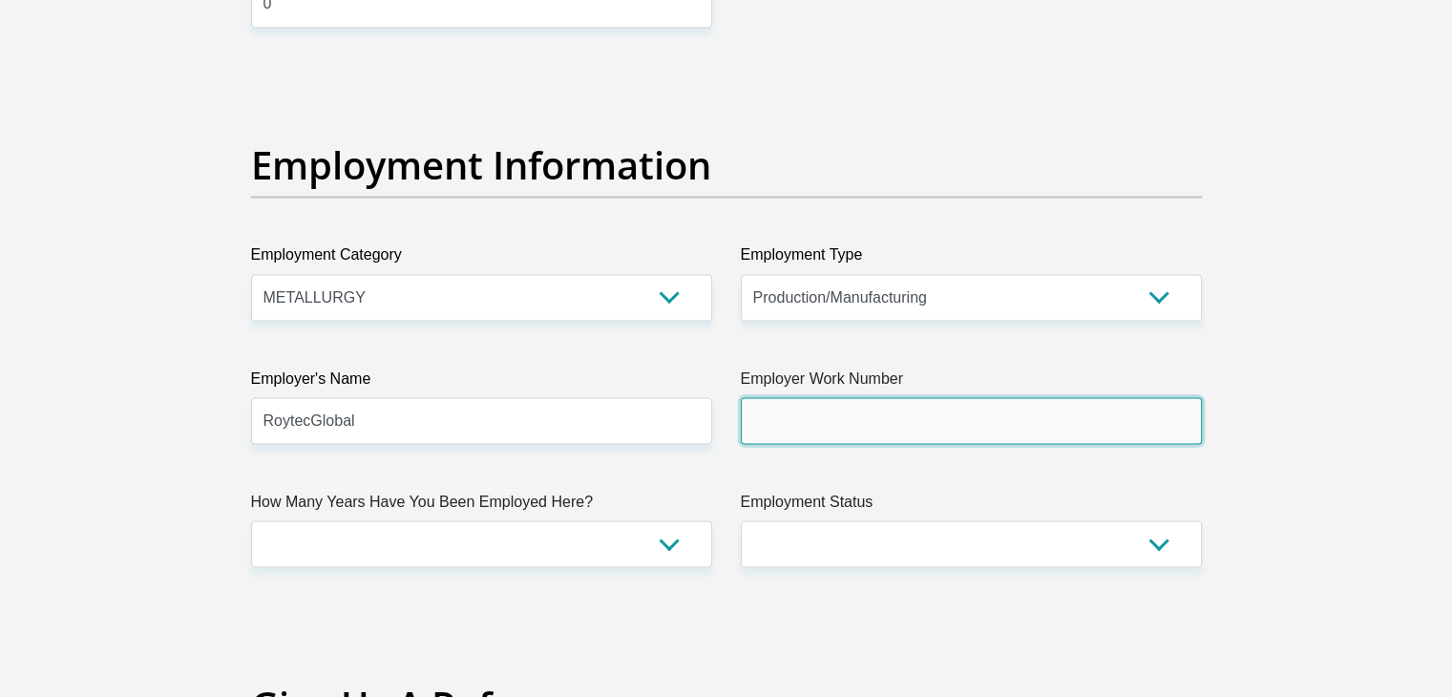
click at [860, 421] on input "Employer Work Number" at bounding box center [971, 420] width 461 height 47
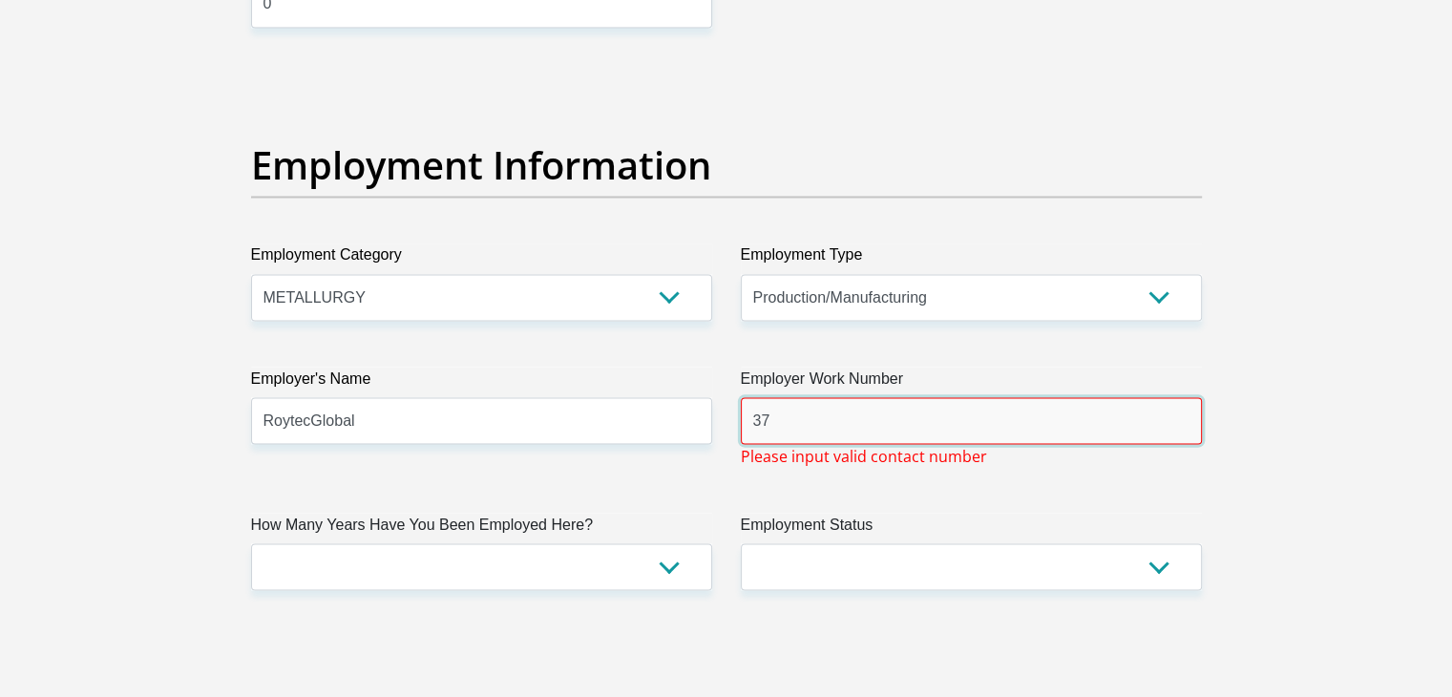
type input "3"
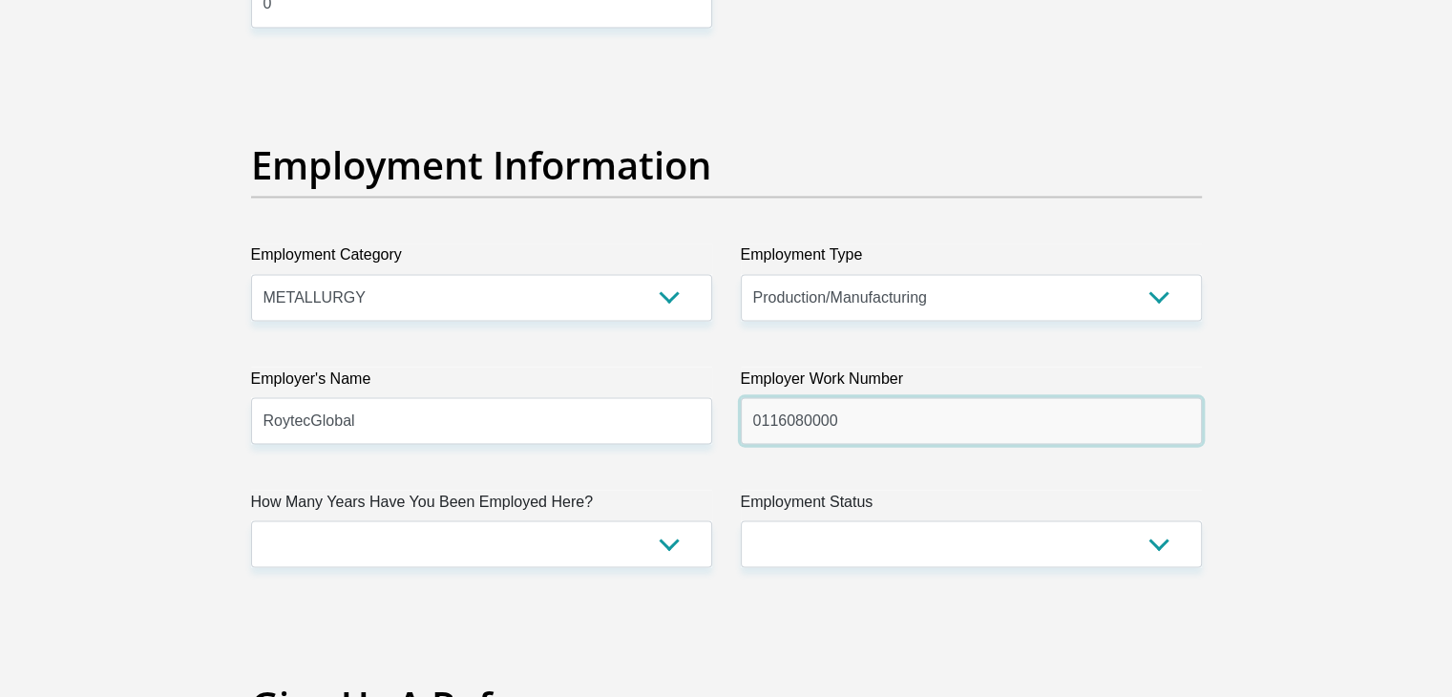
type input "0116080000"
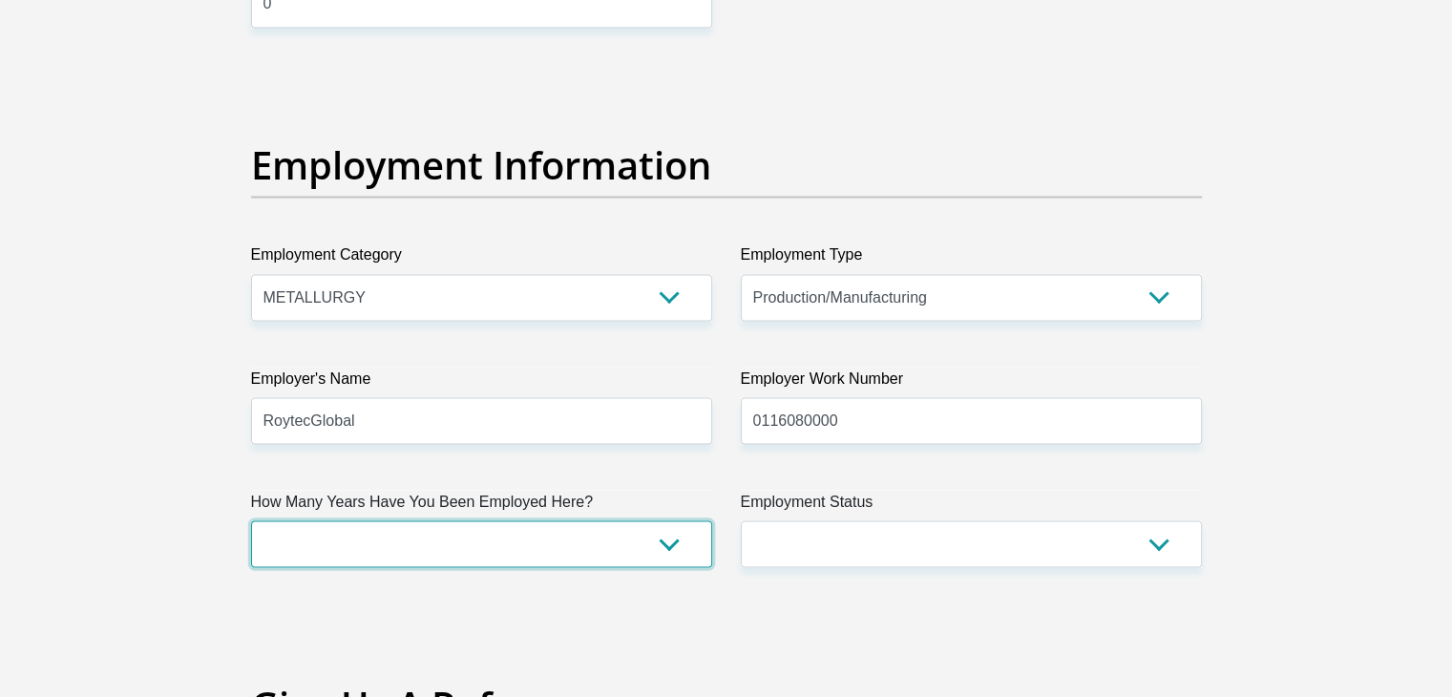
click at [674, 544] on select "less than 1 year 1-3 years 3-5 years 5+ years" at bounding box center [481, 543] width 461 height 47
select select "24"
click at [251, 520] on select "less than 1 year 1-3 years 3-5 years 5+ years" at bounding box center [481, 543] width 461 height 47
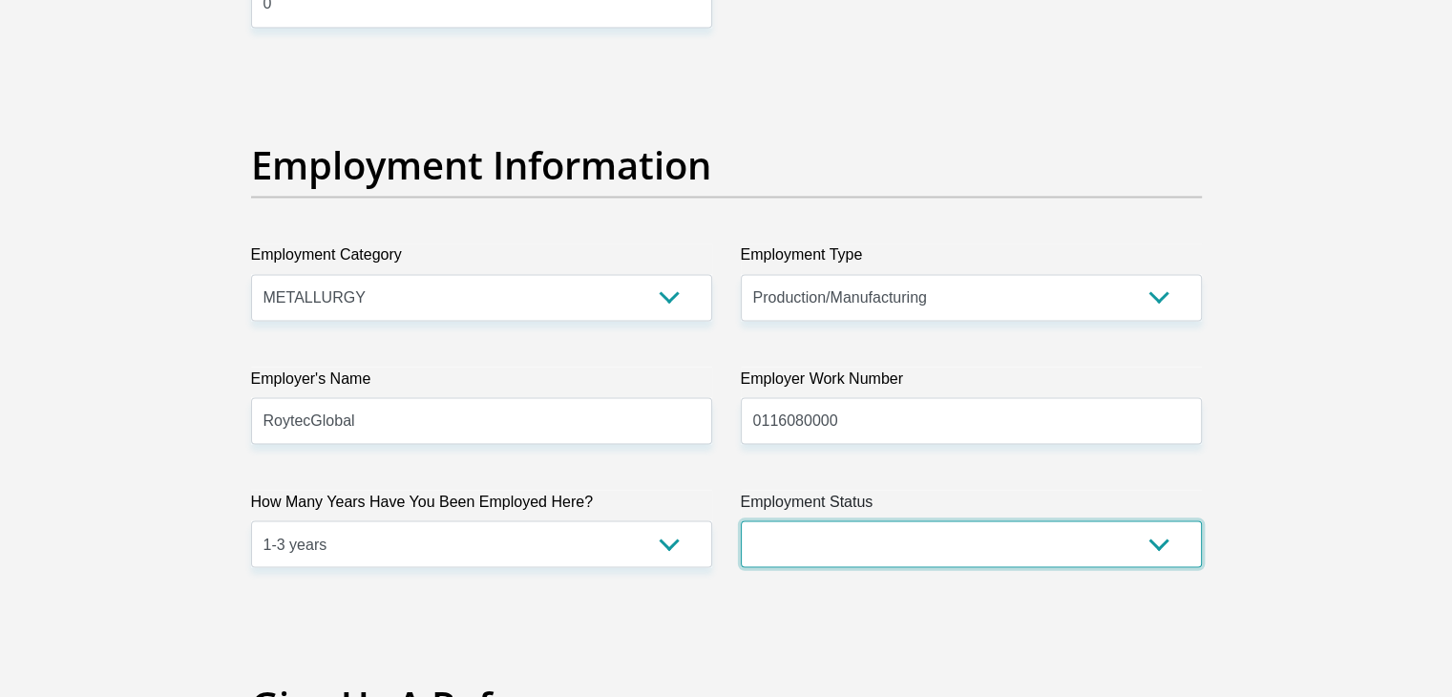
click at [785, 551] on select "Permanent/Full-time Part-time/Casual Contract Worker Self-Employed Housewife Re…" at bounding box center [971, 543] width 461 height 47
select select "1"
click at [741, 520] on select "Permanent/Full-time Part-time/Casual Contract Worker Self-Employed Housewife Re…" at bounding box center [971, 543] width 461 height 47
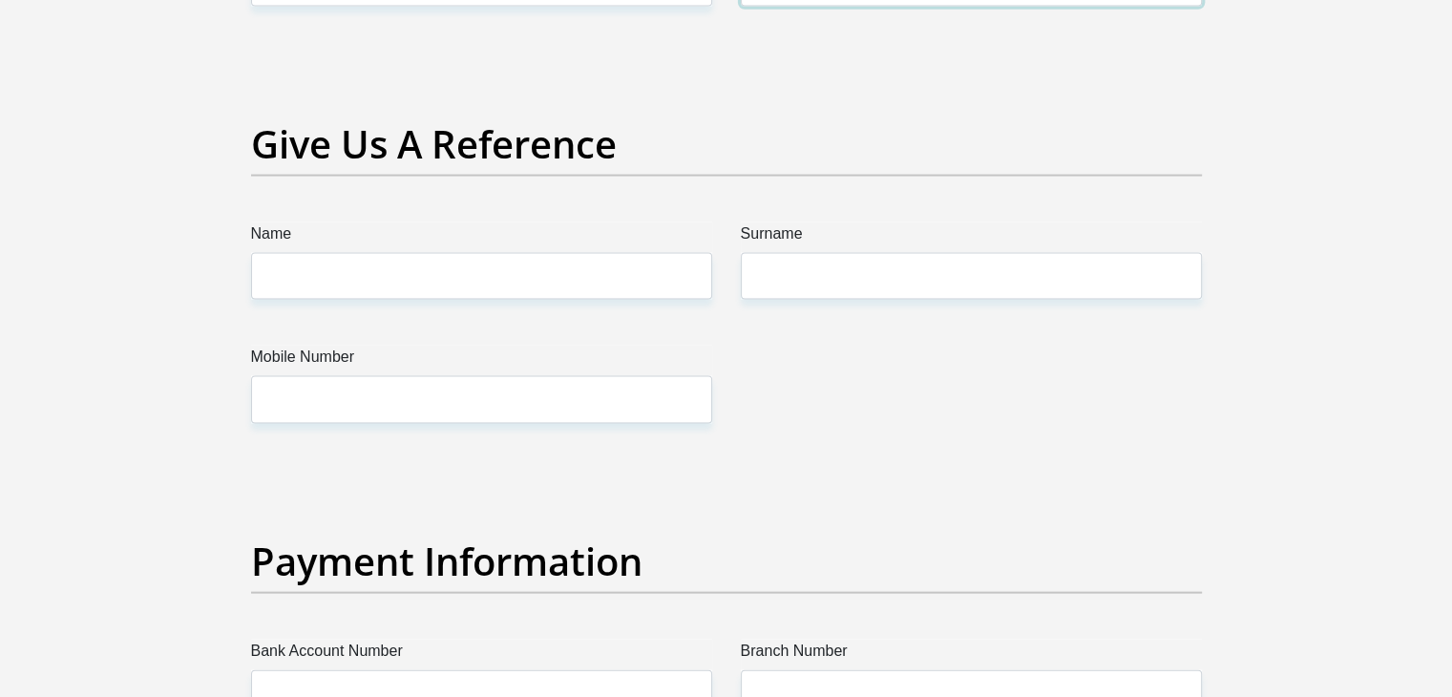
scroll to position [3914, 0]
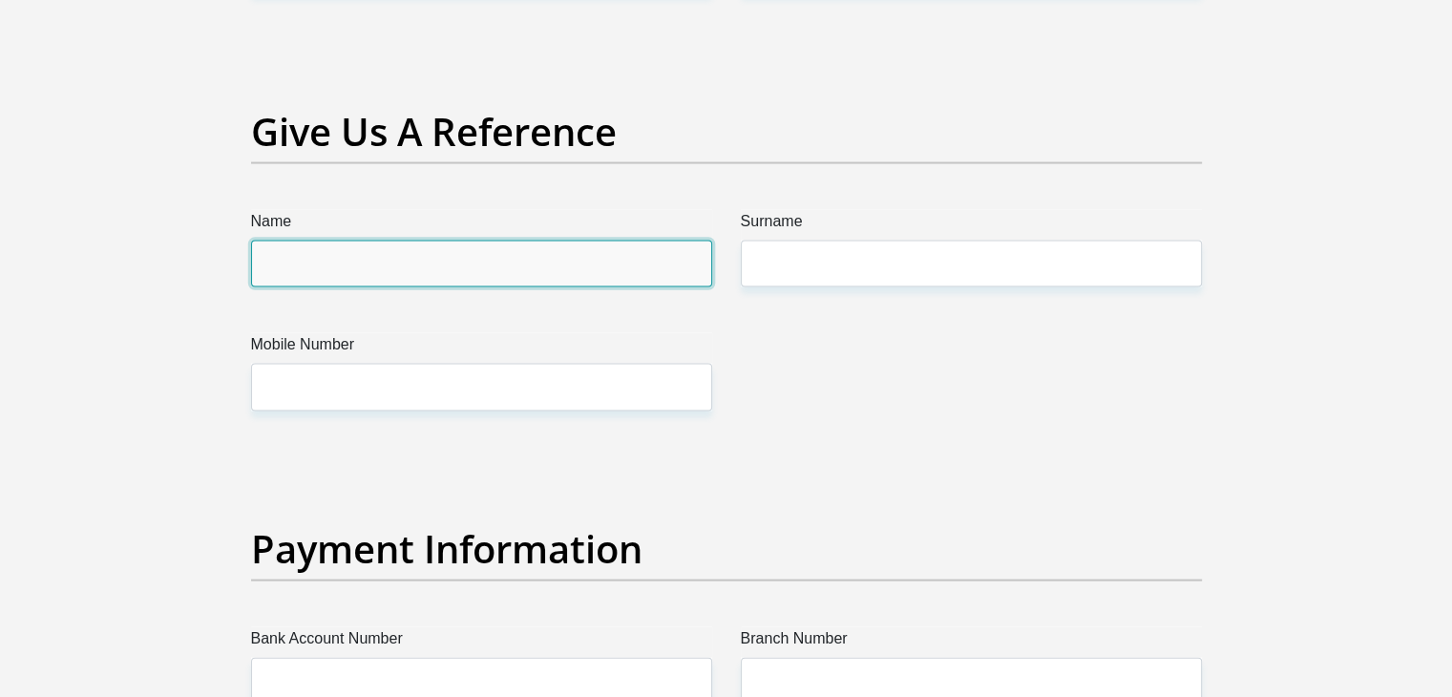
click at [466, 263] on input "Name" at bounding box center [481, 264] width 461 height 47
type input "Yuvashen"
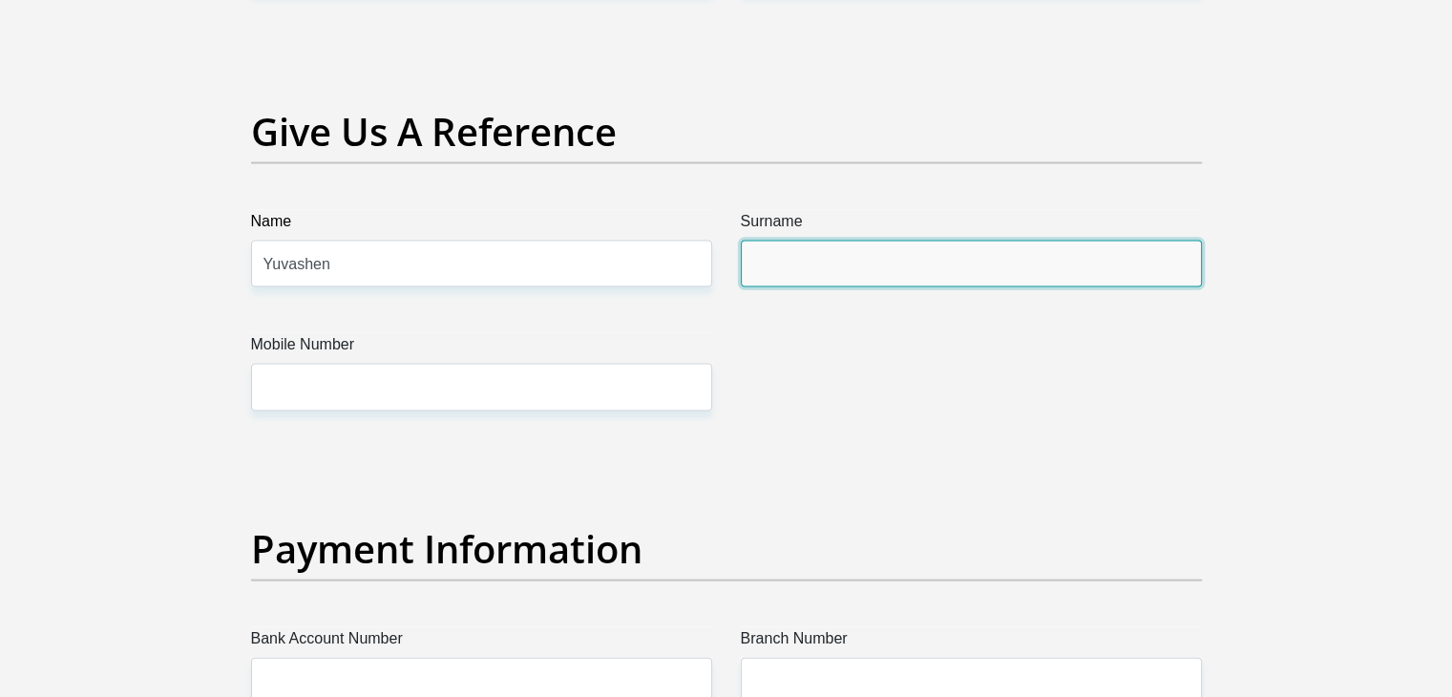
click at [813, 275] on input "Surname" at bounding box center [971, 264] width 461 height 47
type input "Naiker"
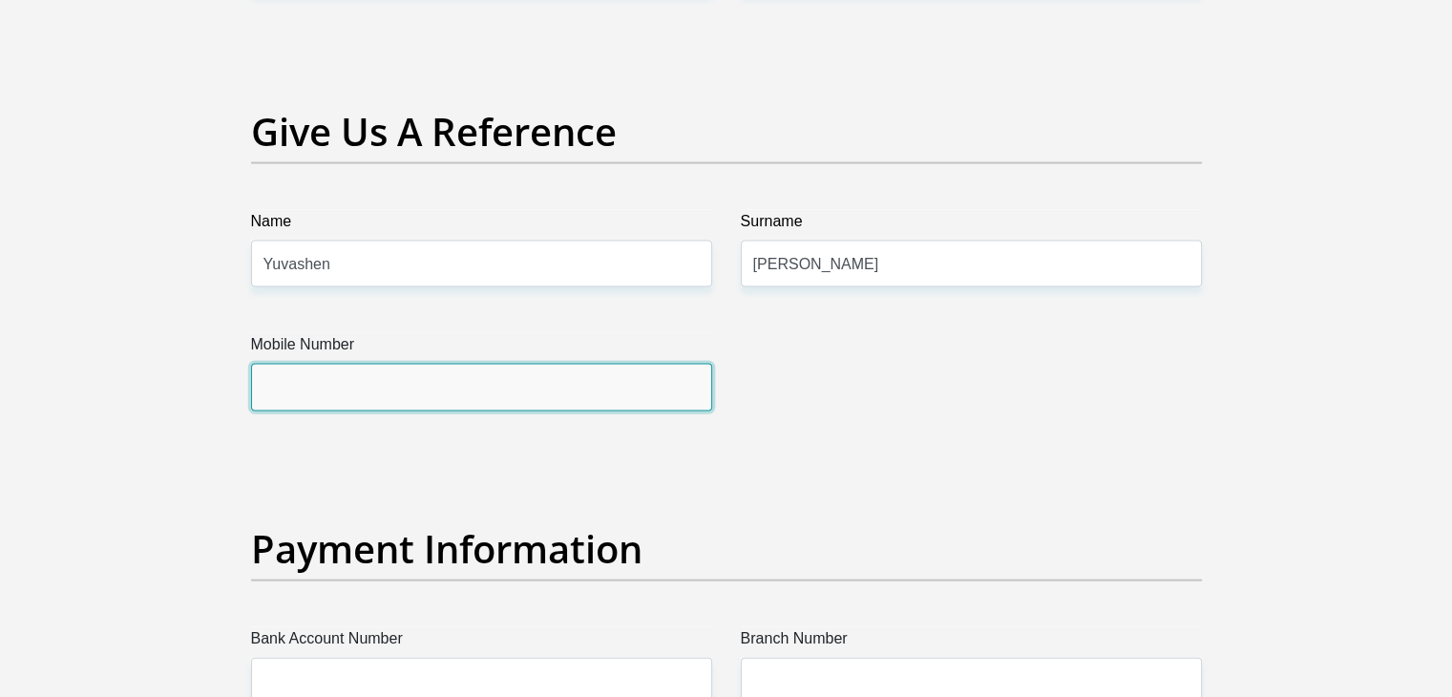
click at [374, 367] on input "Mobile Number" at bounding box center [481, 387] width 461 height 47
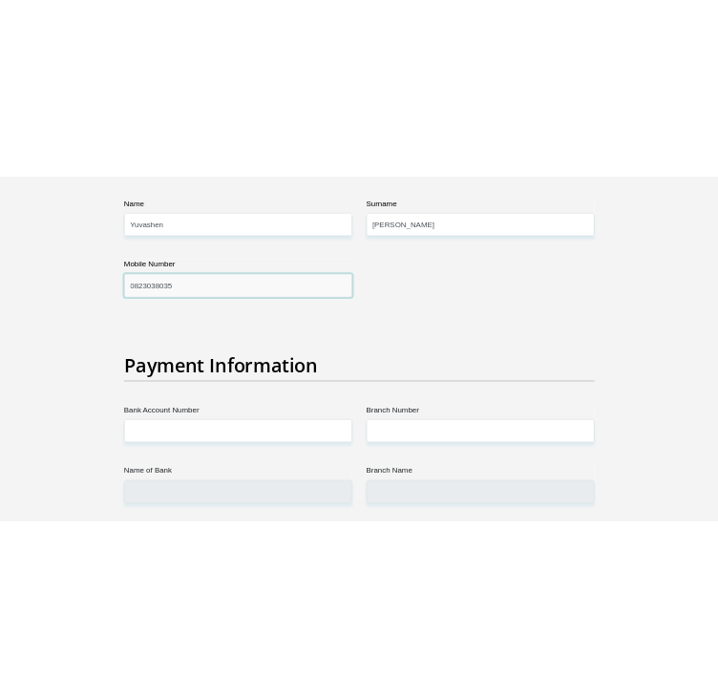
scroll to position [4296, 0]
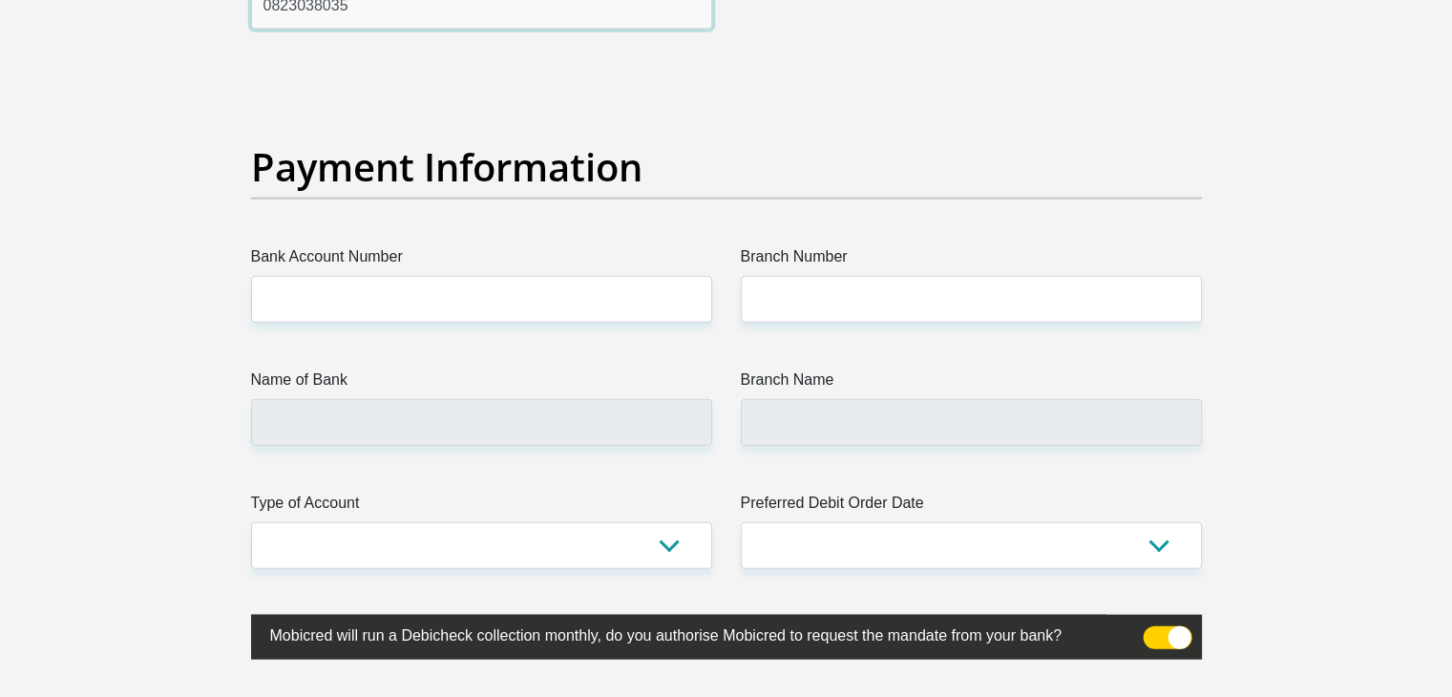
type input "0823038035"
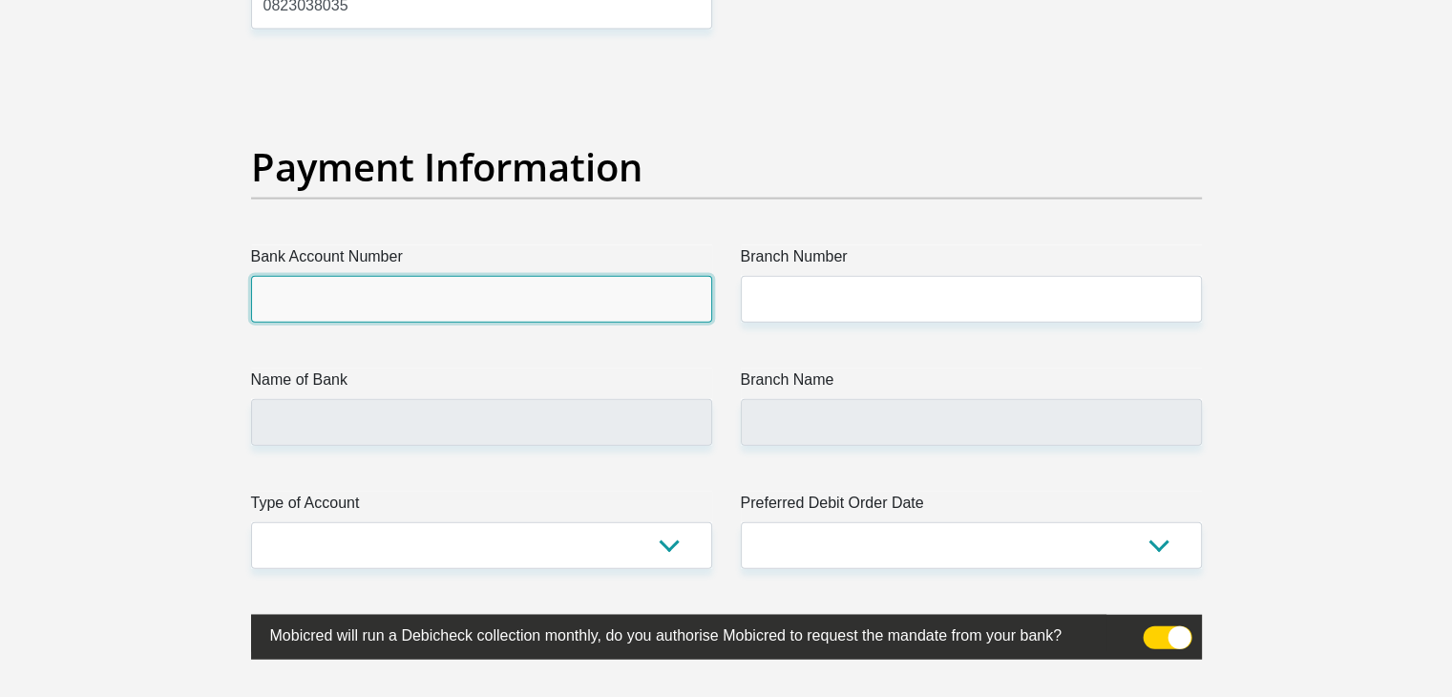
click at [479, 284] on input "Bank Account Number" at bounding box center [481, 299] width 461 height 47
type input "1234340410"
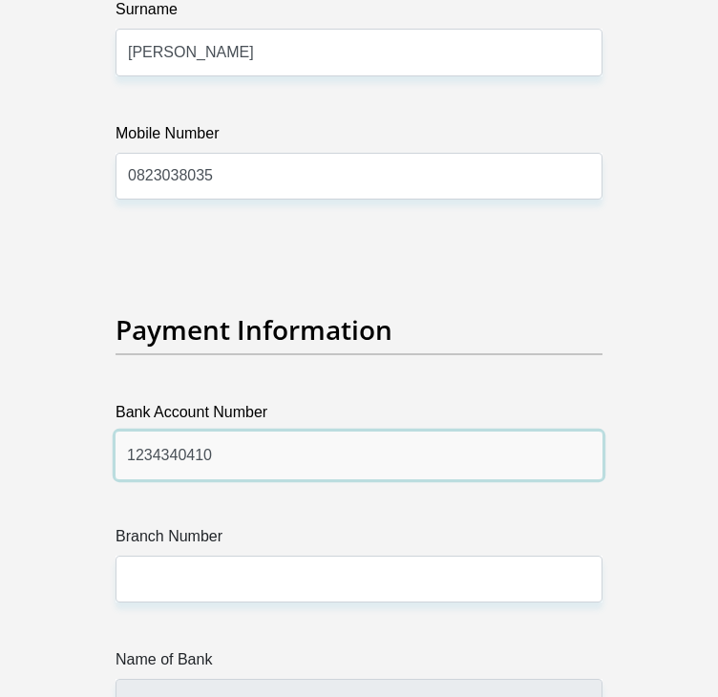
scroll to position [6873, 0]
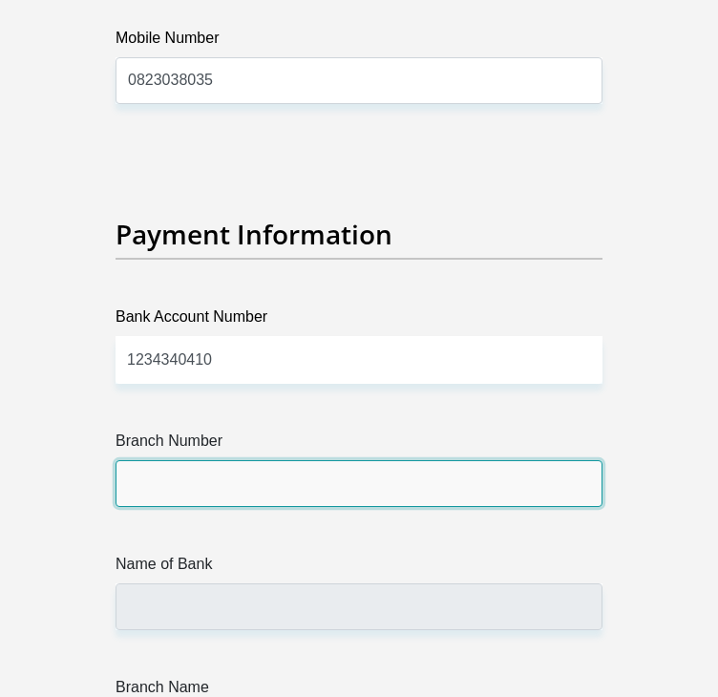
click at [263, 460] on input "Branch Number" at bounding box center [359, 483] width 487 height 47
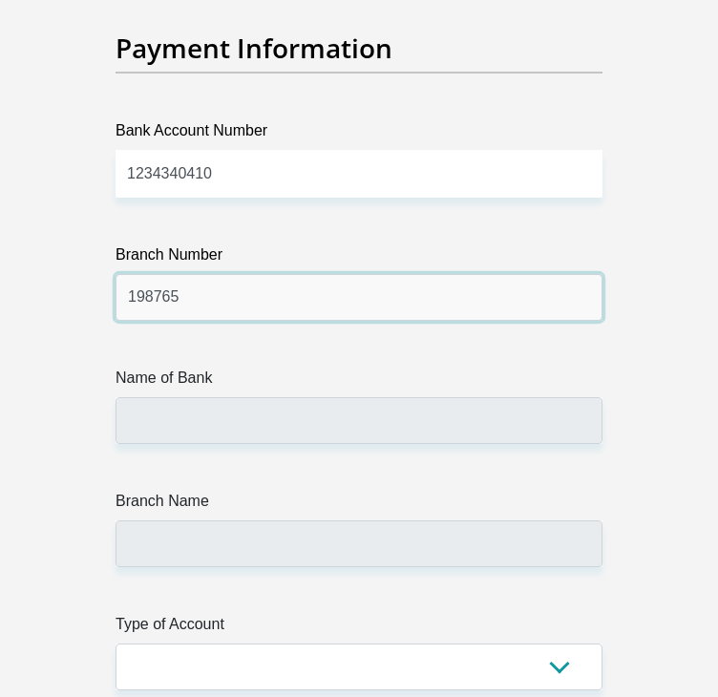
scroll to position [7064, 0]
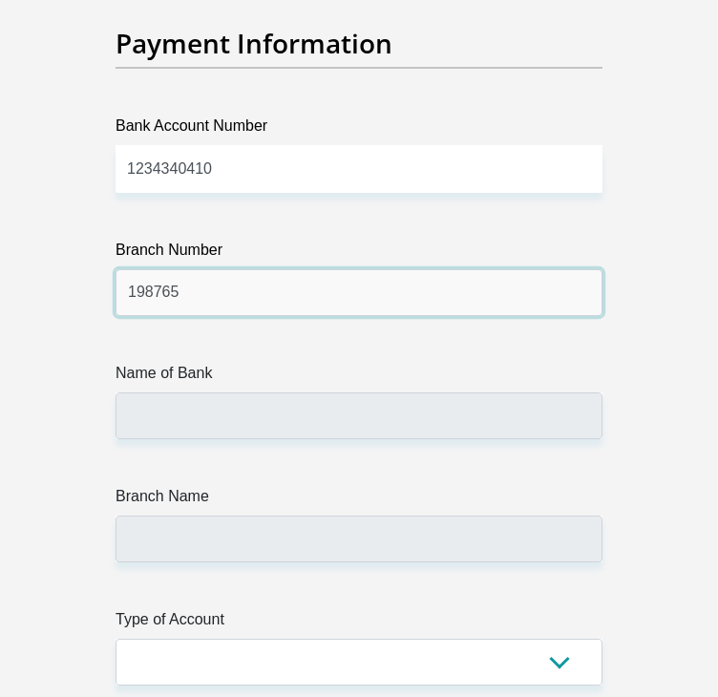
type input "198765"
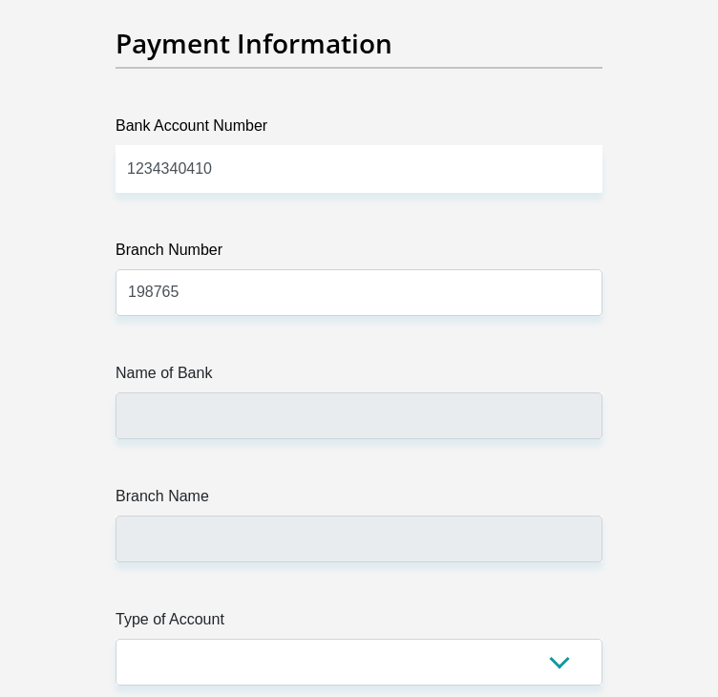
click at [267, 485] on label "Branch Name" at bounding box center [359, 500] width 487 height 31
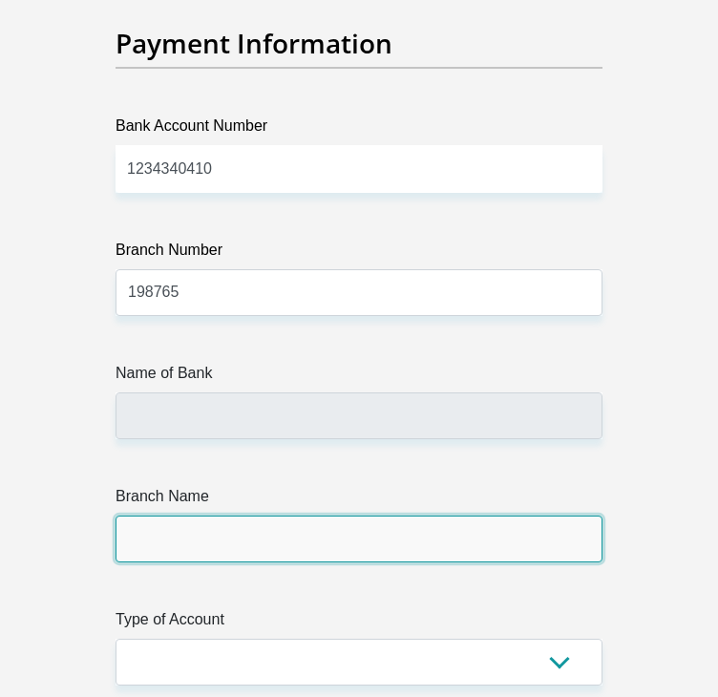
click at [267, 515] on input "Branch Name" at bounding box center [359, 538] width 487 height 47
type input "NEDBANK"
type input "NEDBANK SOUTH AFRICA"
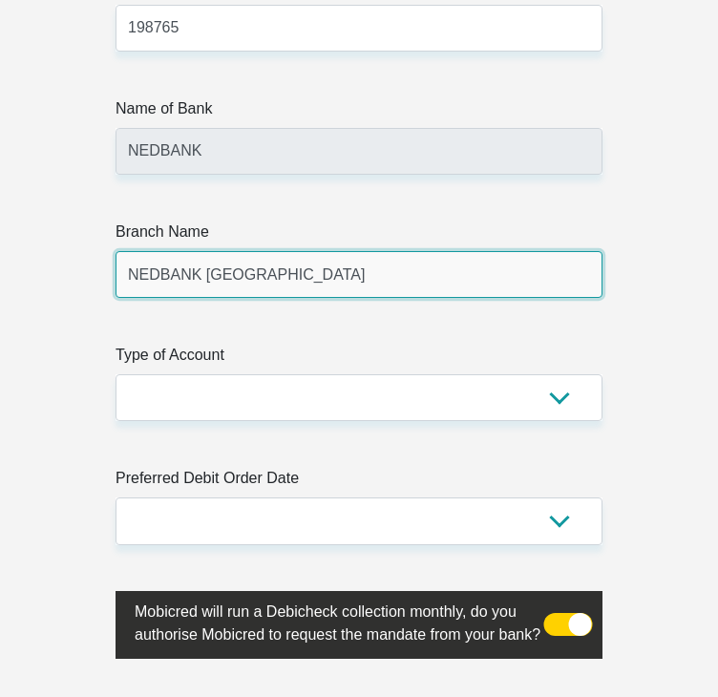
scroll to position [7446, 0]
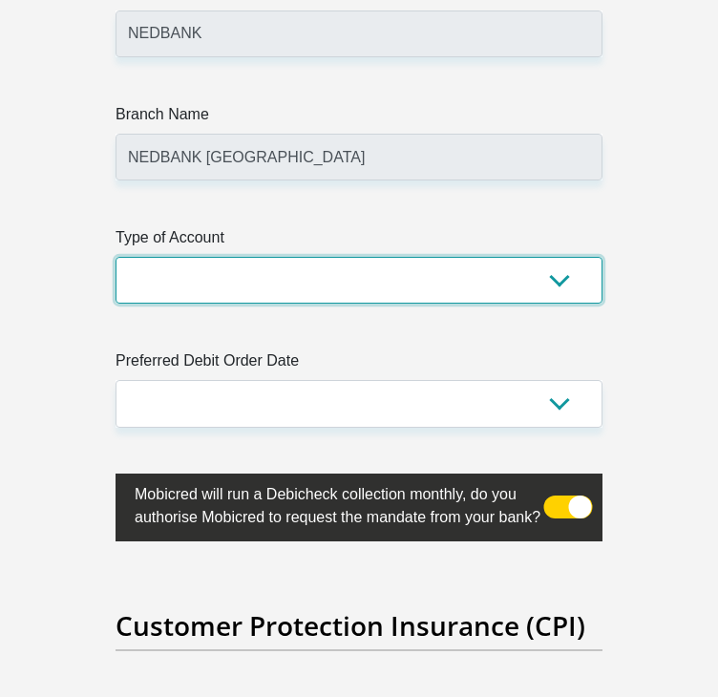
click at [228, 274] on select "Cheque Savings" at bounding box center [359, 280] width 487 height 47
select select "CUR"
click at [116, 257] on select "Cheque Savings" at bounding box center [359, 280] width 487 height 47
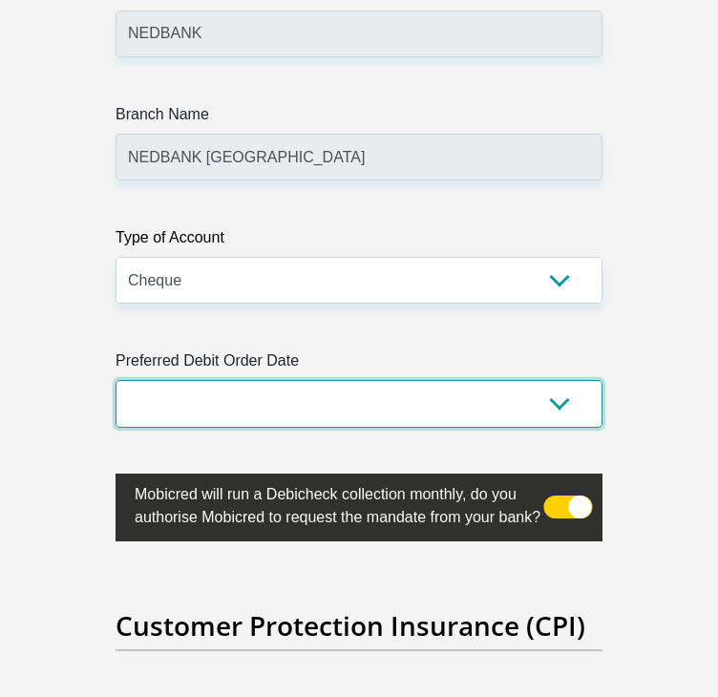
click at [241, 390] on select "1st 2nd 3rd 4th 5th 7th 18th 19th 20th 21st 22nd 23rd 24th 25th 26th 27th 28th …" at bounding box center [359, 403] width 487 height 47
select select "1"
click at [116, 380] on select "1st 2nd 3rd 4th 5th 7th 18th 19th 20th 21st 22nd 23rd 24th 25th 26th 27th 28th …" at bounding box center [359, 403] width 487 height 47
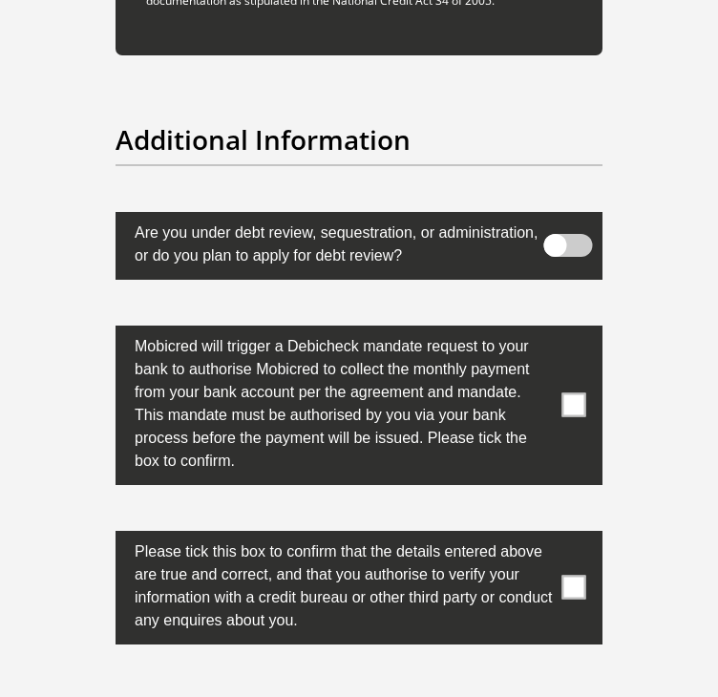
scroll to position [9259, 0]
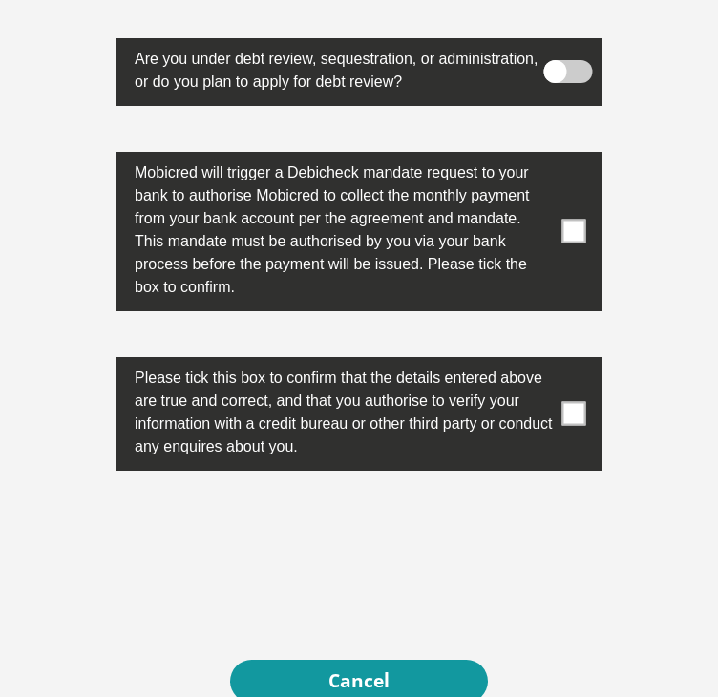
click at [570, 222] on span at bounding box center [574, 232] width 24 height 24
click at [559, 157] on input "checkbox" at bounding box center [559, 157] width 0 height 0
click at [577, 402] on span at bounding box center [574, 414] width 24 height 24
click at [559, 362] on input "checkbox" at bounding box center [559, 362] width 0 height 0
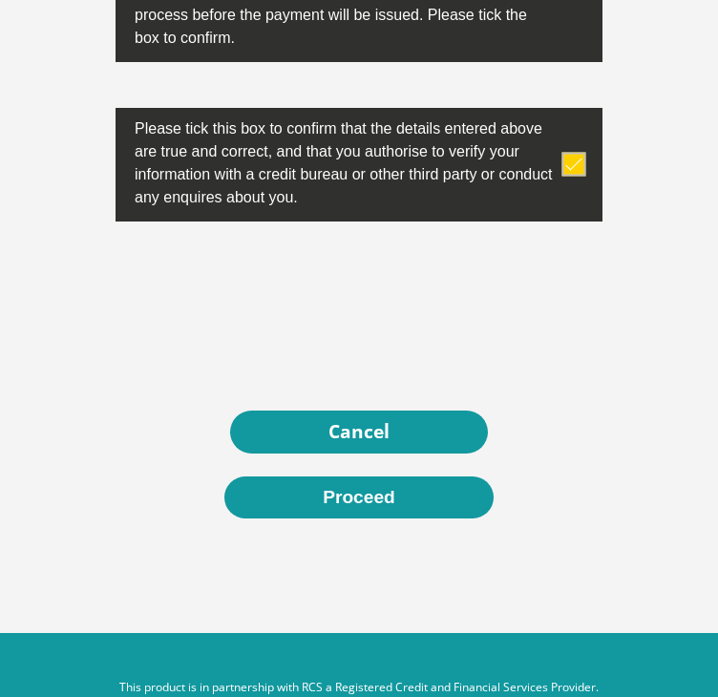
scroll to position [9538, 0]
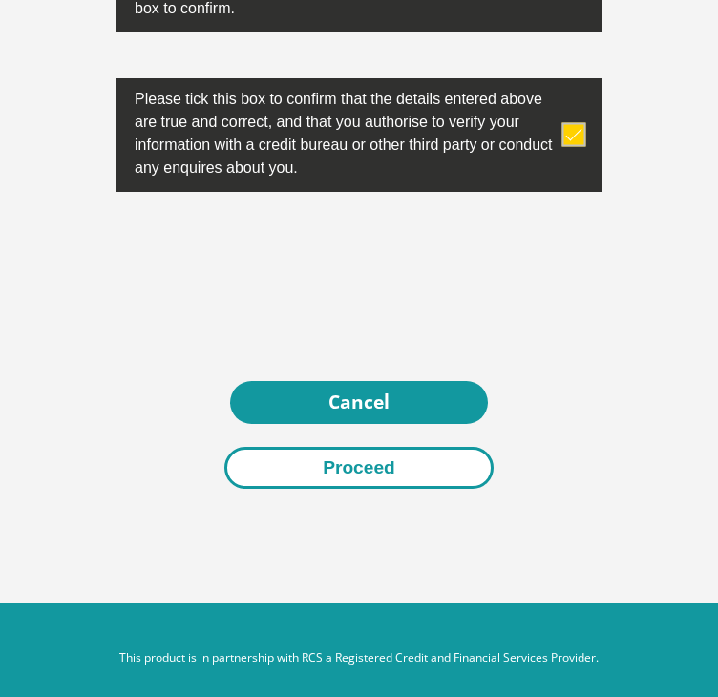
click at [370, 452] on button "Proceed" at bounding box center [358, 468] width 269 height 43
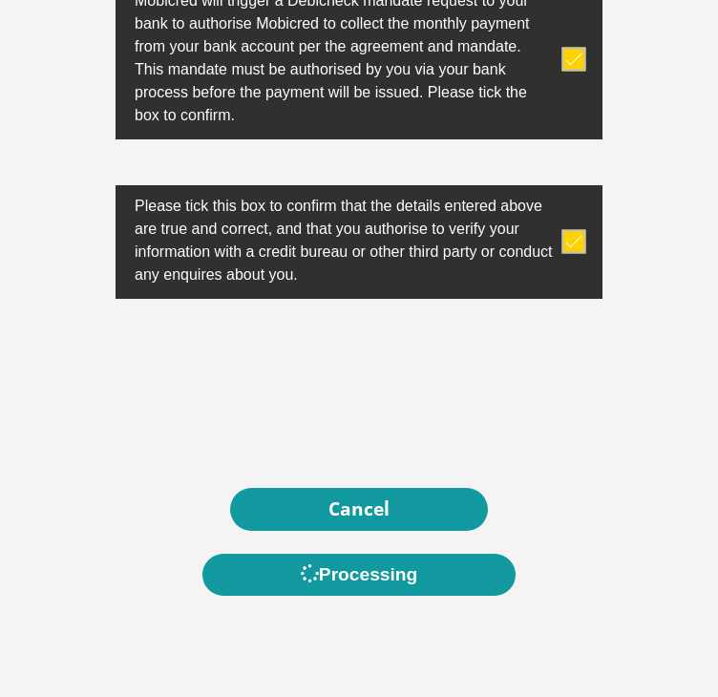
scroll to position [9443, 0]
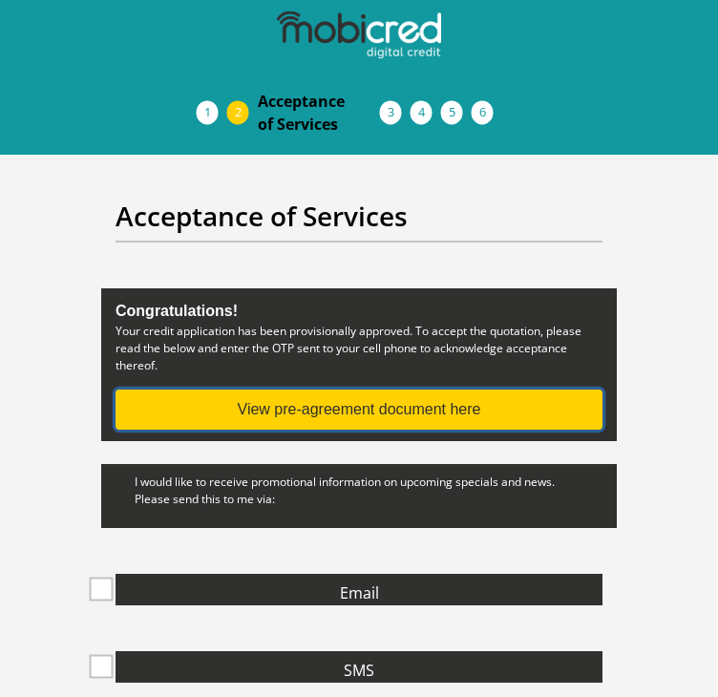
click at [417, 410] on button "View pre-agreement document here" at bounding box center [359, 409] width 487 height 40
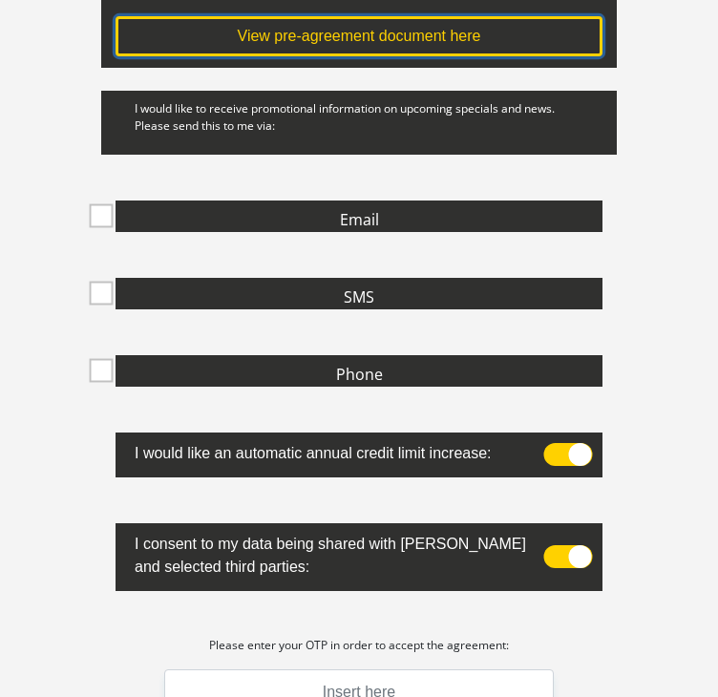
scroll to position [668, 0]
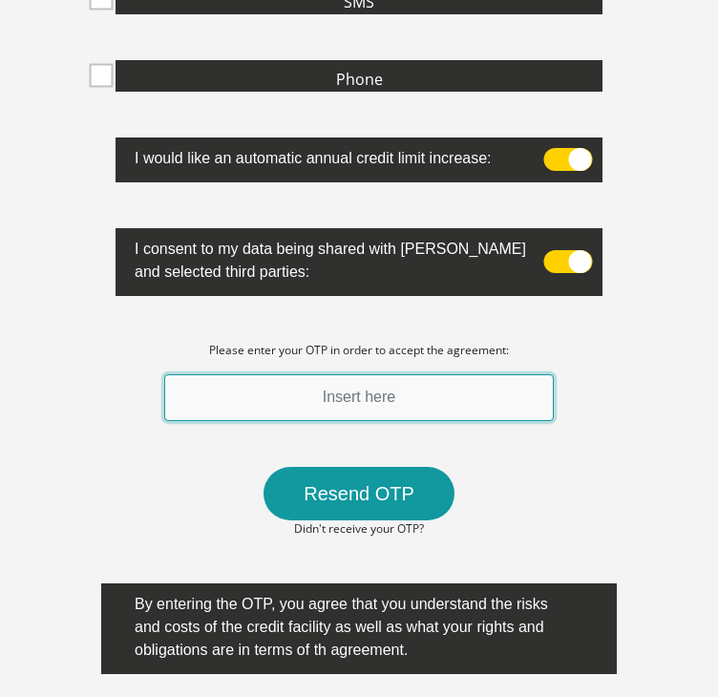
click at [355, 400] on input "text" at bounding box center [358, 397] width 389 height 47
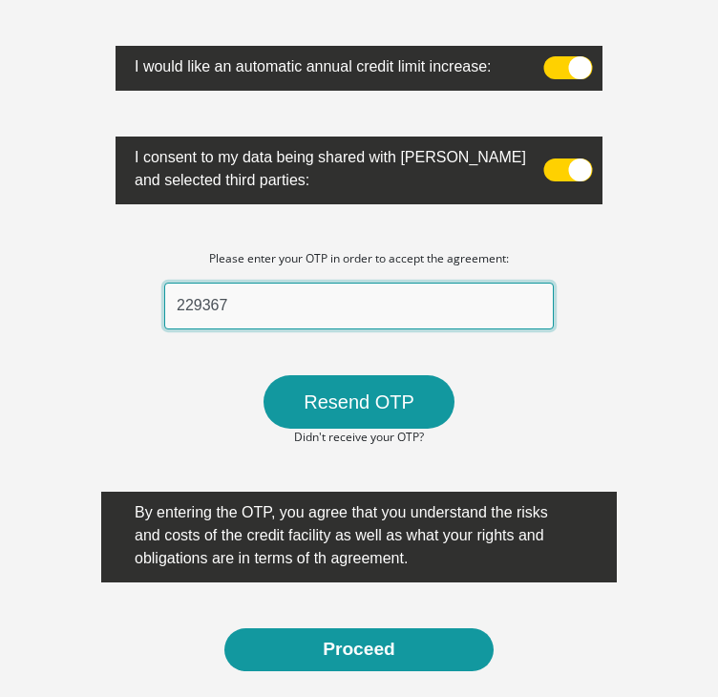
scroll to position [907, 0]
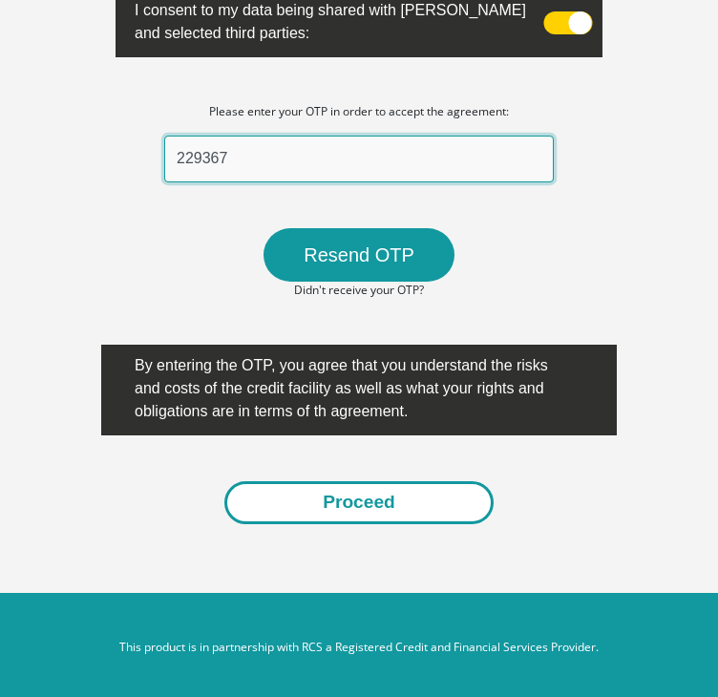
type input "229367"
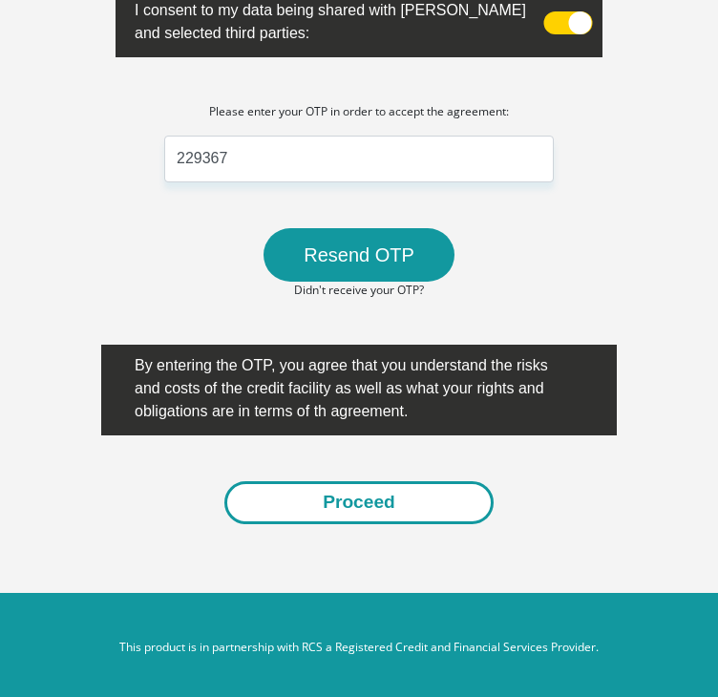
click at [380, 505] on button "Proceed" at bounding box center [358, 502] width 269 height 43
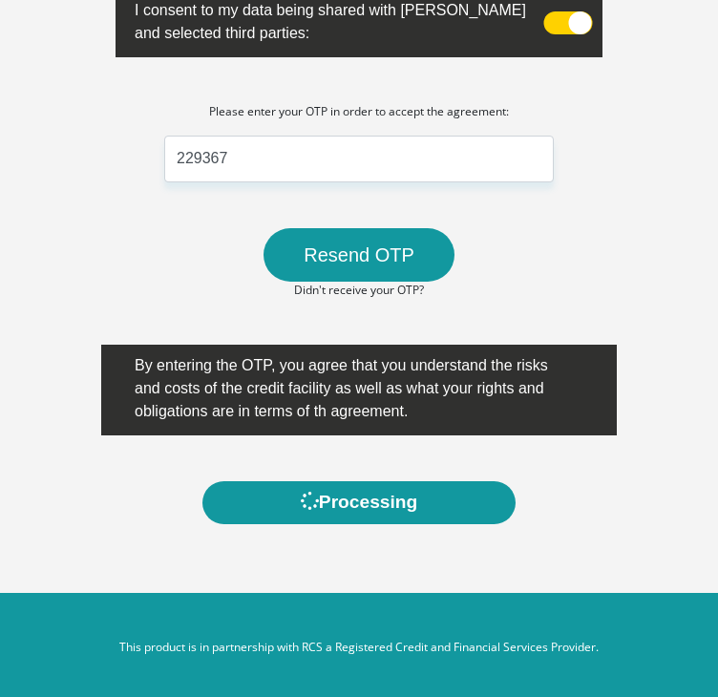
scroll to position [0, 0]
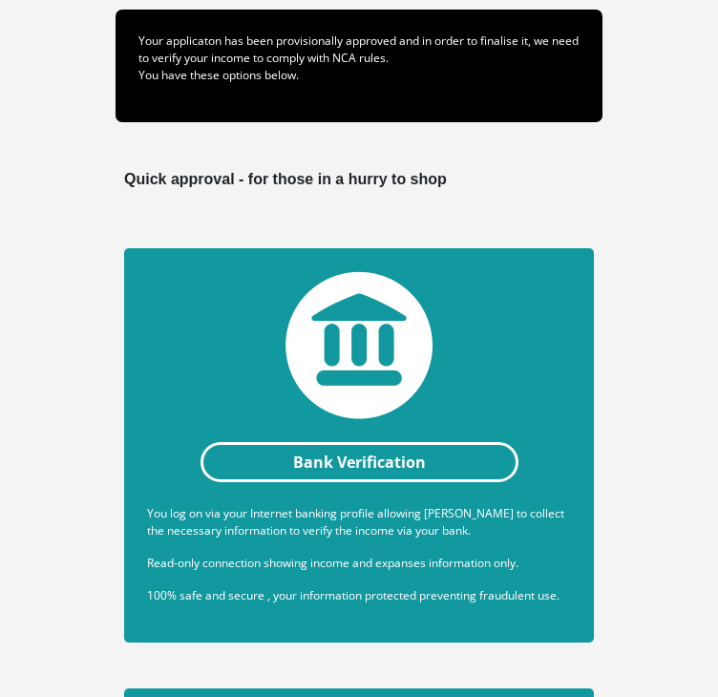
scroll to position [382, 0]
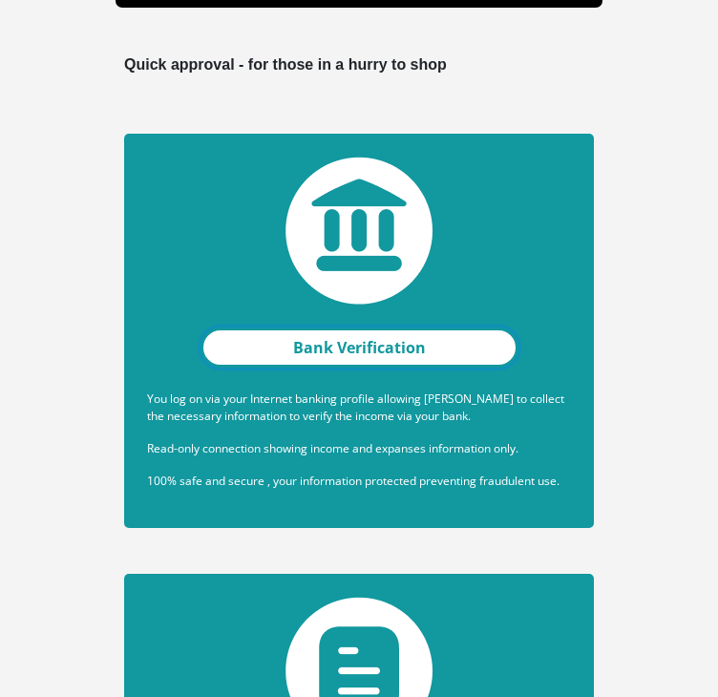
click at [399, 341] on link "Bank Verification" at bounding box center [359, 347] width 318 height 40
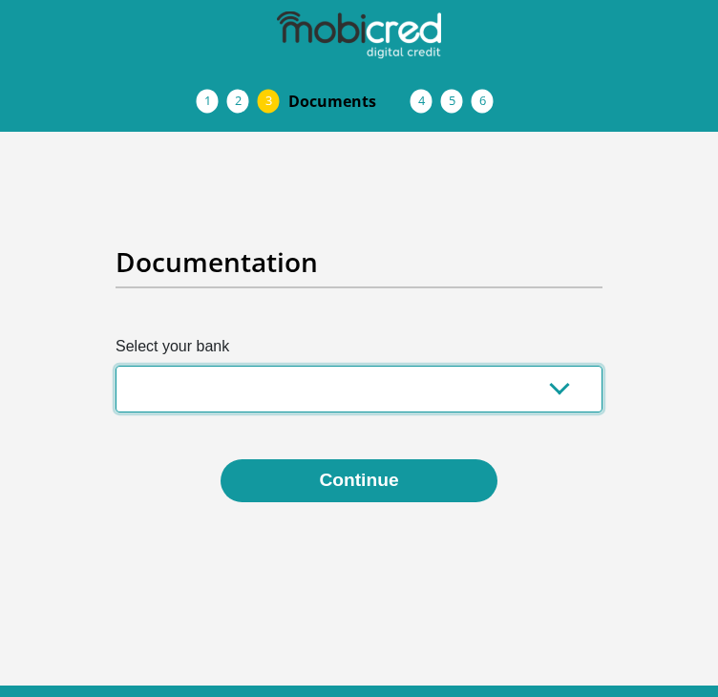
click at [528, 382] on select "Absa Capitec Bank Discovery Bank First National Bank Nedbank Standard Bank Tyme…" at bounding box center [359, 389] width 487 height 47
select select "{"id":"7","title":"Nedbank","institution":"Nedbank","alias":"nedbank","country"…"
click at [116, 366] on select "Absa Capitec Bank Discovery Bank First National Bank Nedbank Standard Bank Tyme…" at bounding box center [359, 389] width 487 height 47
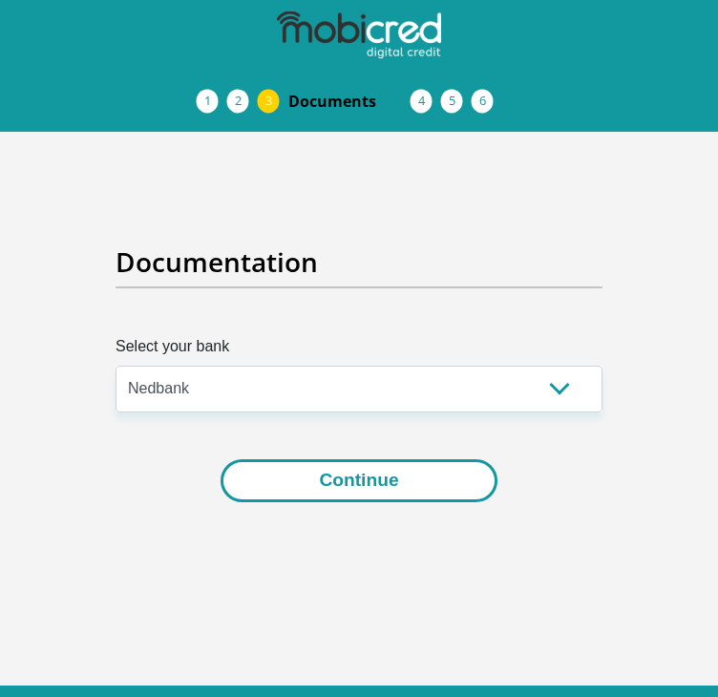
click at [386, 490] on button "Continue" at bounding box center [359, 480] width 276 height 43
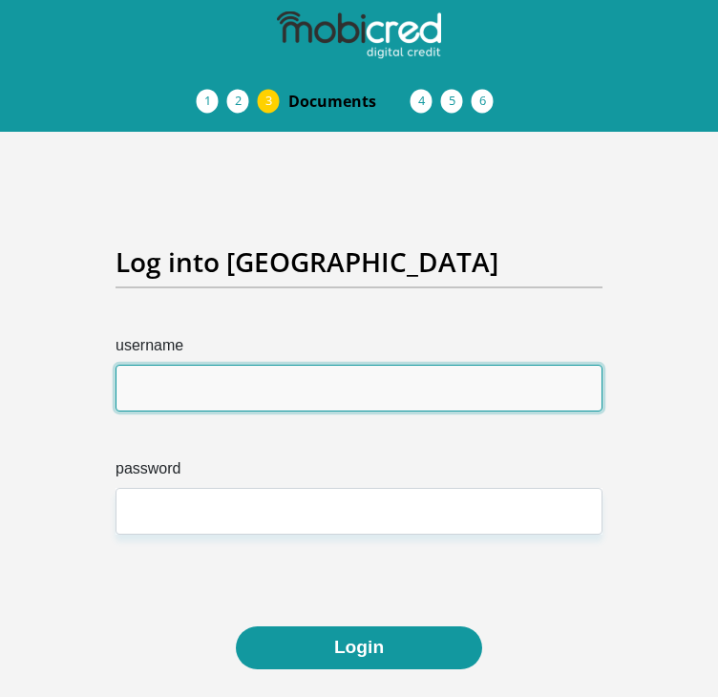
click at [328, 400] on input "username" at bounding box center [359, 388] width 487 height 47
type input "[EMAIL_ADDRESS][DOMAIN_NAME]"
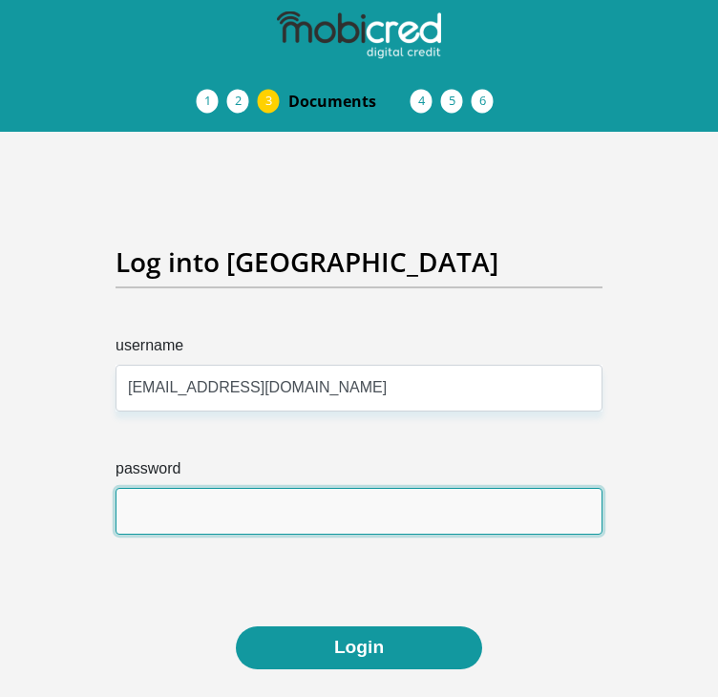
click at [354, 528] on input "password" at bounding box center [359, 511] width 487 height 47
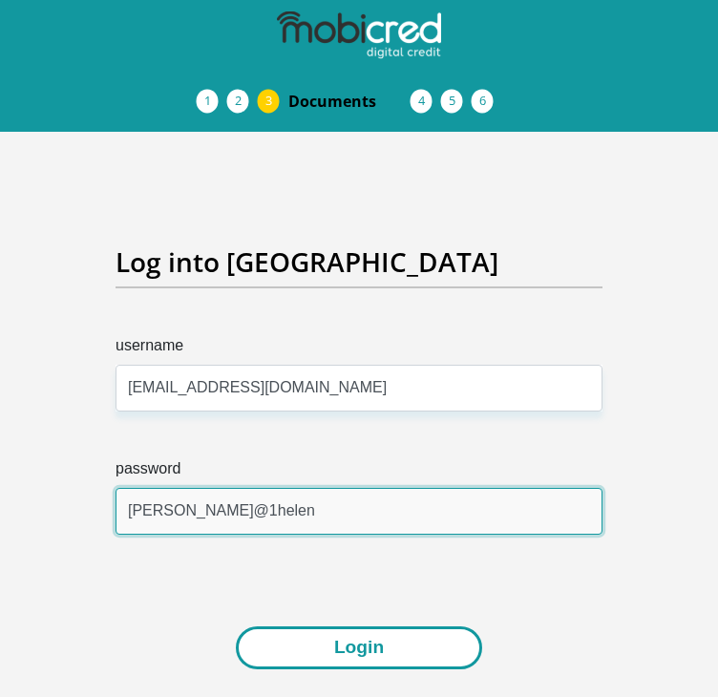
type input "PIA-PRITHA@1helen"
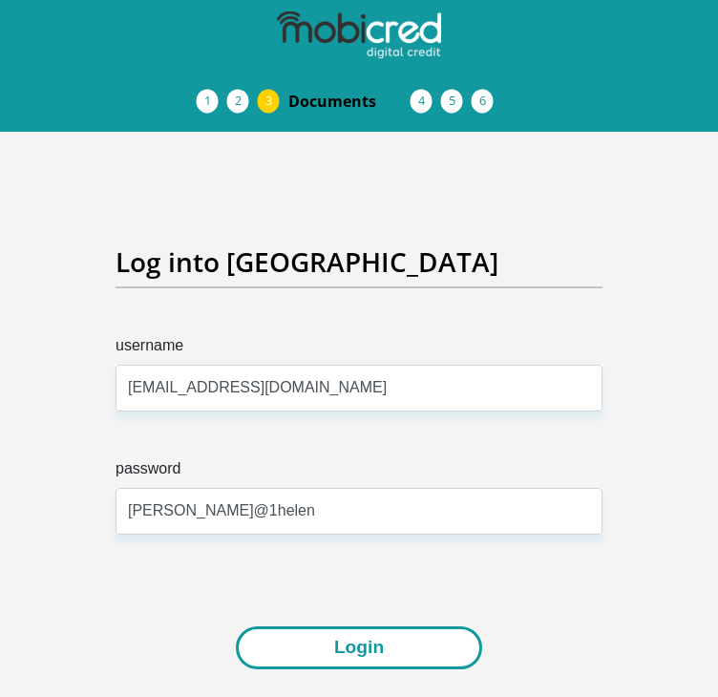
click at [377, 648] on button "Login" at bounding box center [359, 647] width 246 height 43
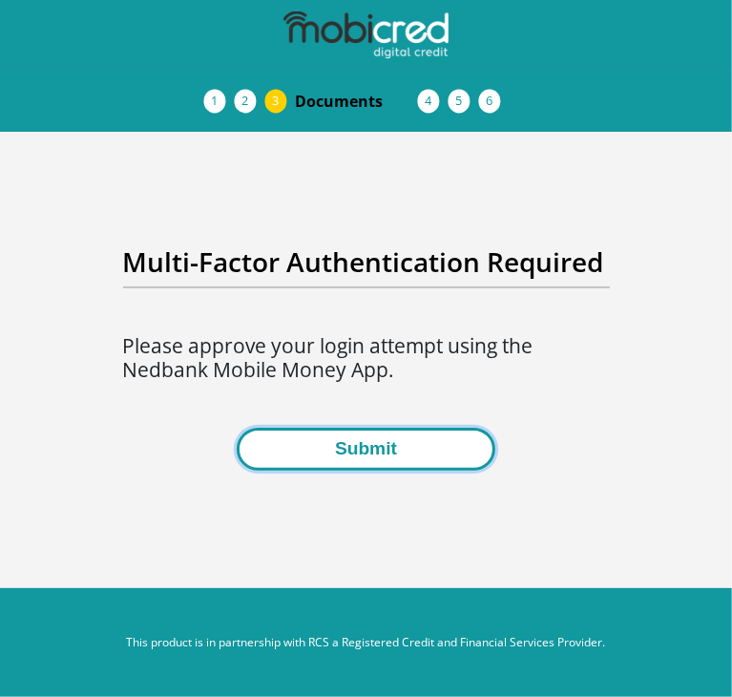
click at [355, 457] on button "Submit" at bounding box center [366, 449] width 259 height 43
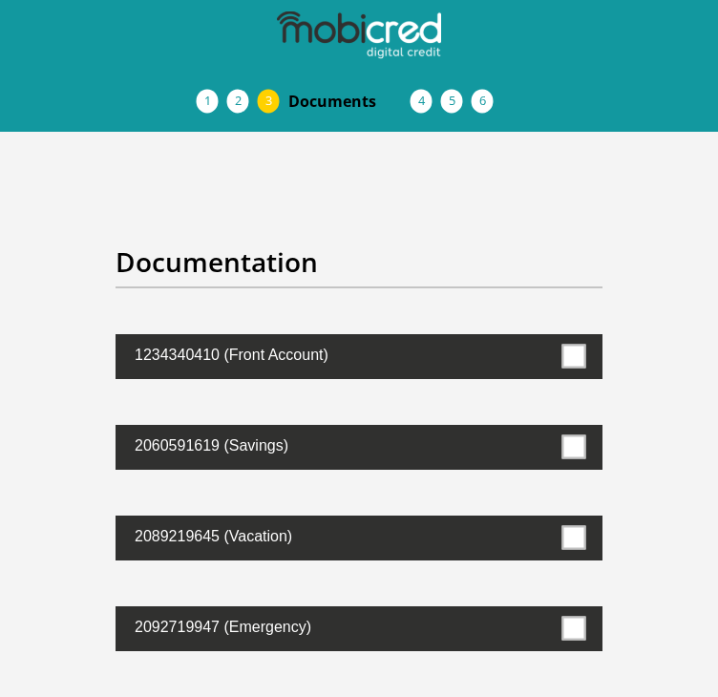
click at [565, 355] on span at bounding box center [574, 357] width 24 height 24
click at [559, 338] on input "checkbox" at bounding box center [559, 338] width 0 height 0
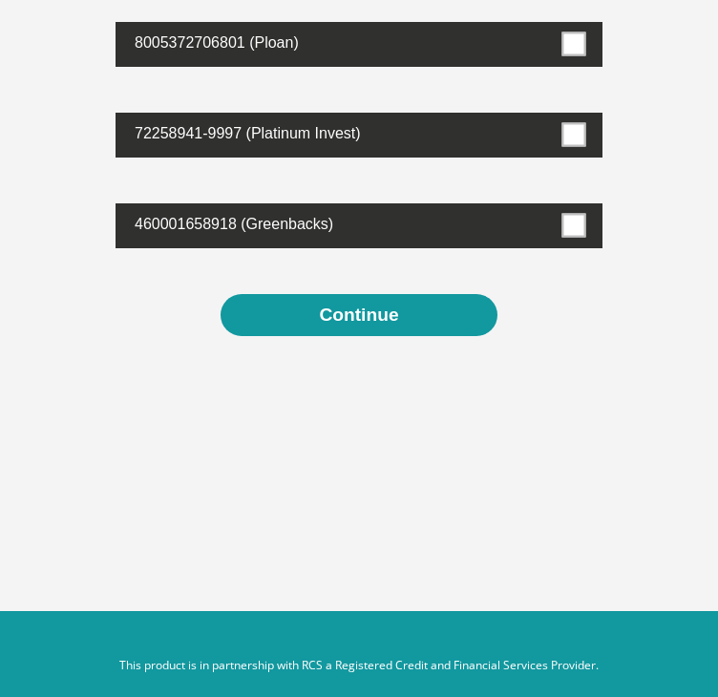
scroll to position [1422, 0]
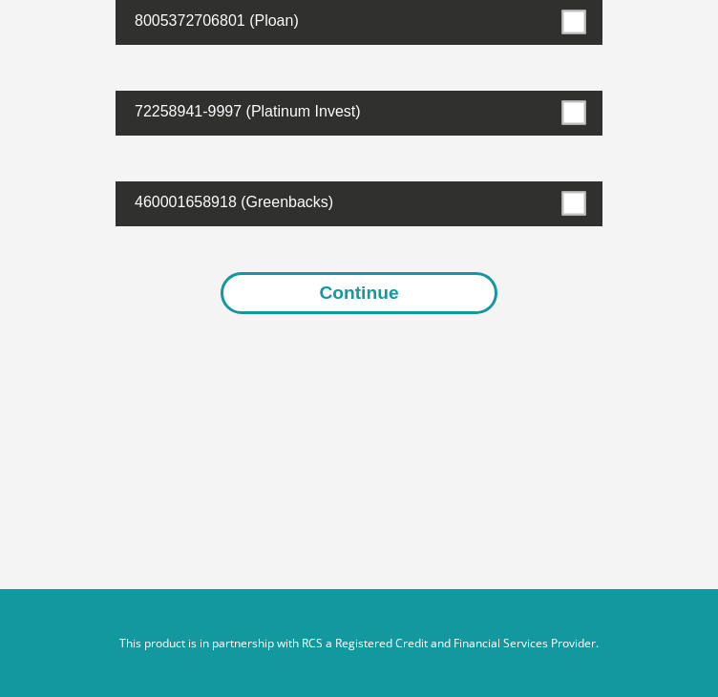
click at [421, 301] on button "Continue" at bounding box center [359, 293] width 276 height 43
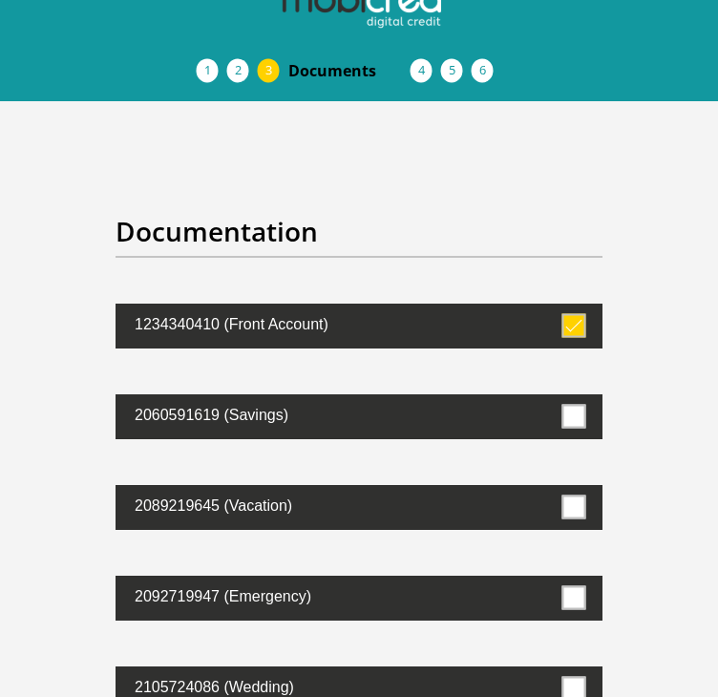
scroll to position [0, 0]
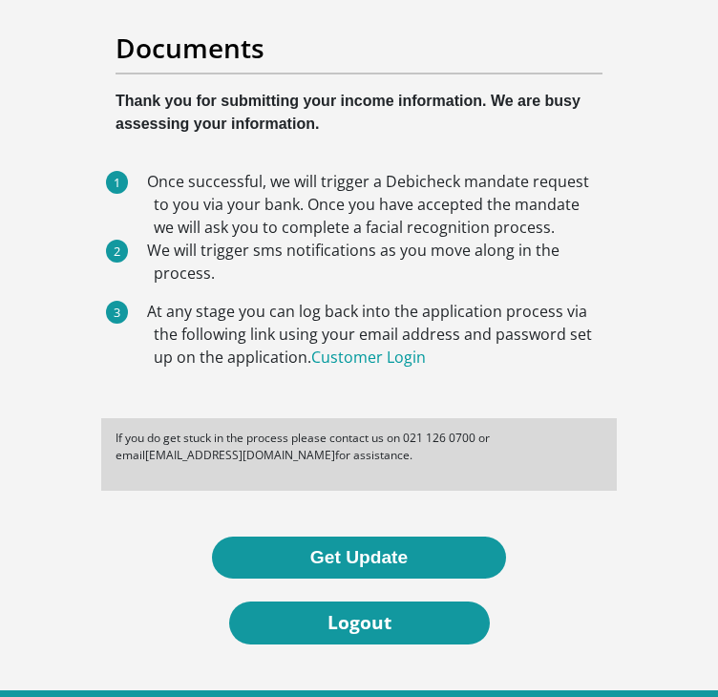
scroll to position [191, 0]
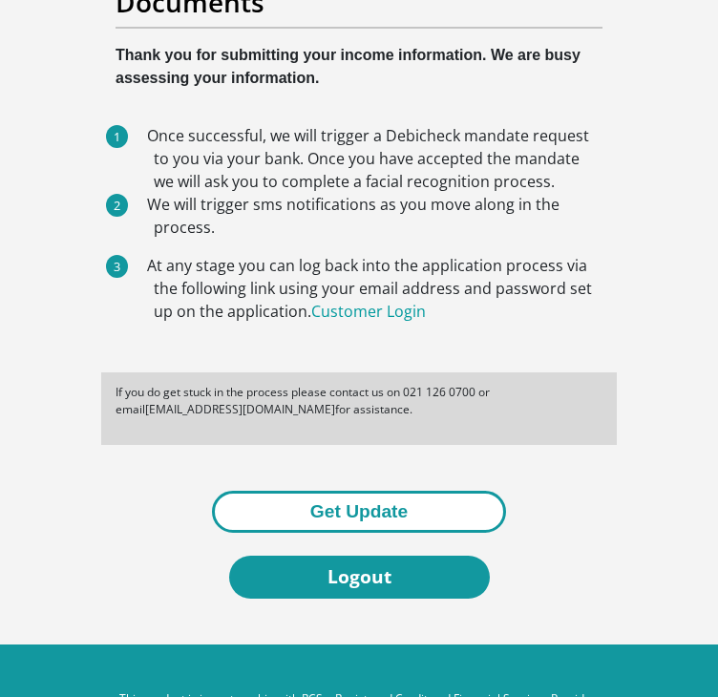
click at [431, 496] on button "Get Update" at bounding box center [359, 512] width 294 height 43
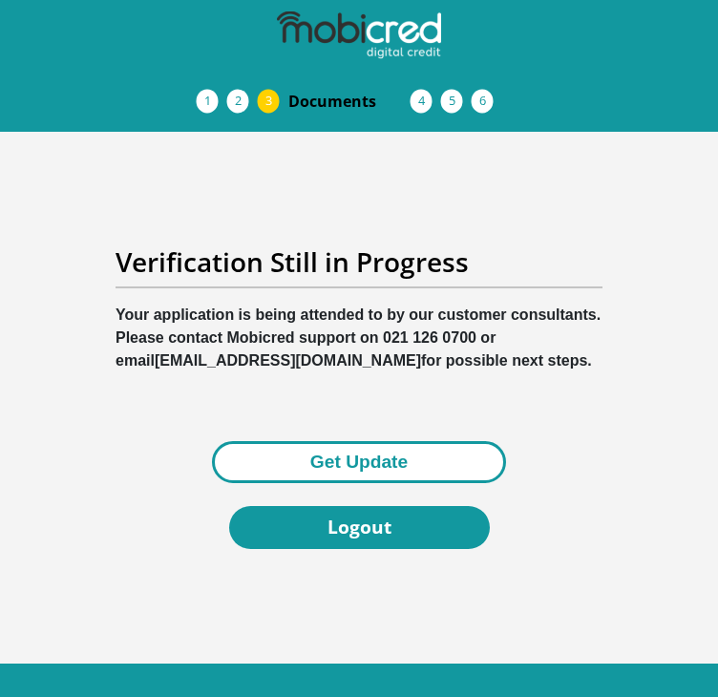
click at [447, 462] on button "Get Update" at bounding box center [359, 462] width 294 height 43
click at [462, 452] on button "Get Update" at bounding box center [359, 462] width 294 height 43
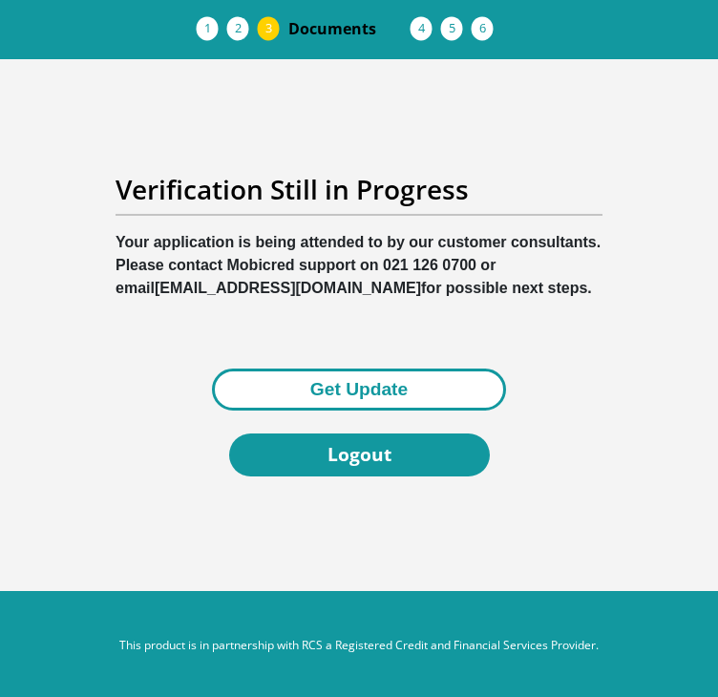
click at [397, 398] on button "Get Update" at bounding box center [359, 389] width 294 height 43
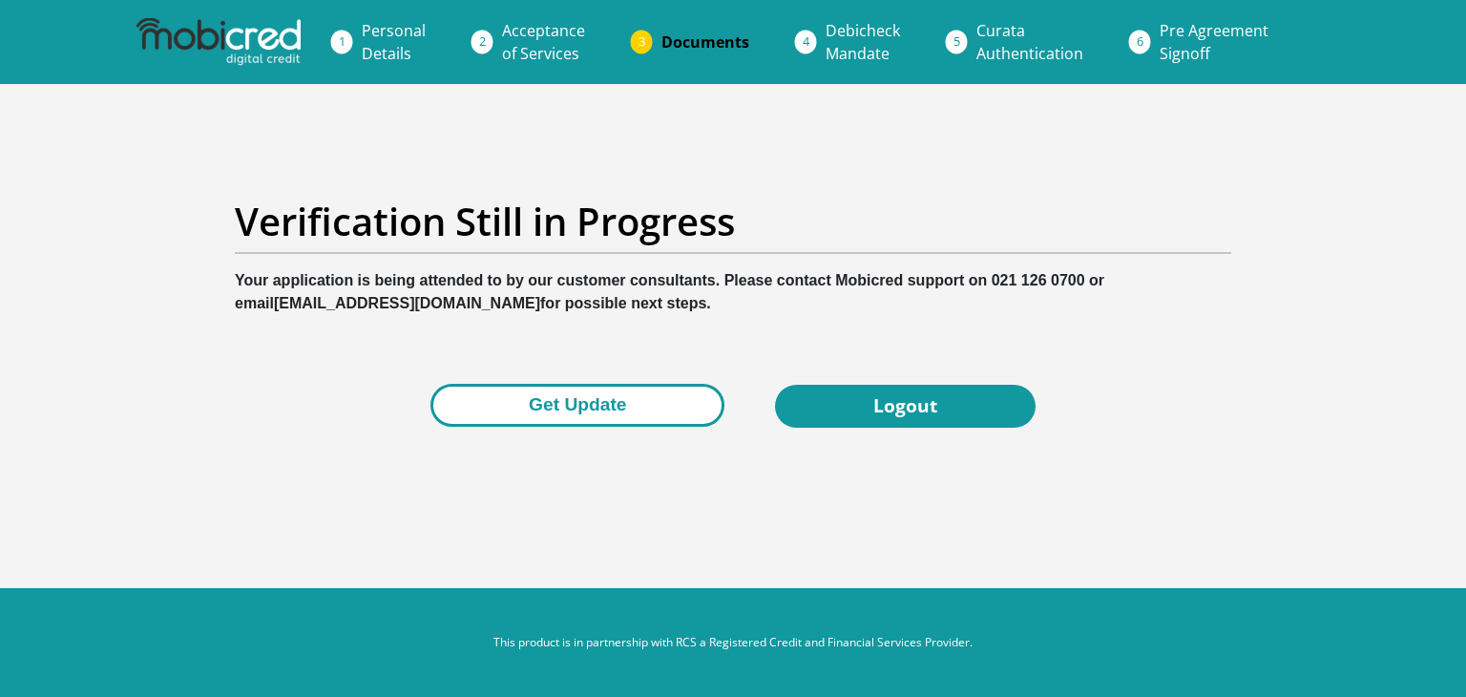
click at [696, 409] on button "Get Update" at bounding box center [578, 405] width 294 height 43
click at [519, 396] on button "Get Update" at bounding box center [578, 405] width 294 height 43
click at [519, 398] on button "Get Update" at bounding box center [578, 405] width 294 height 43
click at [557, 392] on button "Get Update" at bounding box center [578, 405] width 294 height 43
click at [620, 408] on button "Get Update" at bounding box center [578, 405] width 294 height 43
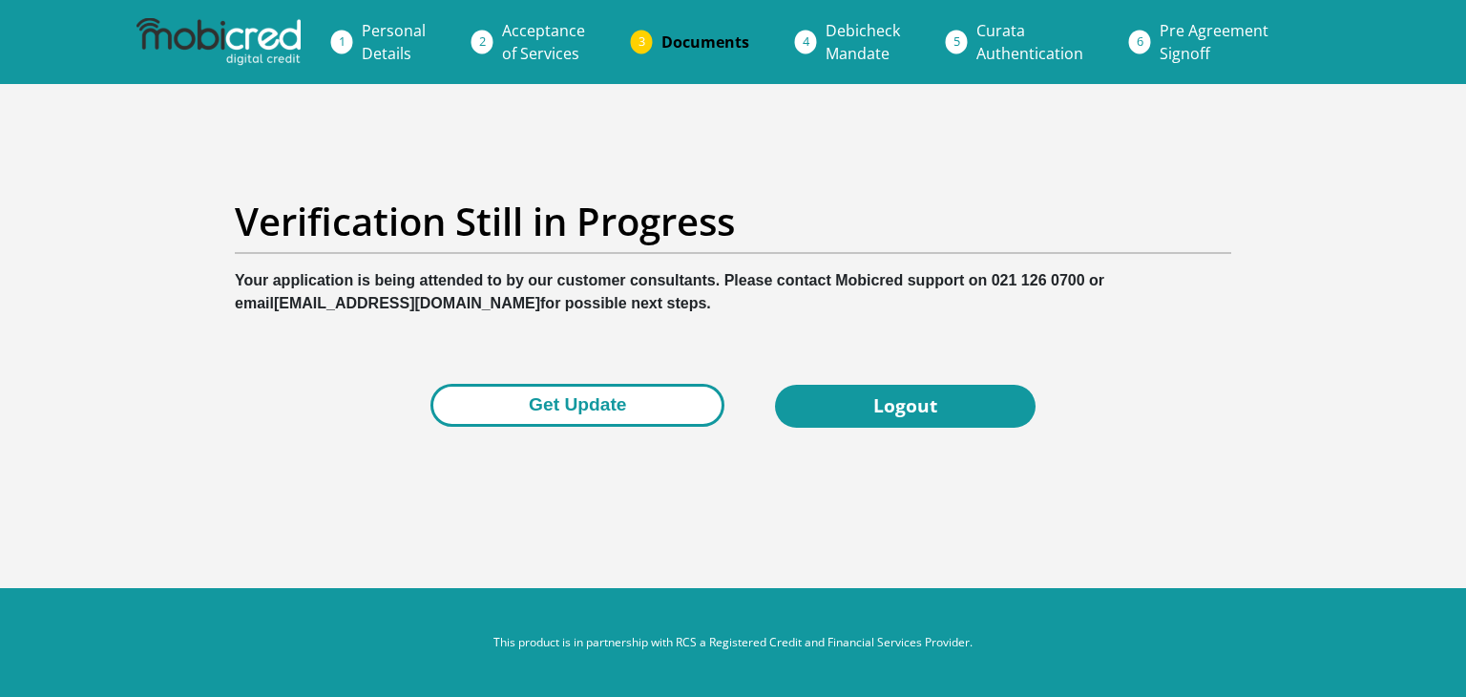
click at [553, 416] on button "Get Update" at bounding box center [578, 405] width 294 height 43
click at [664, 396] on button "Get Update" at bounding box center [578, 405] width 294 height 43
click at [619, 416] on button "Get Update" at bounding box center [578, 405] width 294 height 43
click at [620, 417] on button "Get Update" at bounding box center [578, 405] width 294 height 43
click at [593, 406] on button "Get Update" at bounding box center [578, 405] width 294 height 43
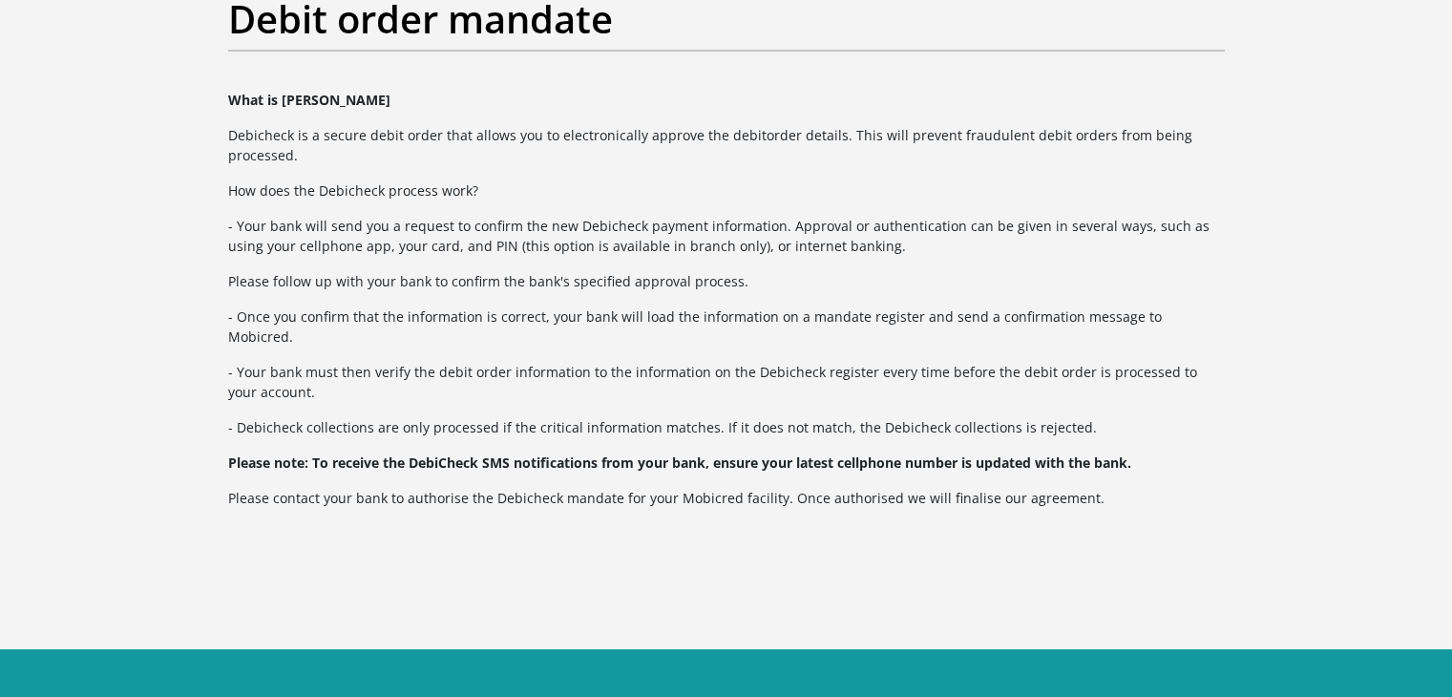
scroll to position [175, 0]
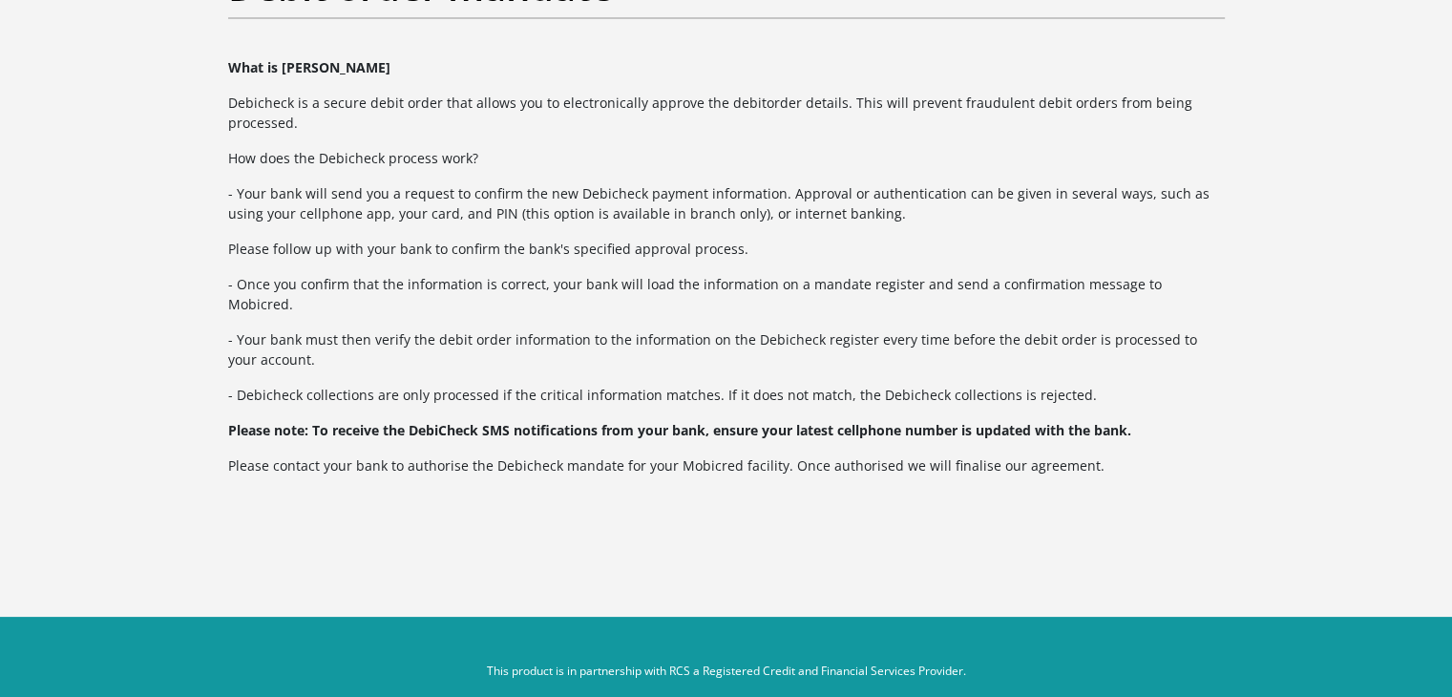
scroll to position [175, 0]
